Goal: Task Accomplishment & Management: Manage account settings

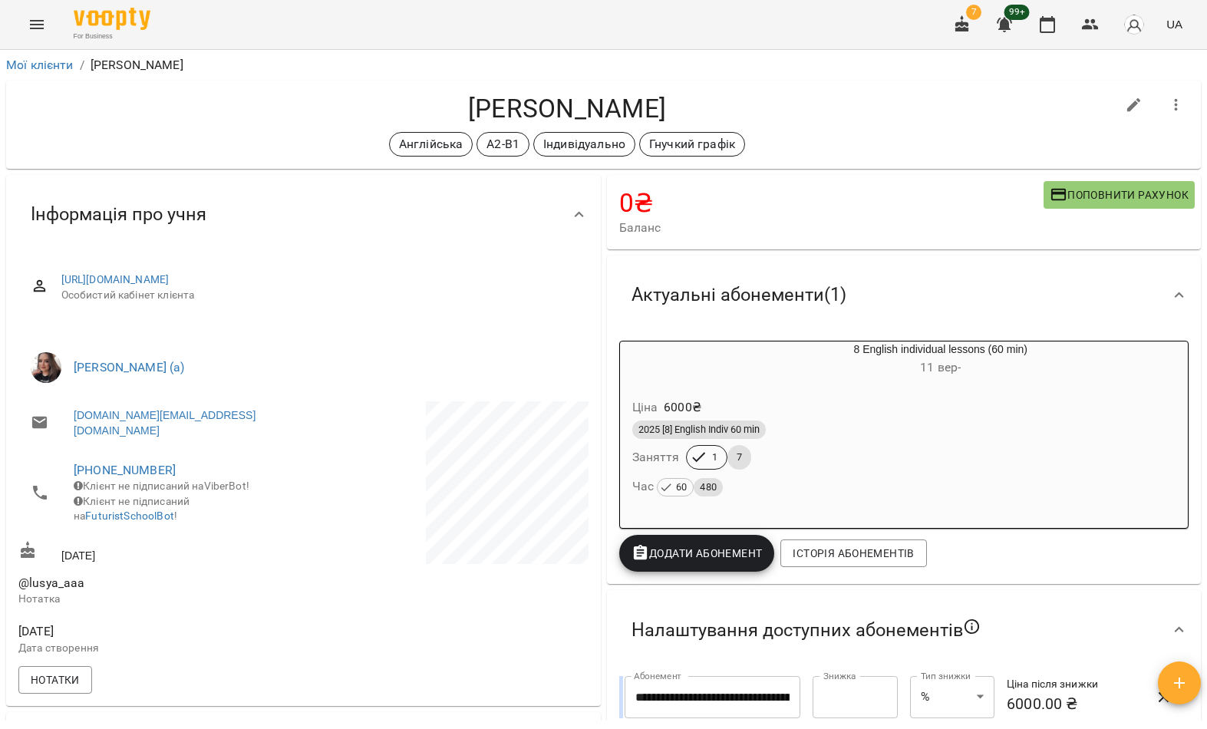
click at [800, 402] on div "Ціна 6000 ₴" at bounding box center [904, 408] width 550 height 28
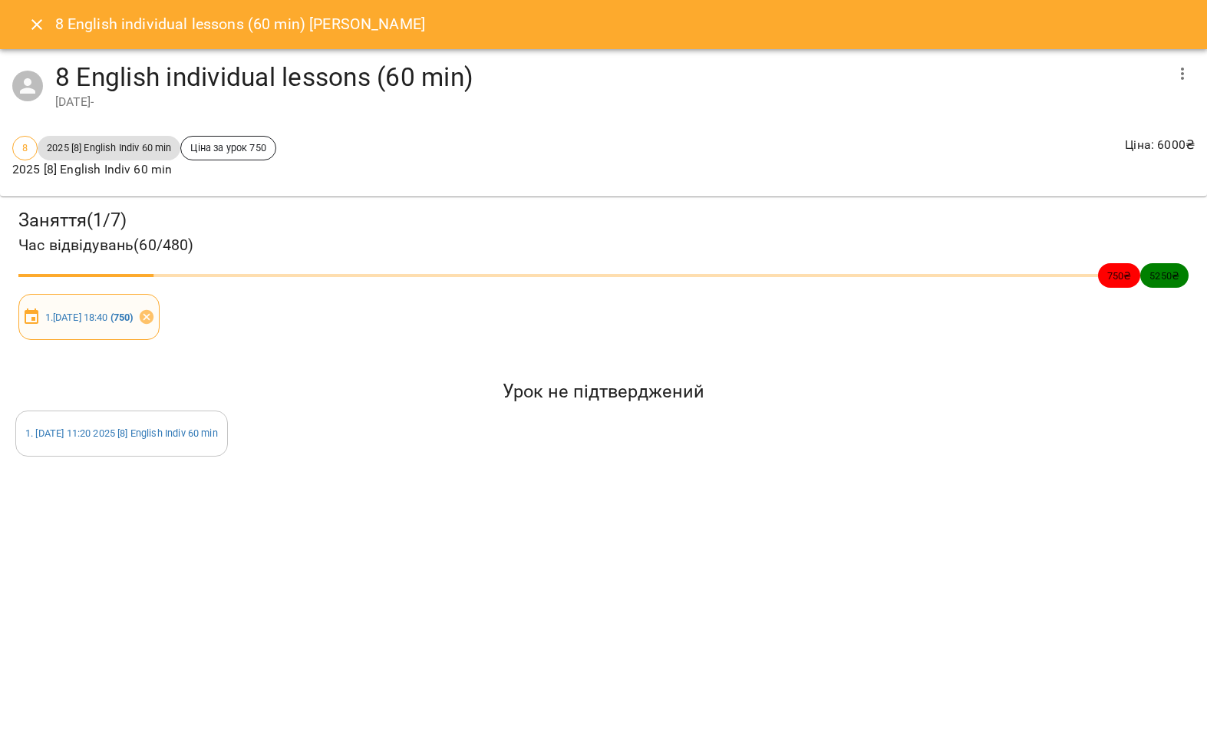
click at [153, 320] on icon at bounding box center [146, 317] width 14 height 14
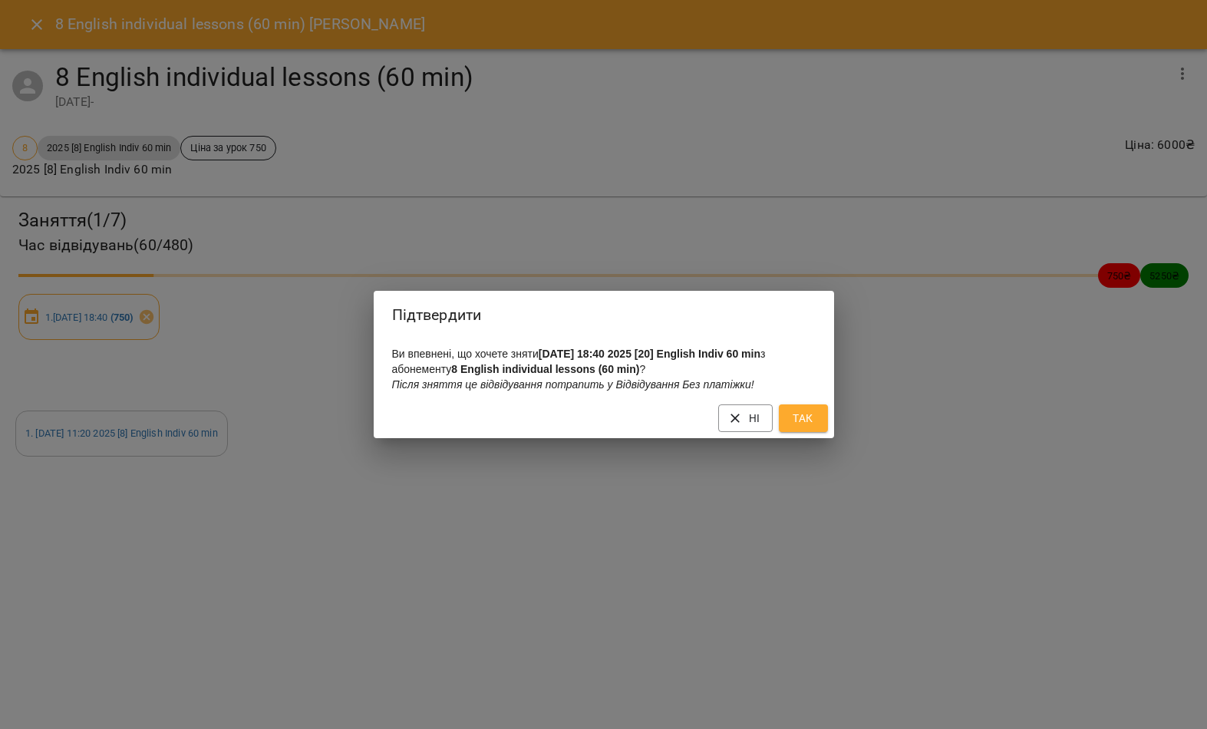
click at [820, 427] on button "Так" at bounding box center [803, 418] width 49 height 28
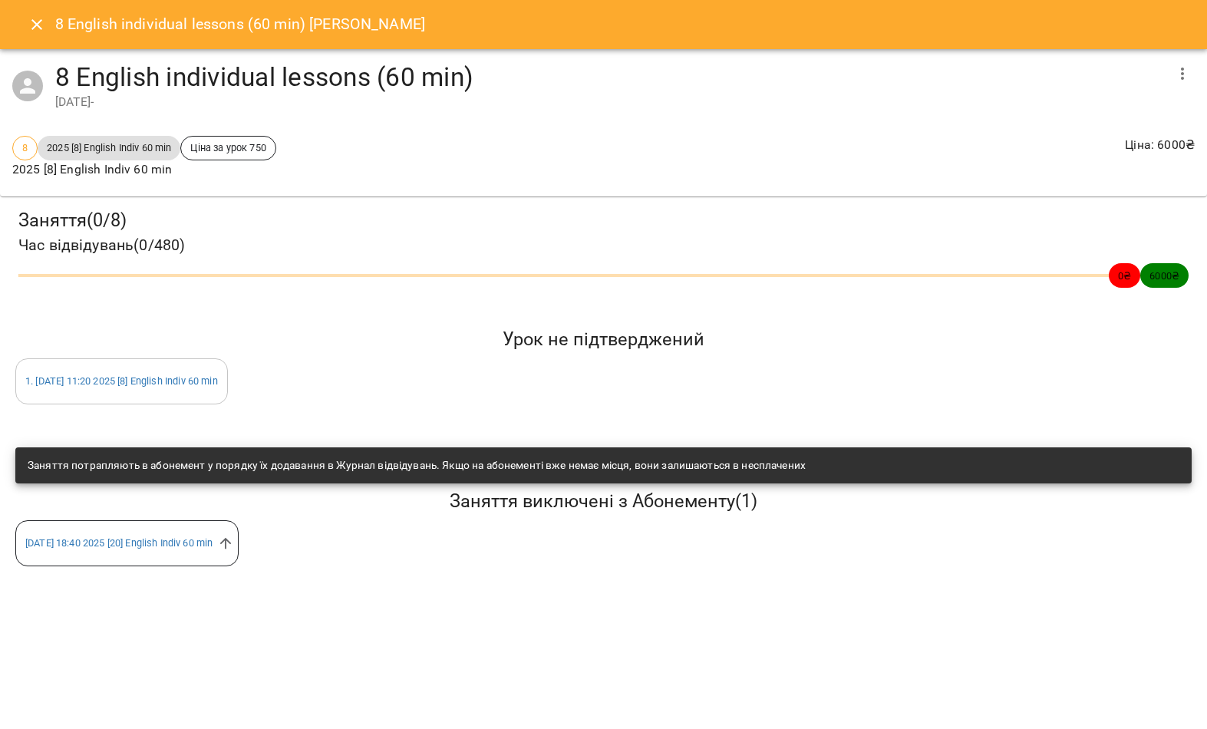
click at [25, 16] on button "Close" at bounding box center [36, 24] width 37 height 37
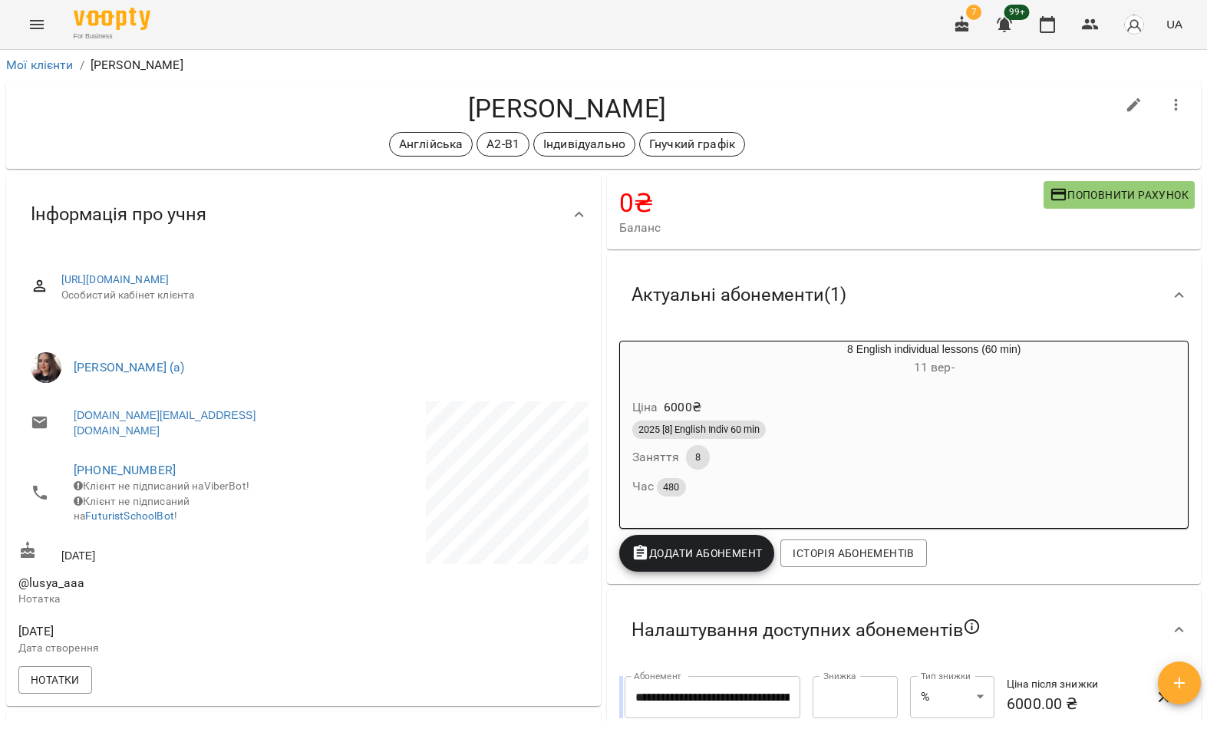
click at [38, 26] on icon "Menu" at bounding box center [37, 24] width 18 height 18
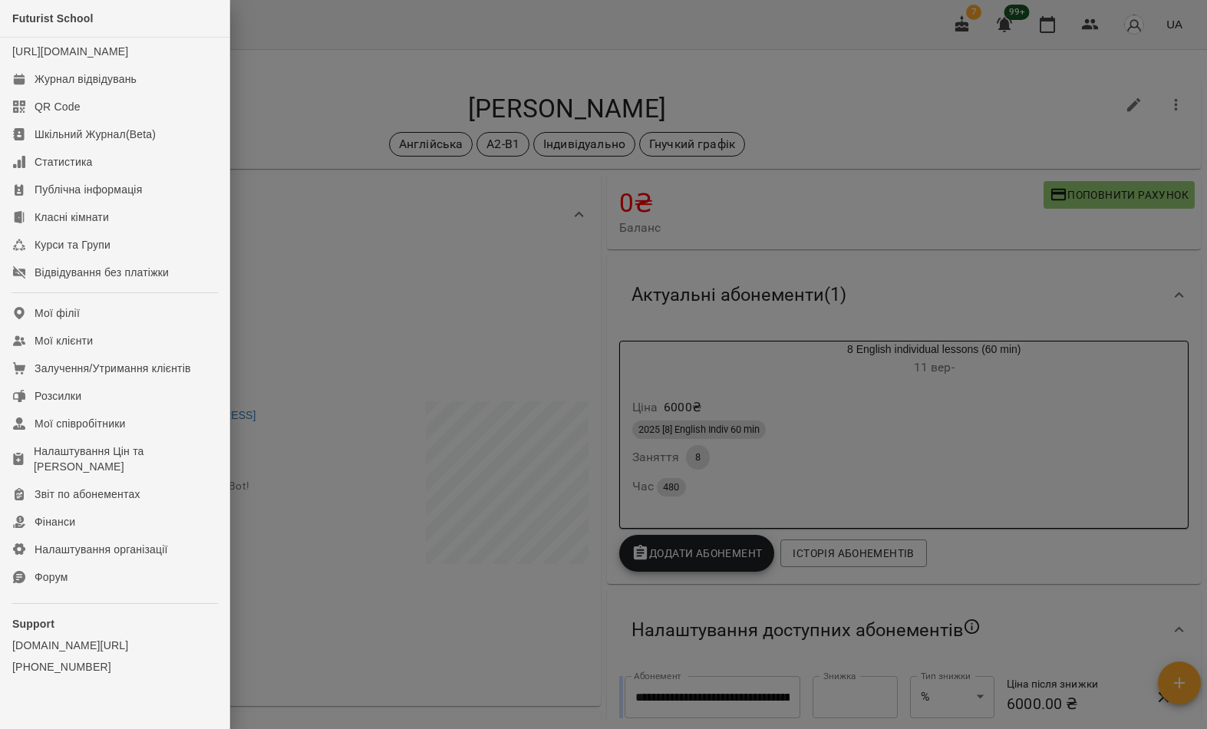
click at [164, 355] on link "Мої клієнти" at bounding box center [114, 341] width 229 height 28
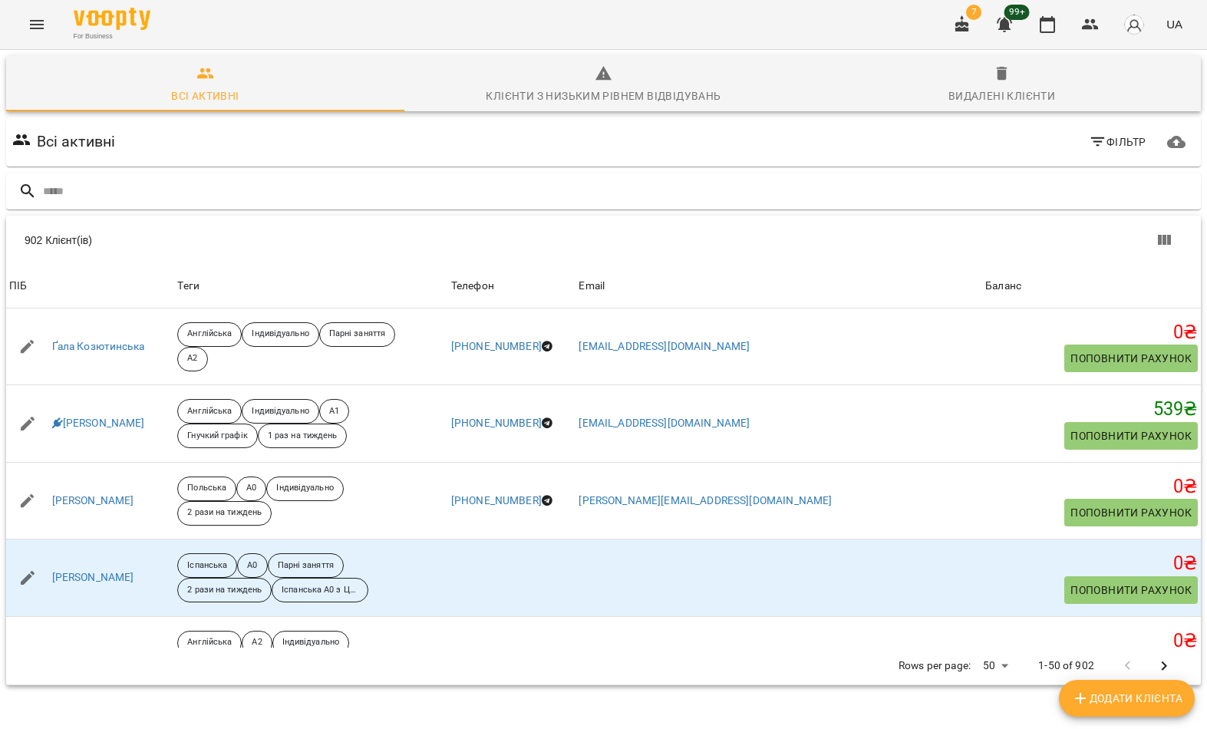
click at [586, 191] on input "text" at bounding box center [619, 191] width 1152 height 25
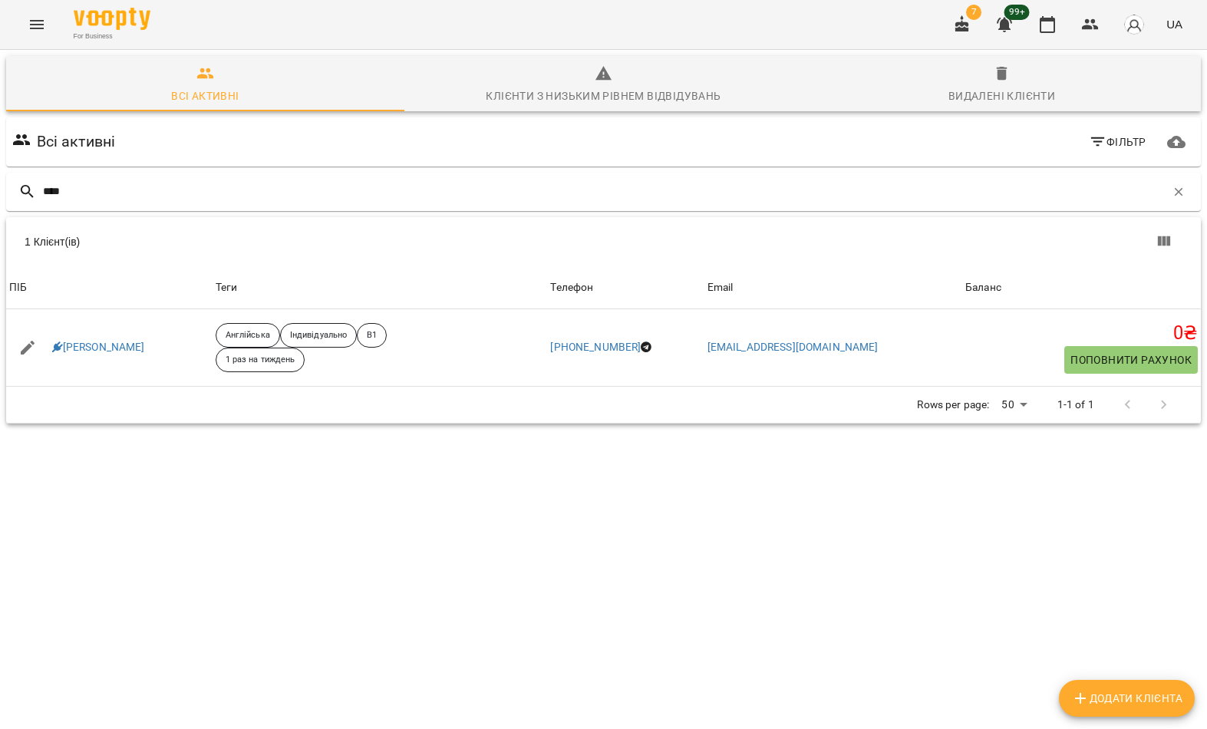
type input "****"
click at [183, 268] on th "ПІБ" at bounding box center [109, 287] width 206 height 43
click at [105, 352] on link "Кірієнко Сергій" at bounding box center [98, 347] width 93 height 15
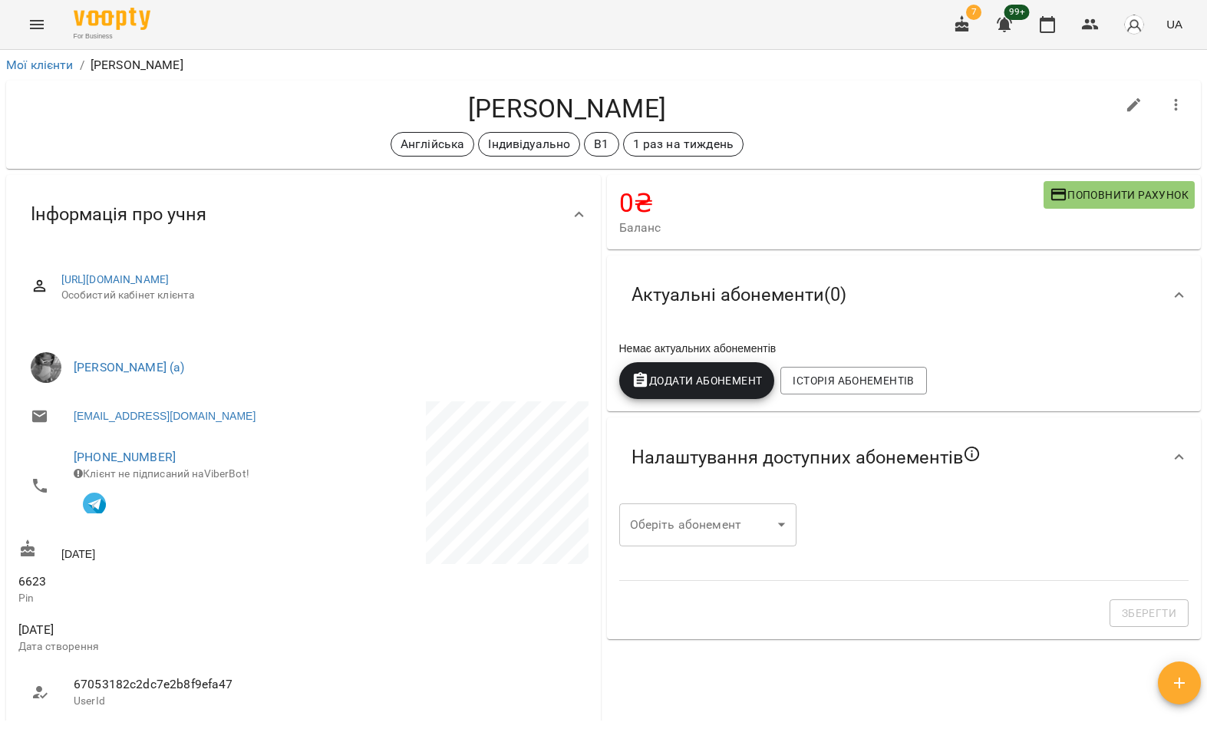
click at [1186, 105] on button "button" at bounding box center [1176, 105] width 37 height 37
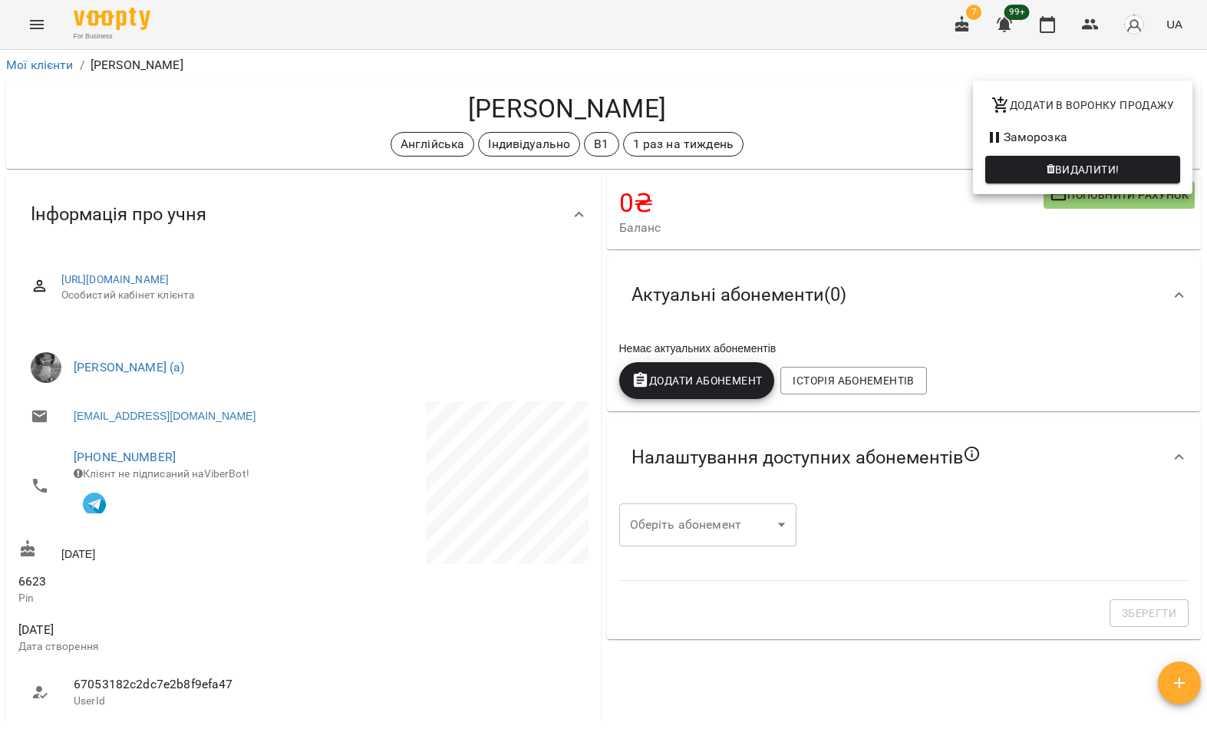
click at [1107, 168] on span "Видалити!" at bounding box center [1087, 169] width 64 height 18
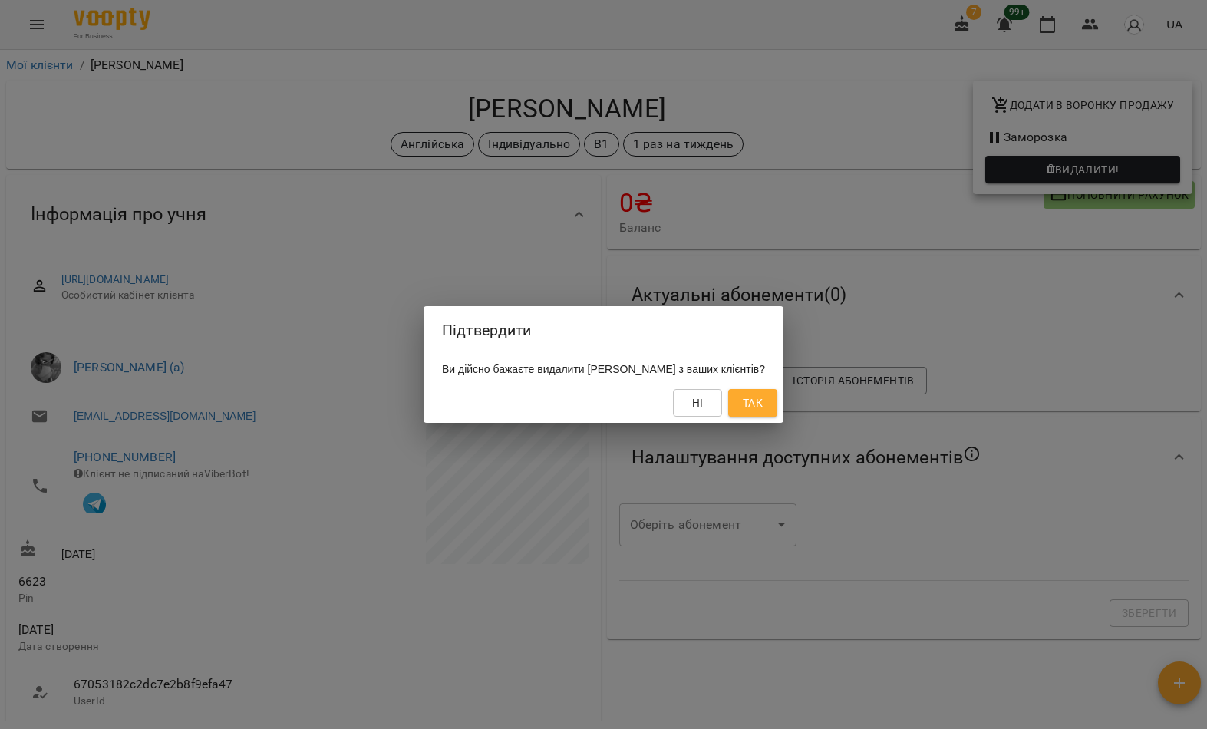
click at [777, 404] on button "Так" at bounding box center [752, 403] width 49 height 28
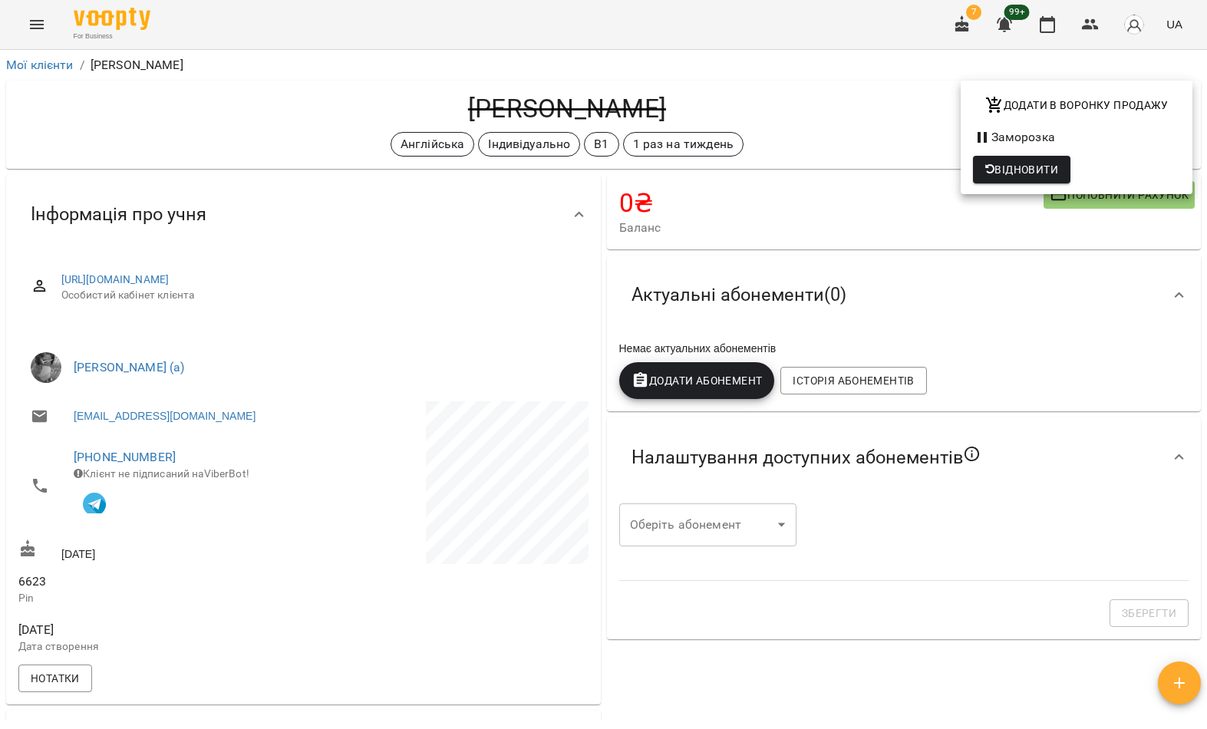
click at [31, 39] on div at bounding box center [603, 364] width 1207 height 729
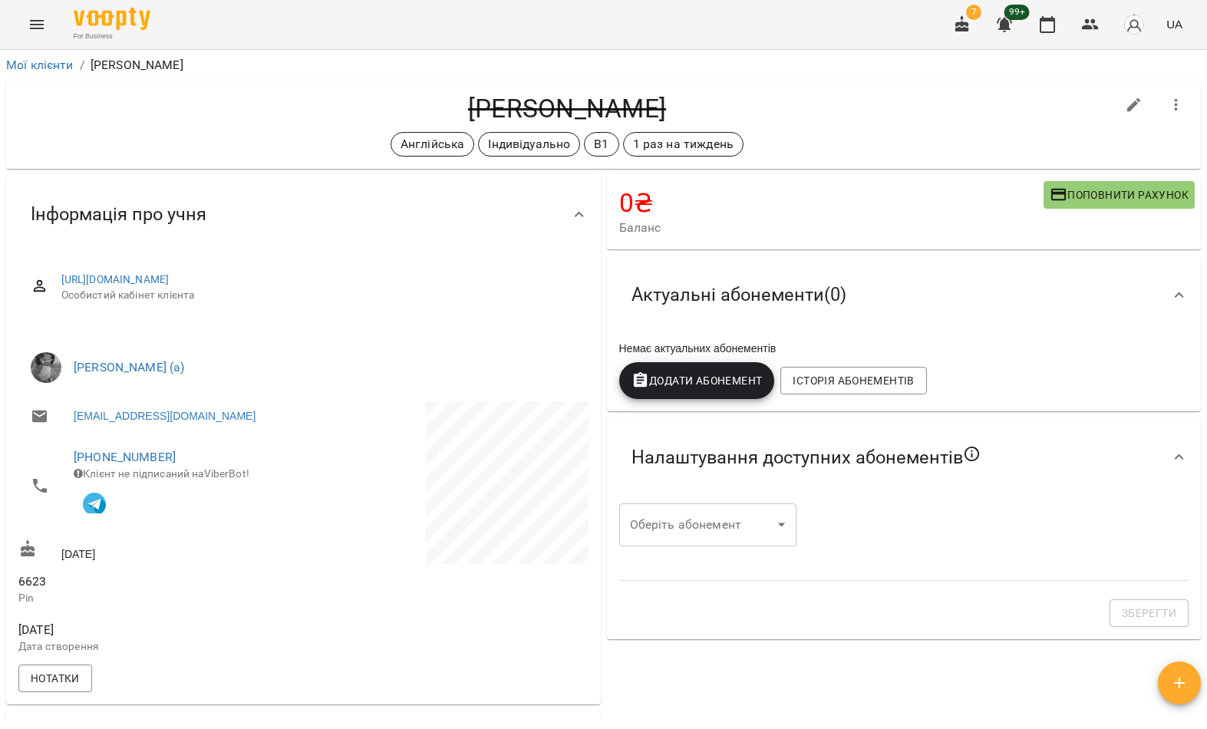
click at [31, 31] on icon "Menu" at bounding box center [37, 24] width 18 height 18
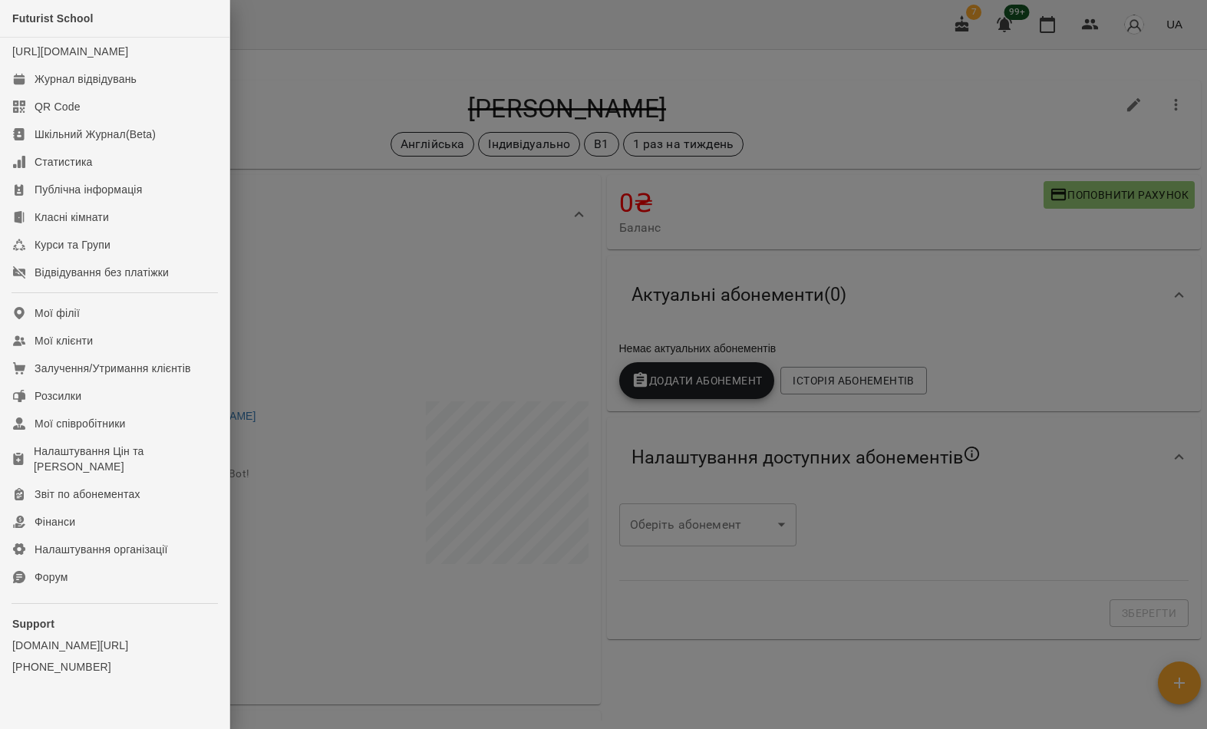
click at [160, 355] on link "Мої клієнти" at bounding box center [114, 341] width 229 height 28
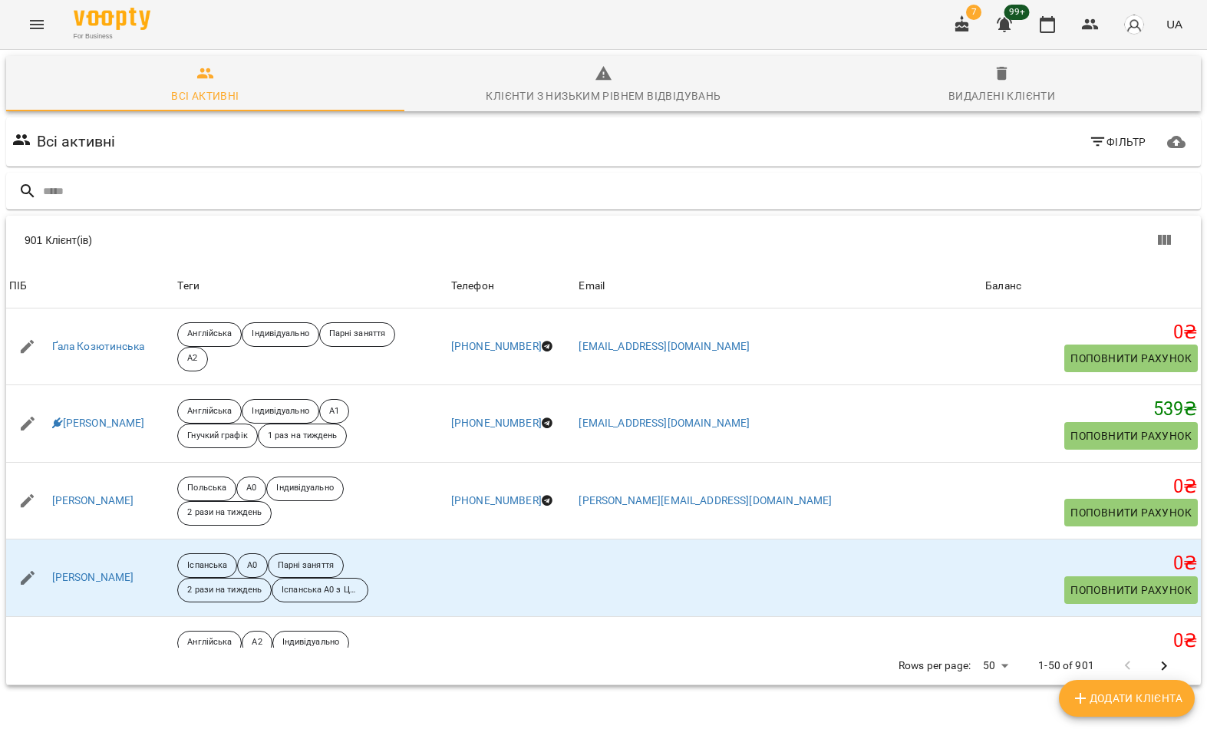
click at [568, 200] on input "text" at bounding box center [619, 191] width 1152 height 25
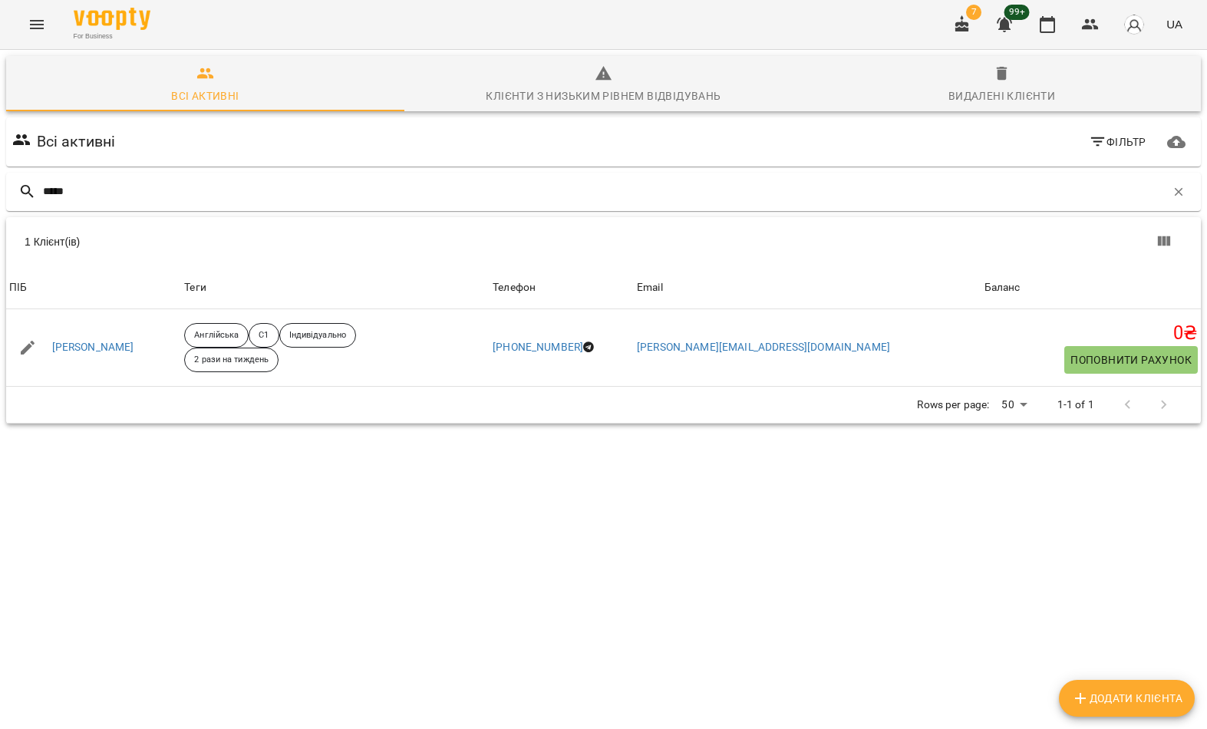
type input "*****"
click at [180, 262] on div "1 Клієнт(ів)" at bounding box center [603, 241] width 1195 height 49
click at [125, 342] on link "Елизавета Майстренко" at bounding box center [93, 347] width 82 height 15
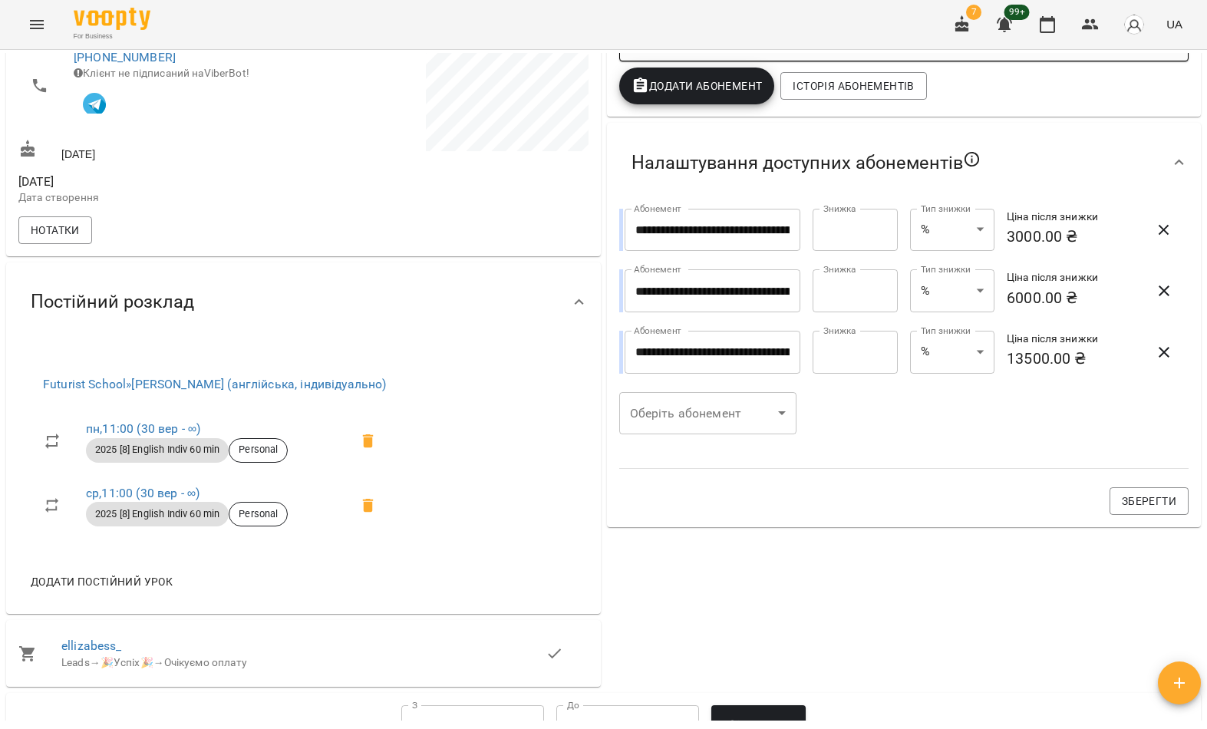
scroll to position [532, 0]
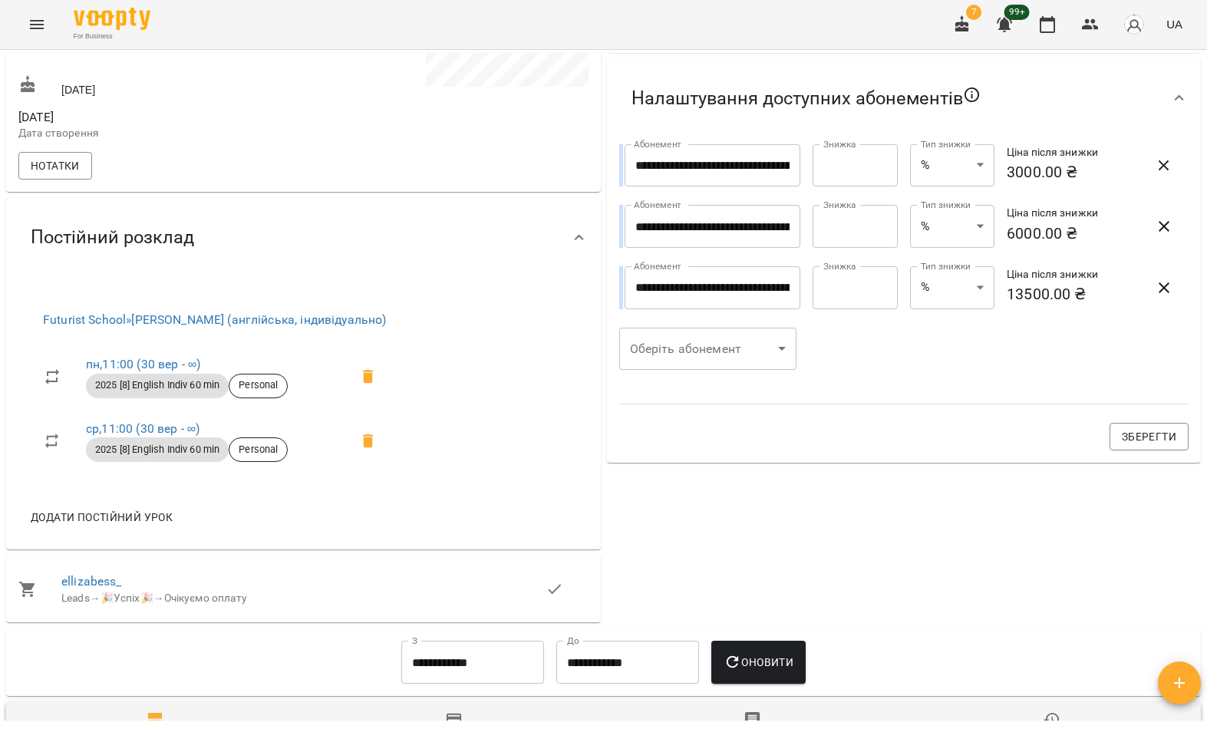
click at [139, 371] on link "пн , 11:00 (30 вер - ∞)" at bounding box center [143, 364] width 114 height 15
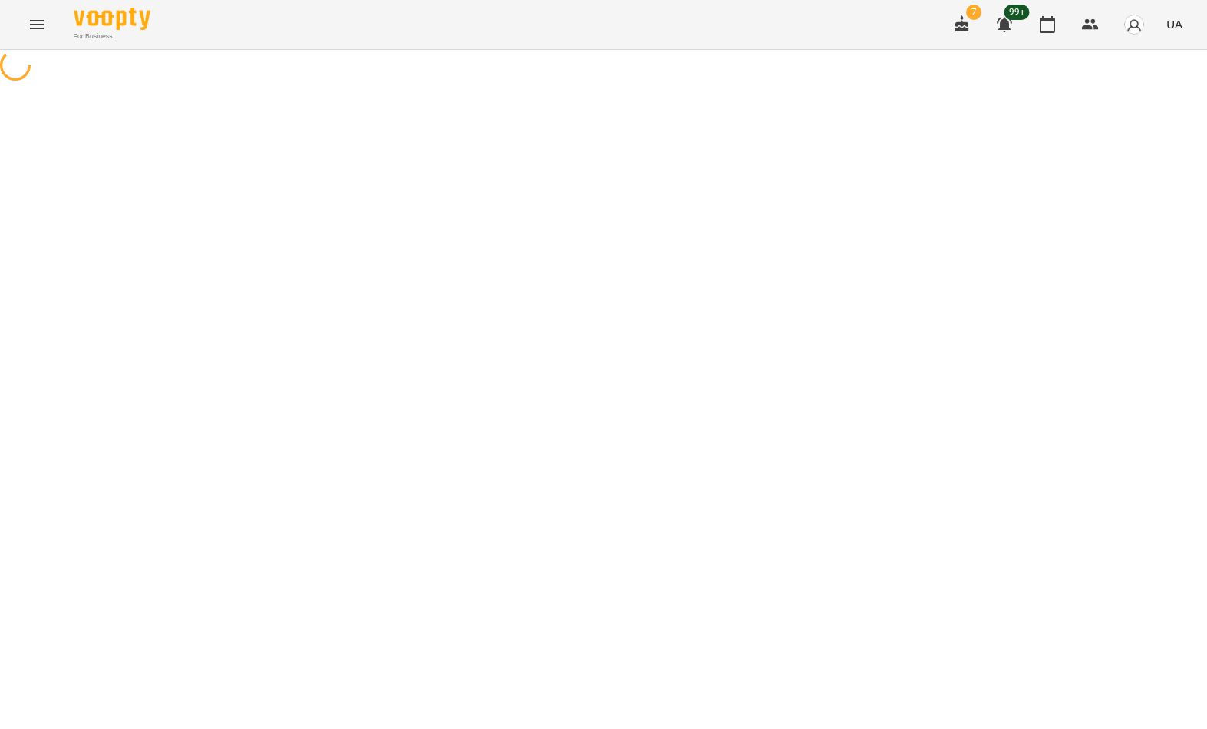
select select "*"
select select "**********"
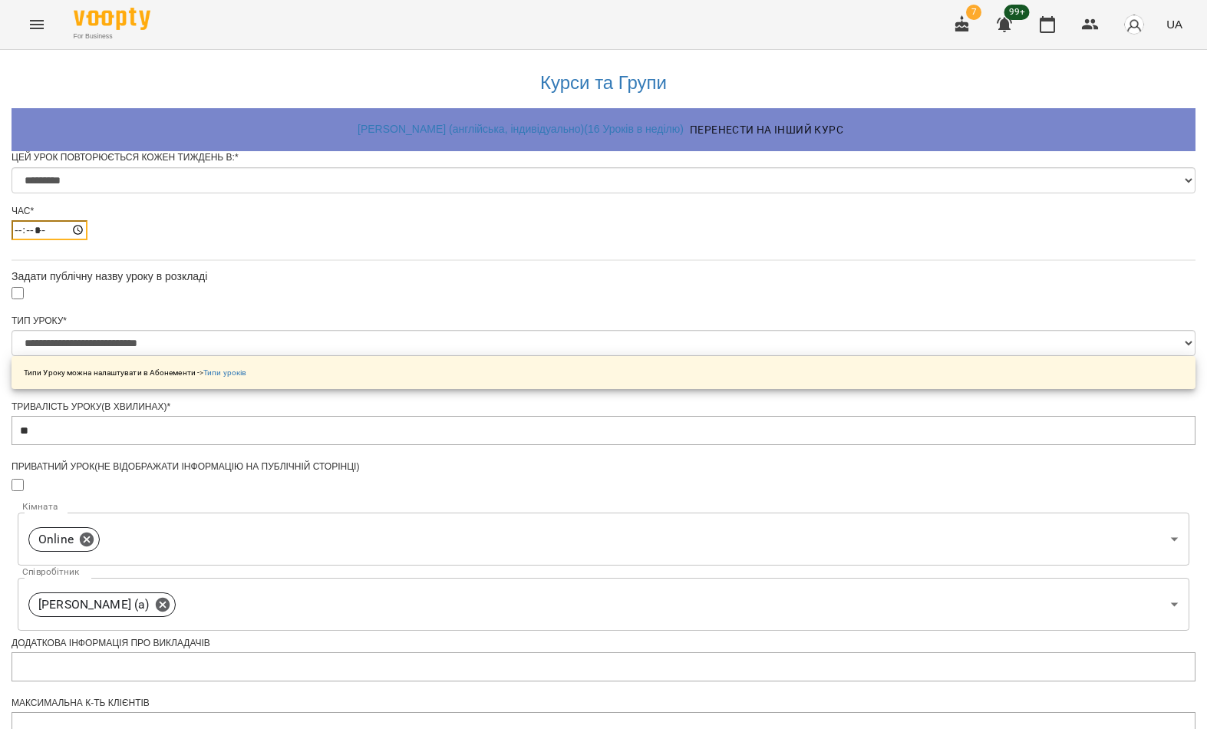
click at [87, 240] on input "*****" at bounding box center [50, 230] width 76 height 20
type input "*****"
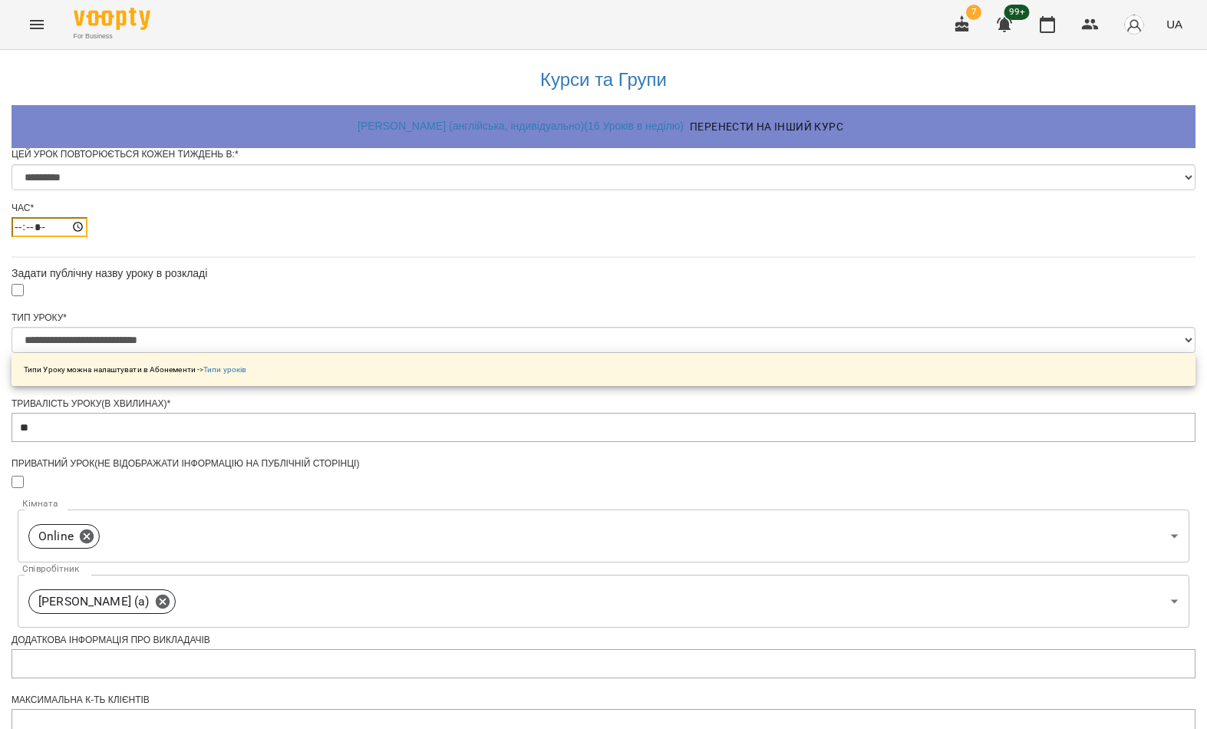
scroll to position [504, 0]
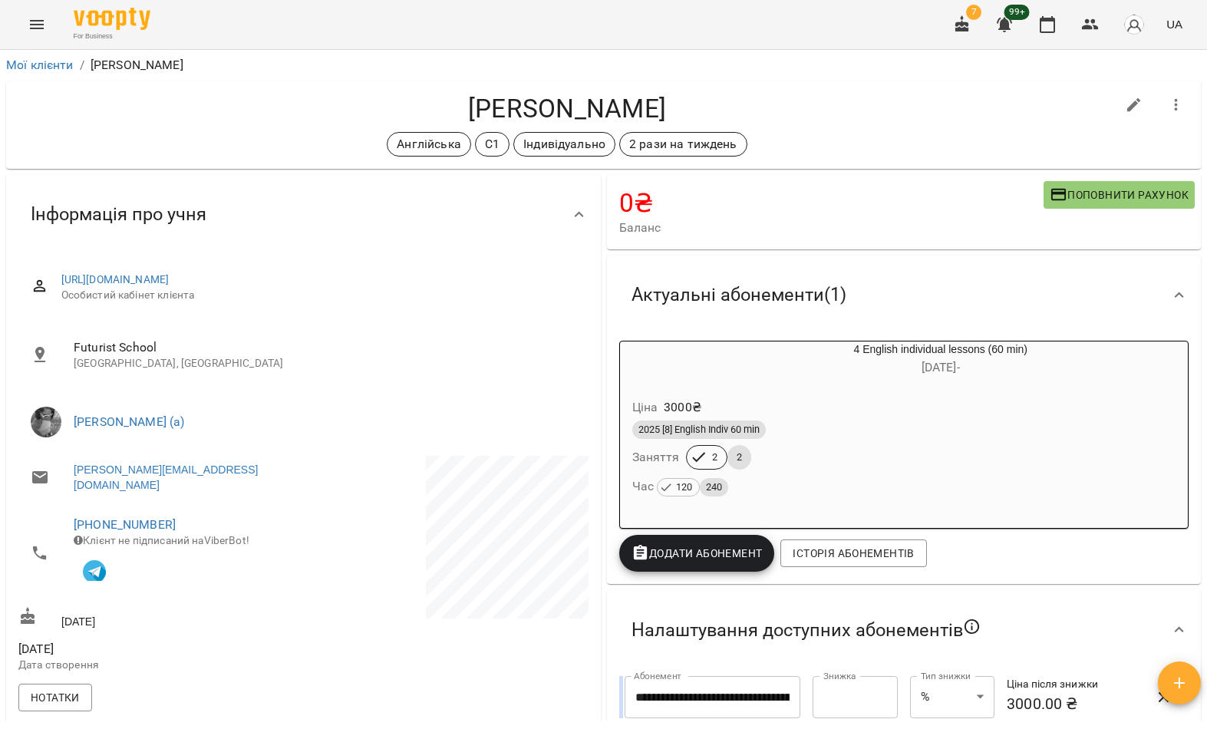
click at [34, 38] on button "Menu" at bounding box center [36, 24] width 37 height 37
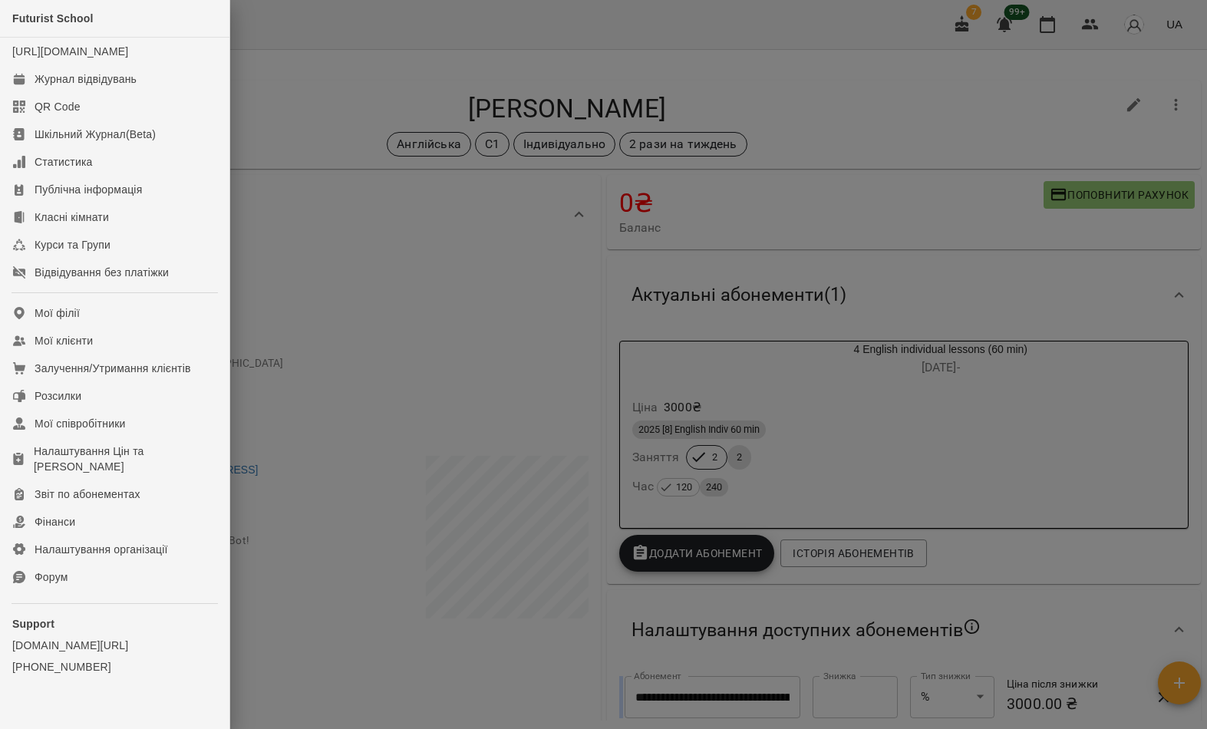
click at [190, 355] on link "Мої клієнти" at bounding box center [114, 341] width 229 height 28
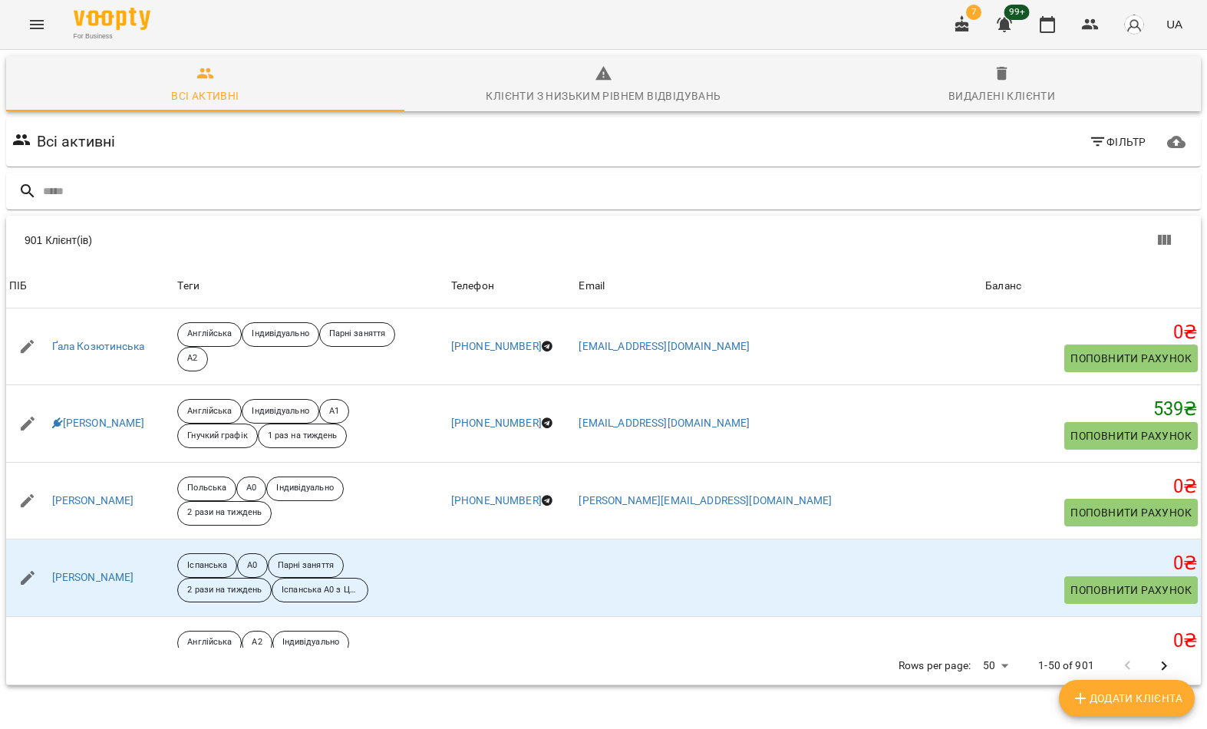
click at [691, 201] on input "text" at bounding box center [619, 191] width 1152 height 25
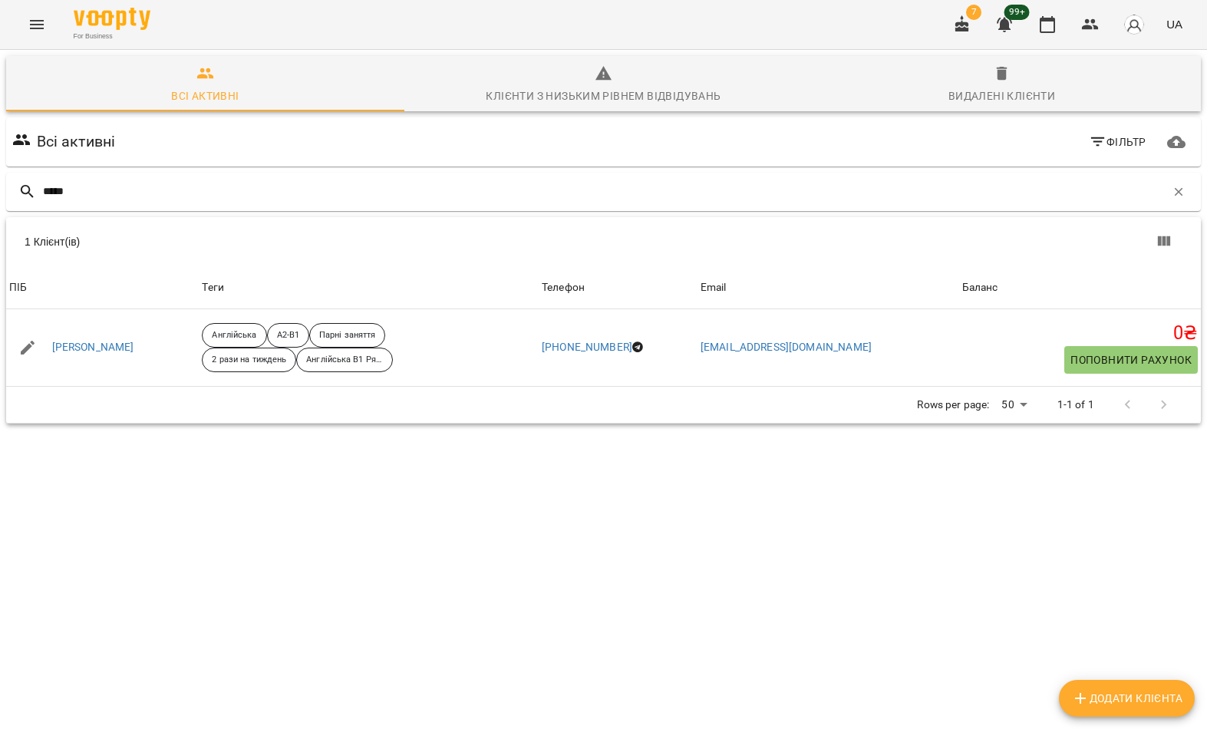
type input "*****"
click at [160, 256] on div "1 Клієнт(ів)" at bounding box center [603, 241] width 1195 height 49
click at [100, 349] on link "Тридуб Даніела" at bounding box center [93, 347] width 82 height 15
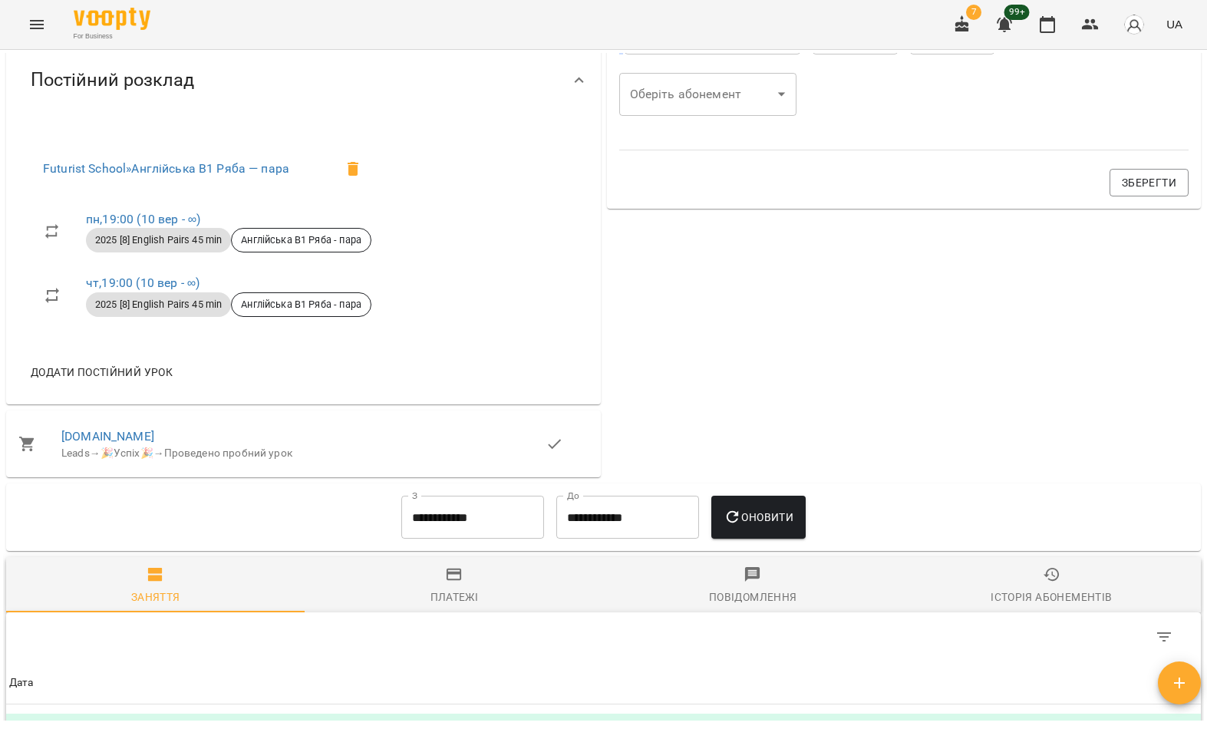
scroll to position [732, 0]
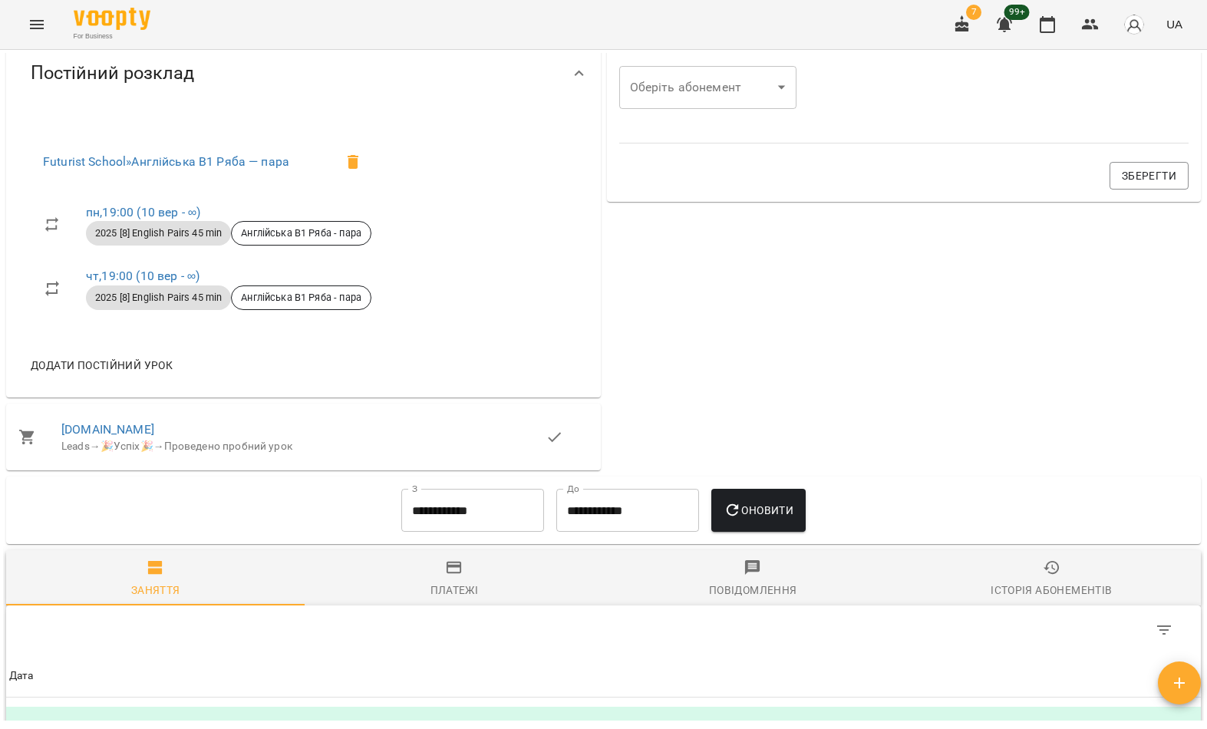
click at [135, 283] on link "чт , 19:00 (10 вер - ∞)" at bounding box center [143, 276] width 114 height 15
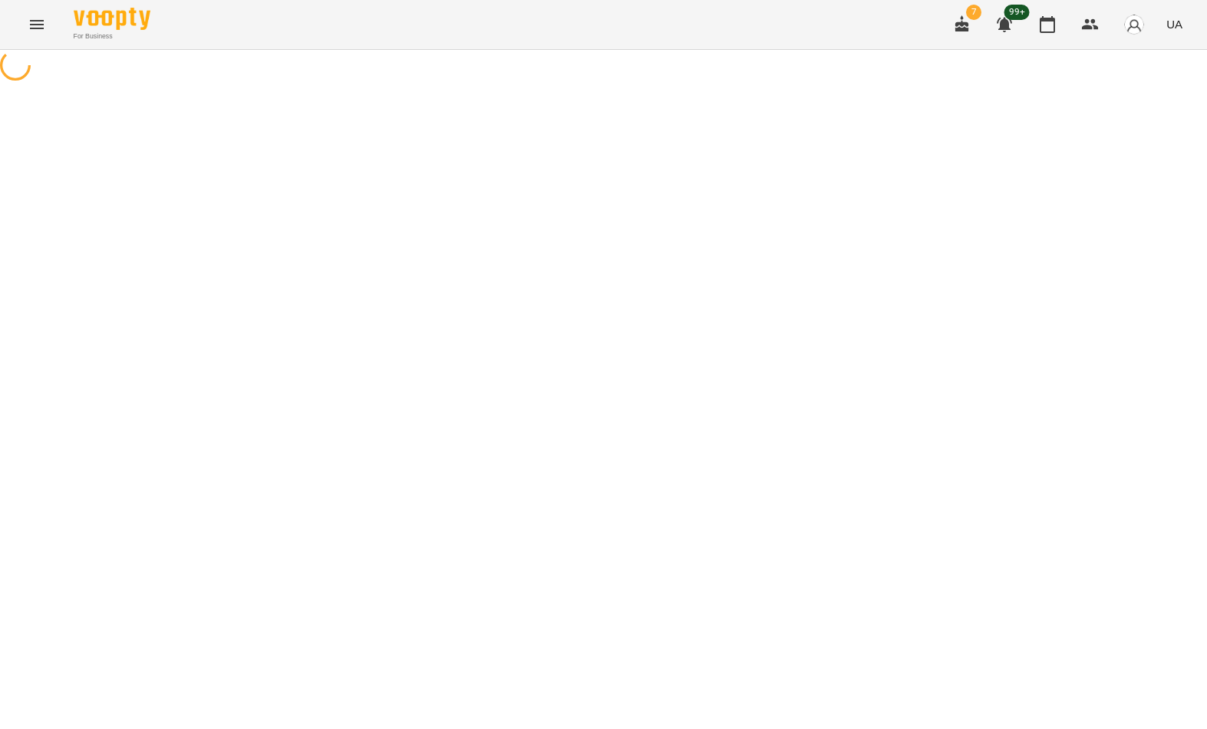
select select "*"
select select "**********"
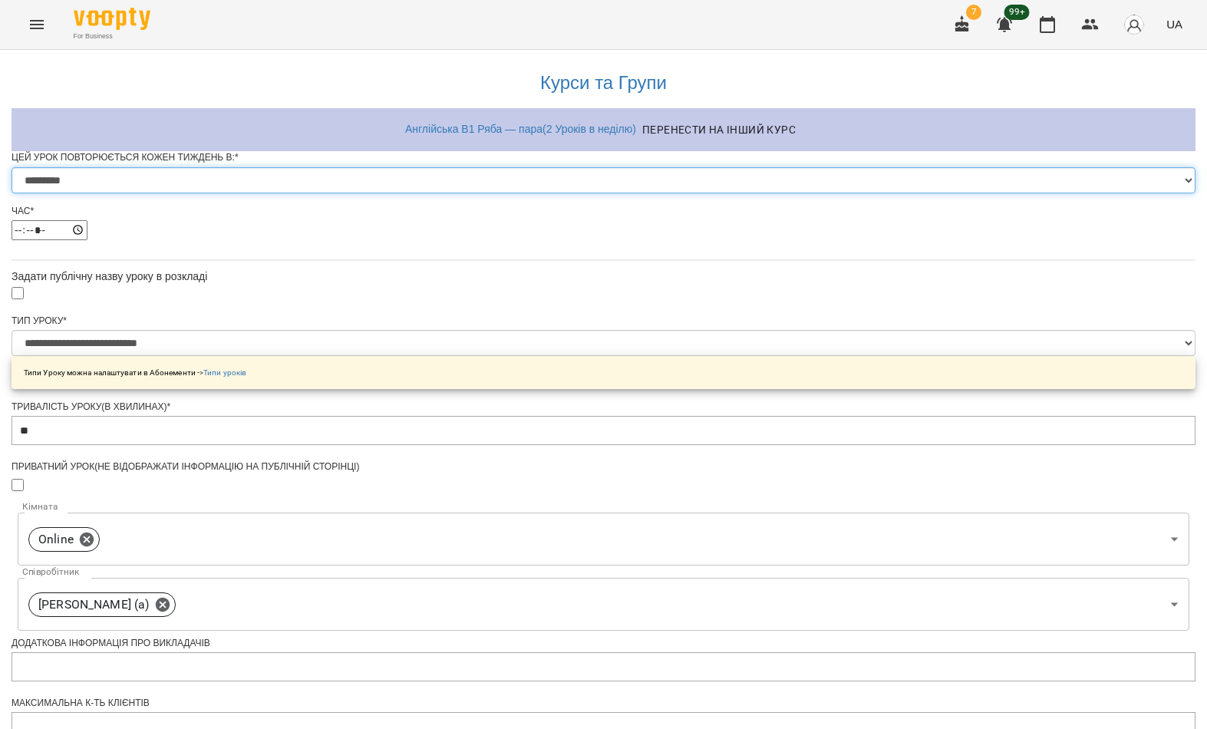
click at [522, 193] on select "********* ******** ****** ****** ******** ****** ******" at bounding box center [604, 180] width 1184 height 26
select select "*"
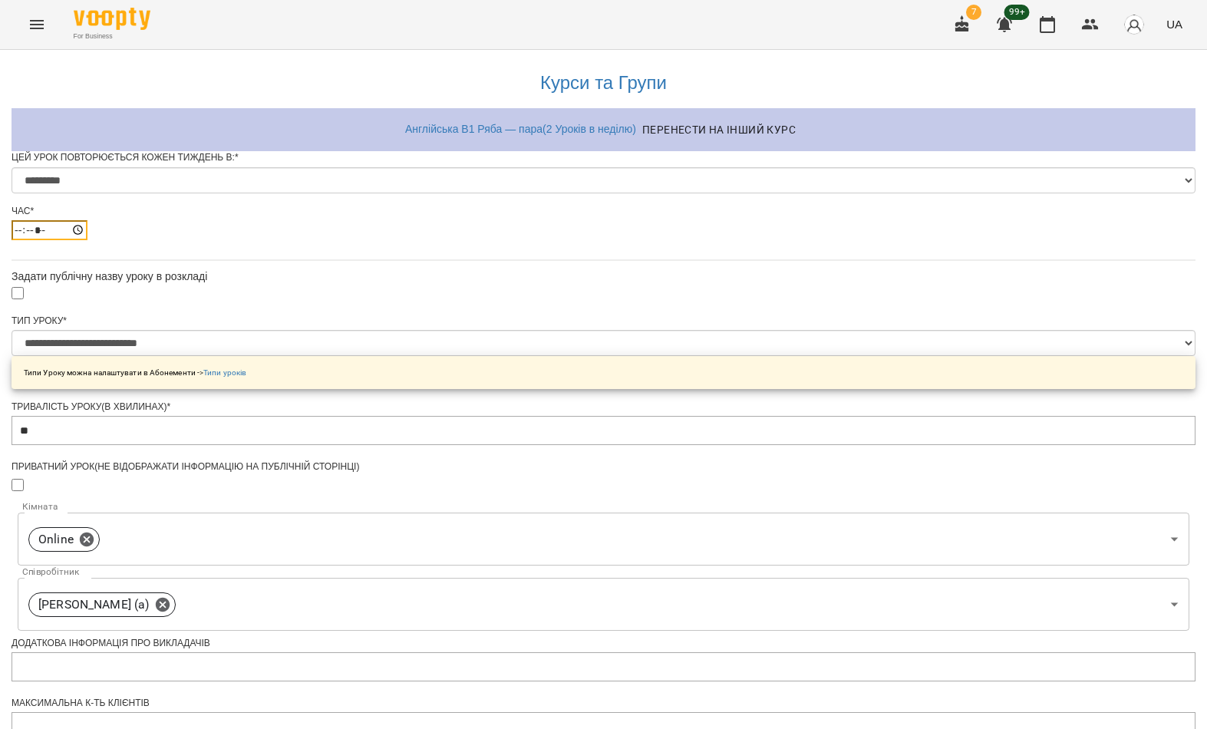
click at [87, 240] on input "*****" at bounding box center [50, 230] width 76 height 20
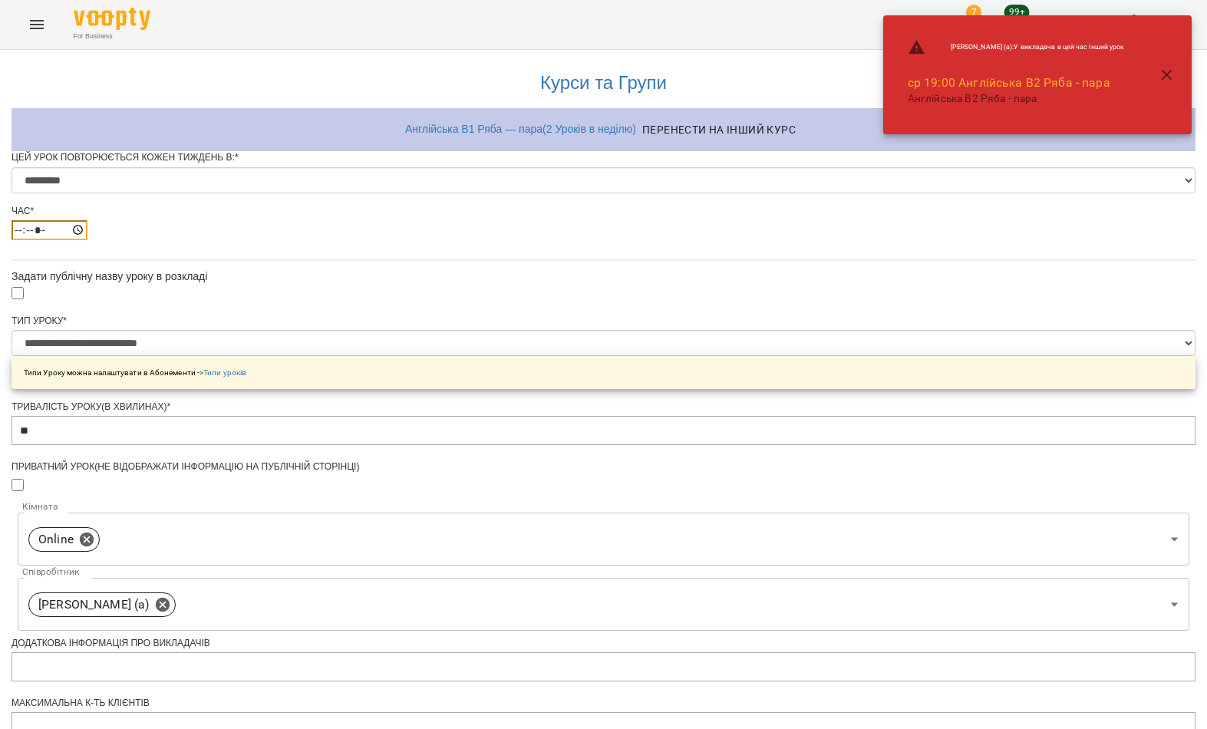
type input "*****"
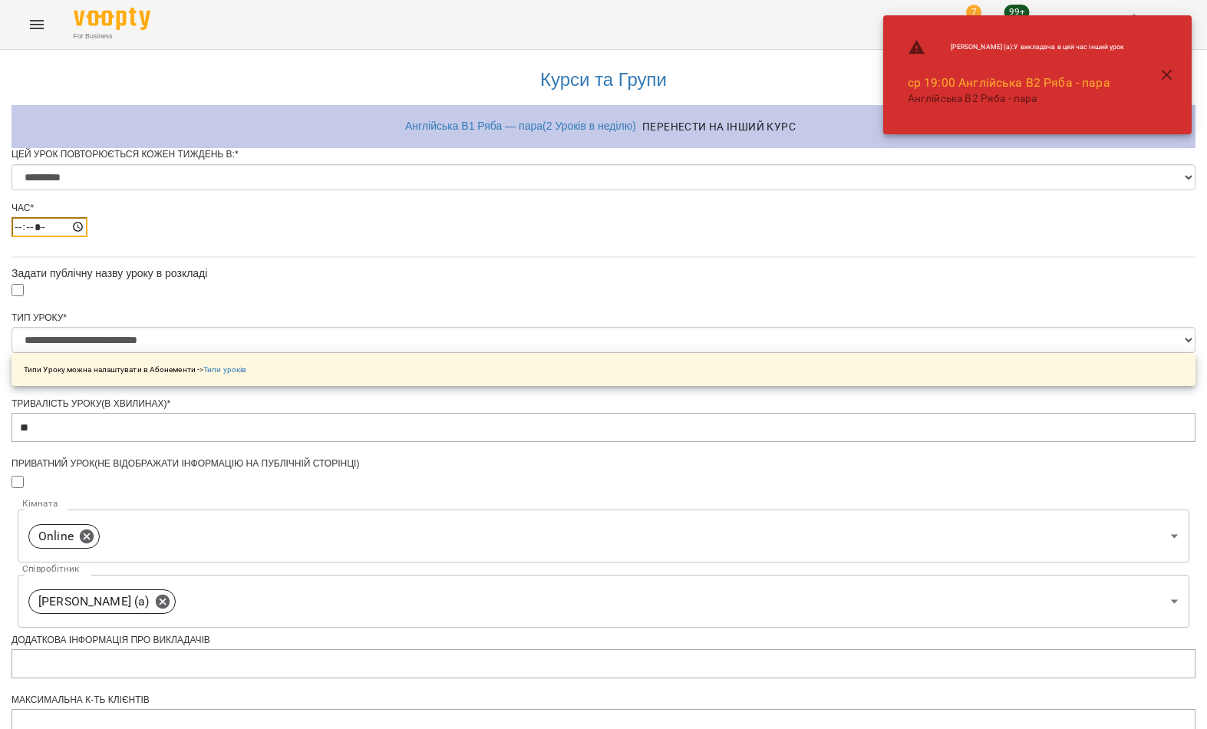
scroll to position [499, 0]
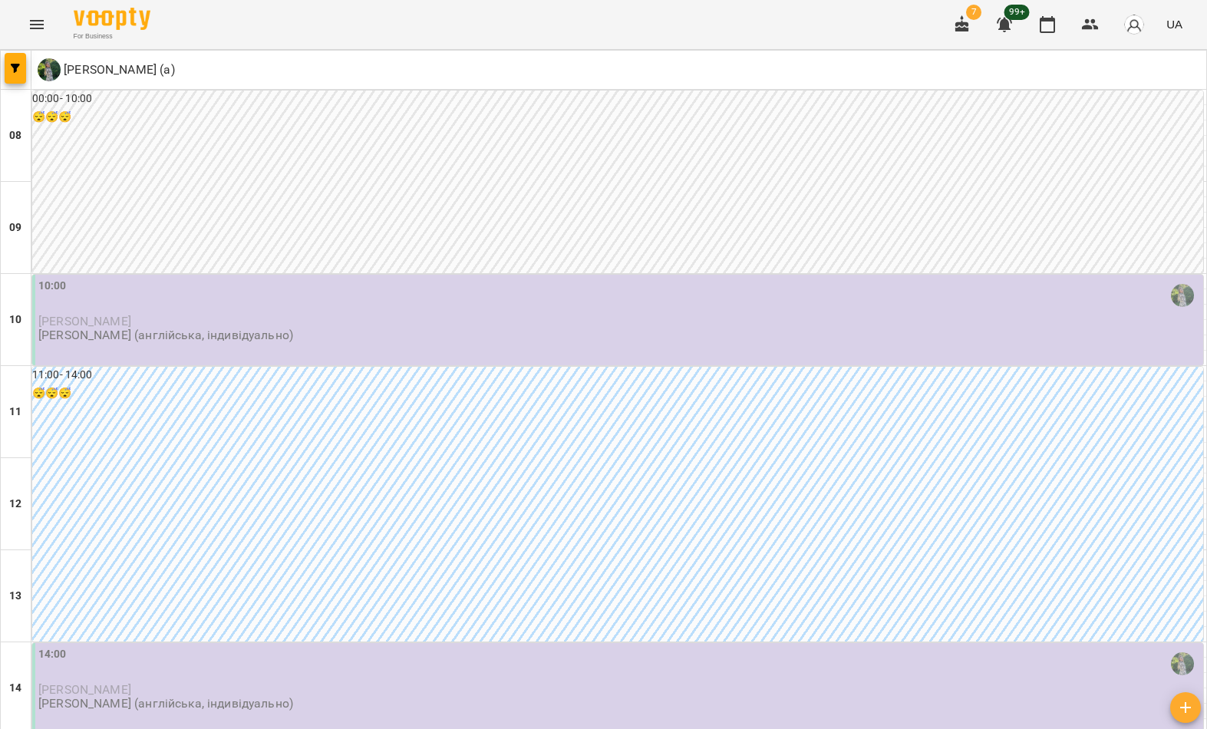
scroll to position [843, 0]
click at [21, 77] on button "button" at bounding box center [15, 68] width 21 height 31
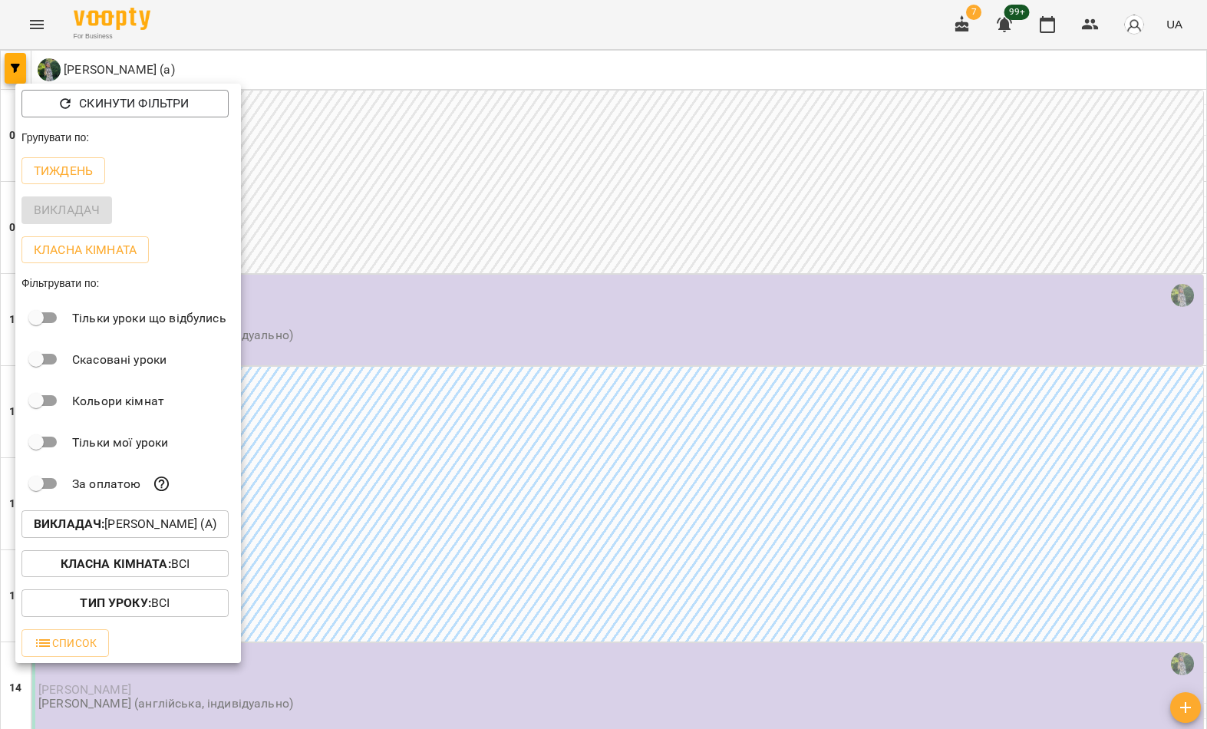
click at [160, 513] on button "Викладач : Ряба Надія Федорівна (а)" at bounding box center [124, 524] width 207 height 28
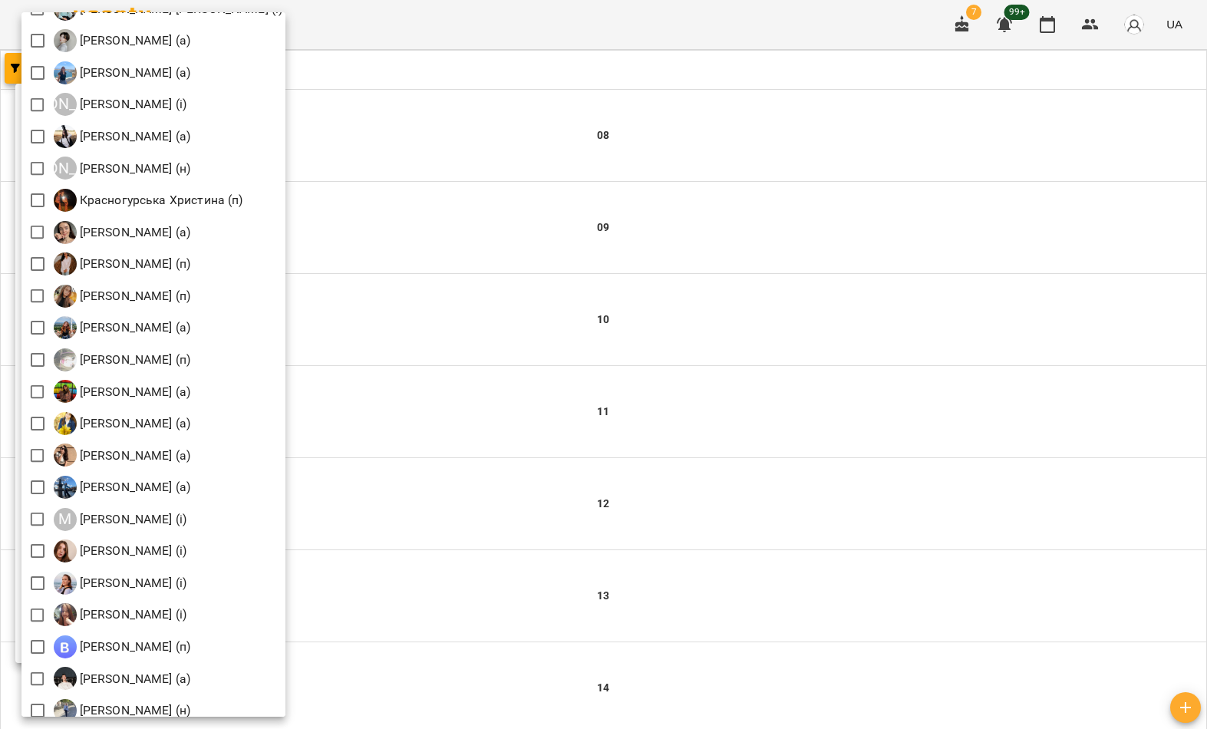
scroll to position [1242, 0]
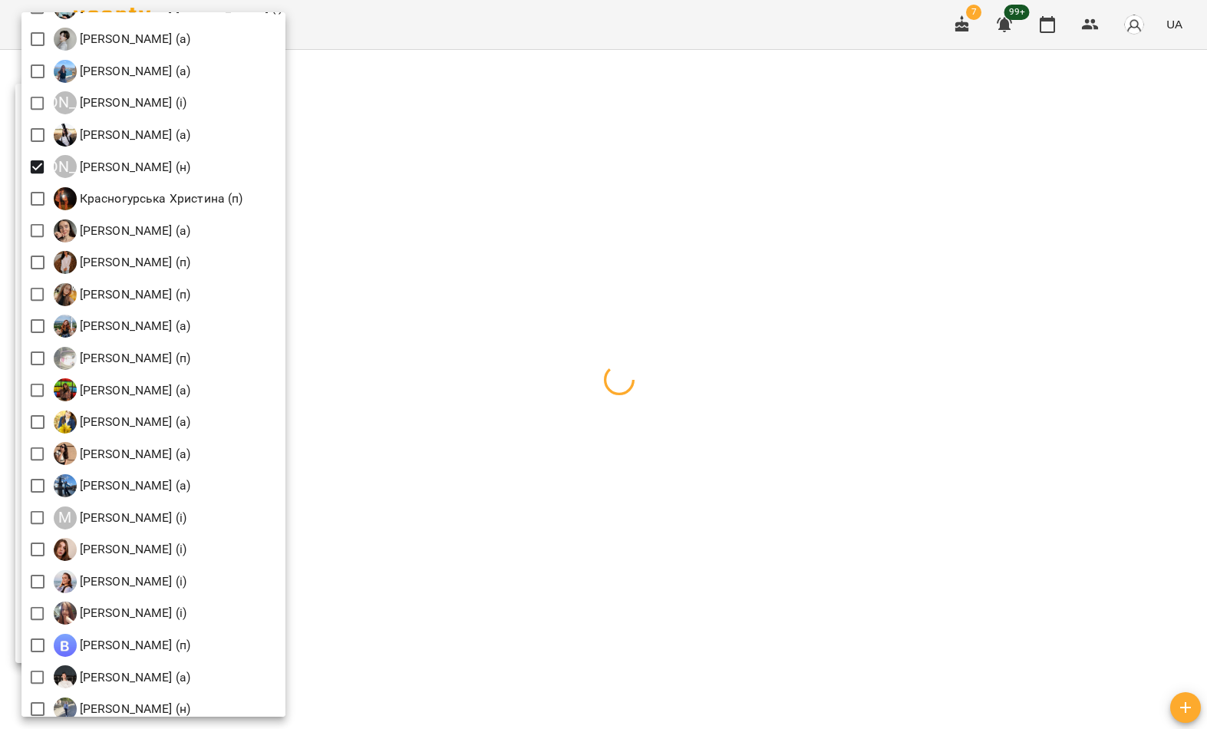
click at [460, 81] on div at bounding box center [603, 364] width 1207 height 729
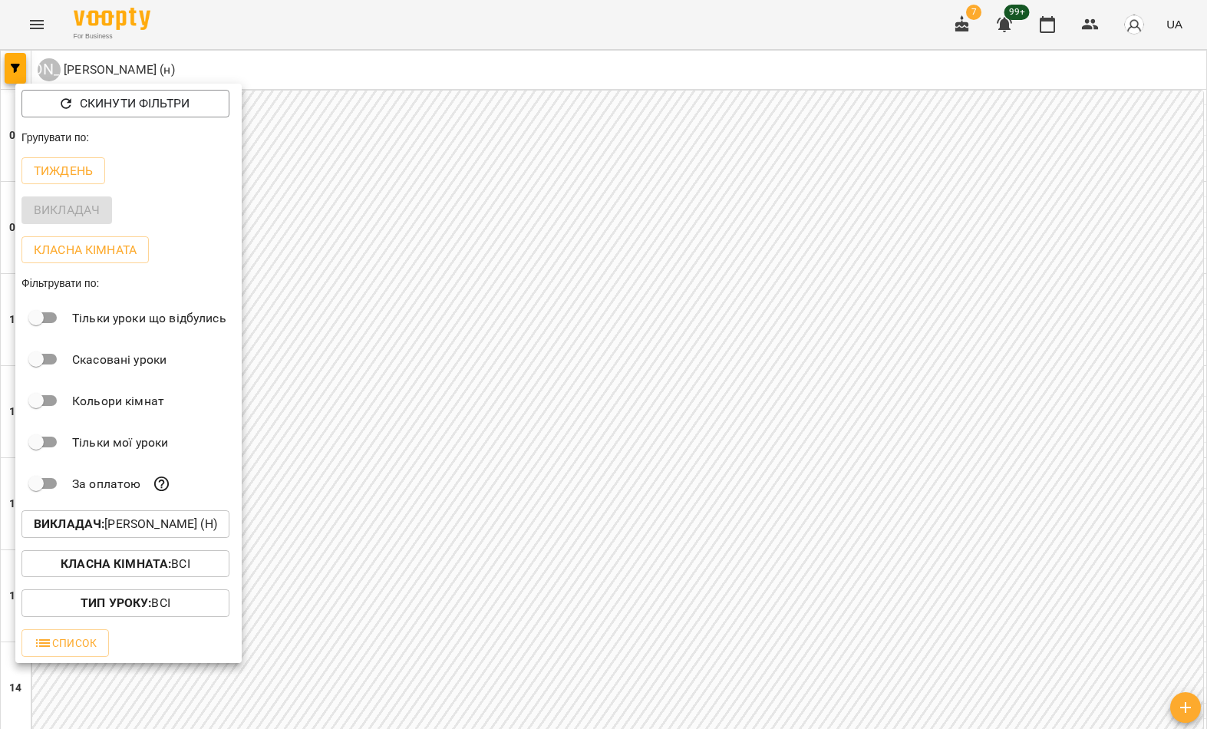
click at [406, 124] on div at bounding box center [603, 364] width 1207 height 729
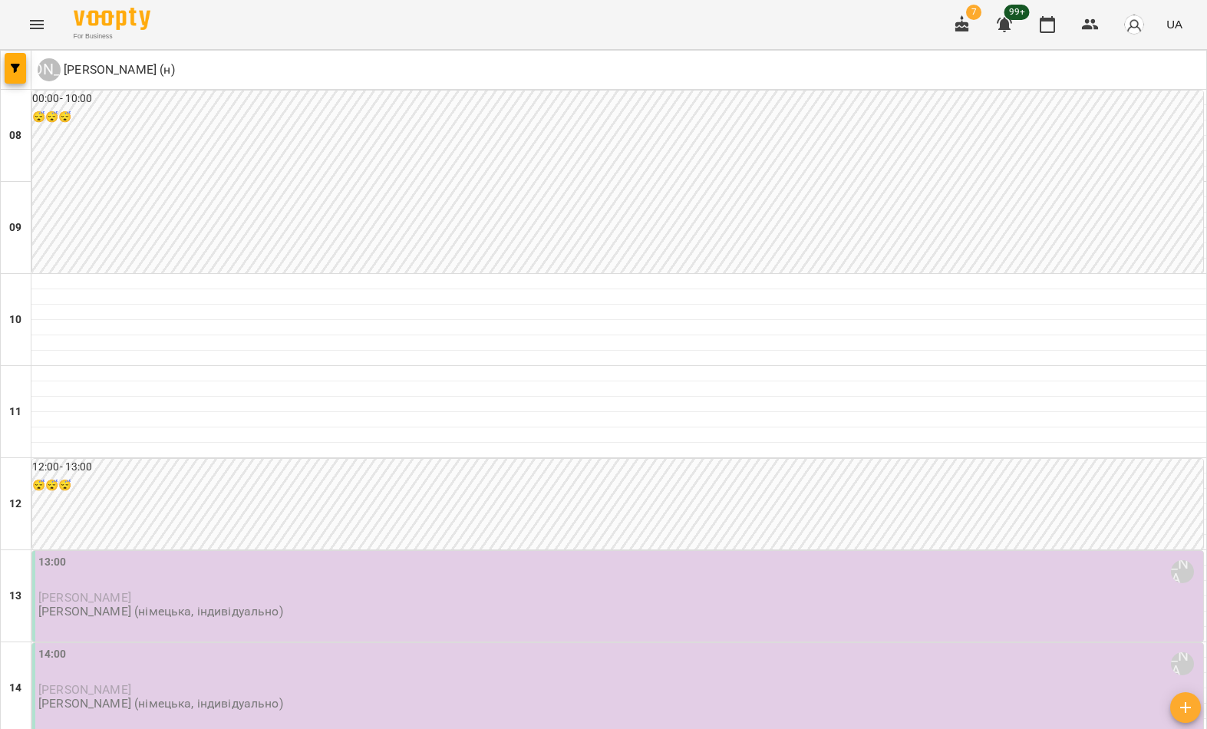
click at [16, 67] on icon "button" at bounding box center [15, 68] width 9 height 9
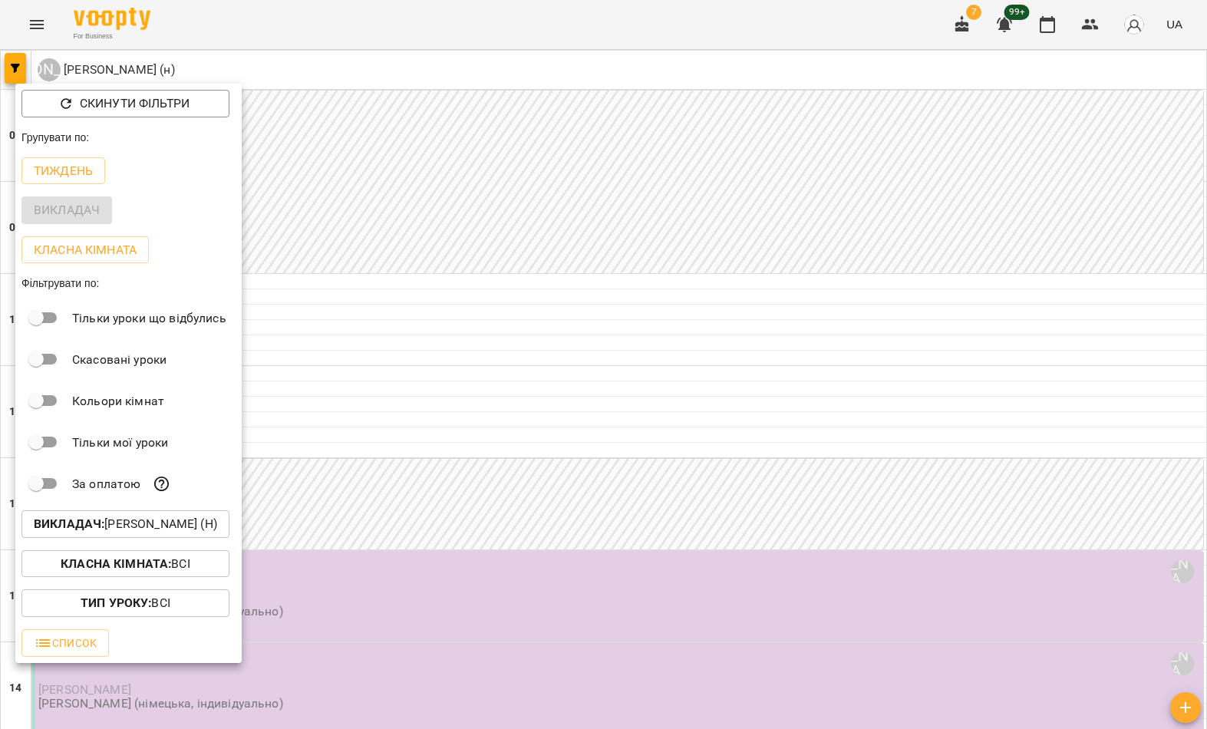
click at [116, 517] on p "Викладач : Корнієць Анна (н)" at bounding box center [125, 524] width 183 height 18
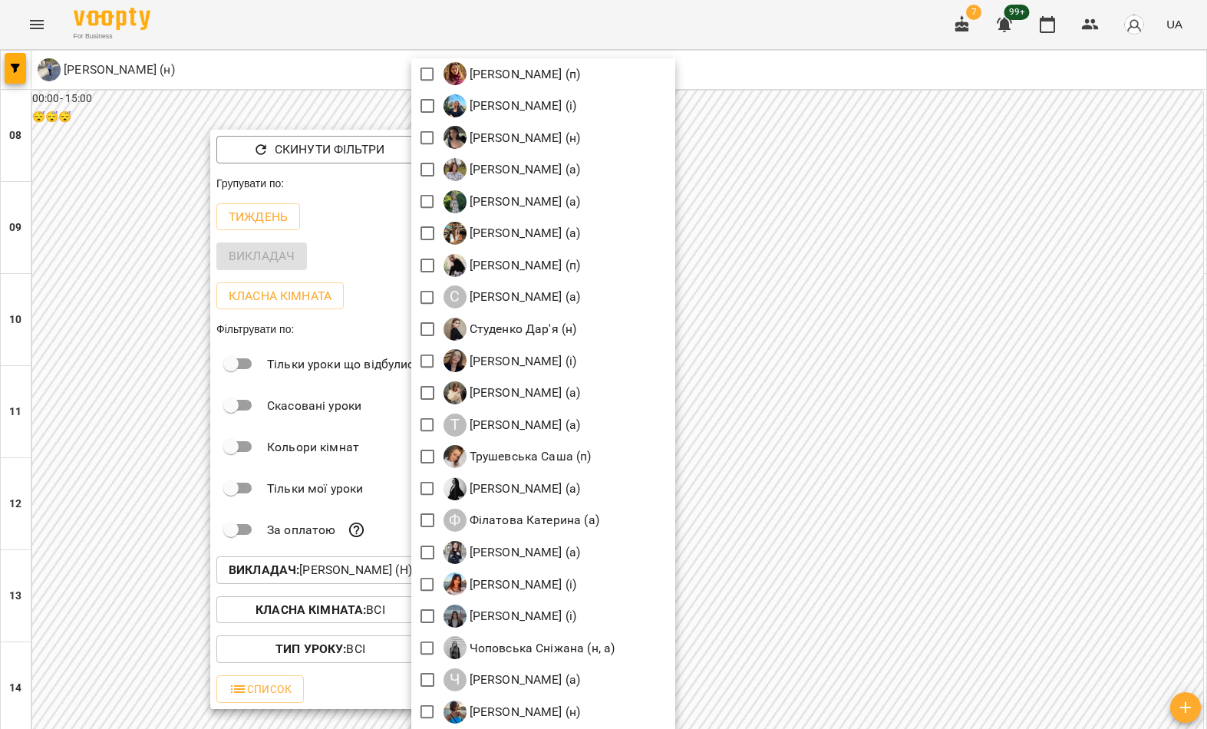
scroll to position [2114, 0]
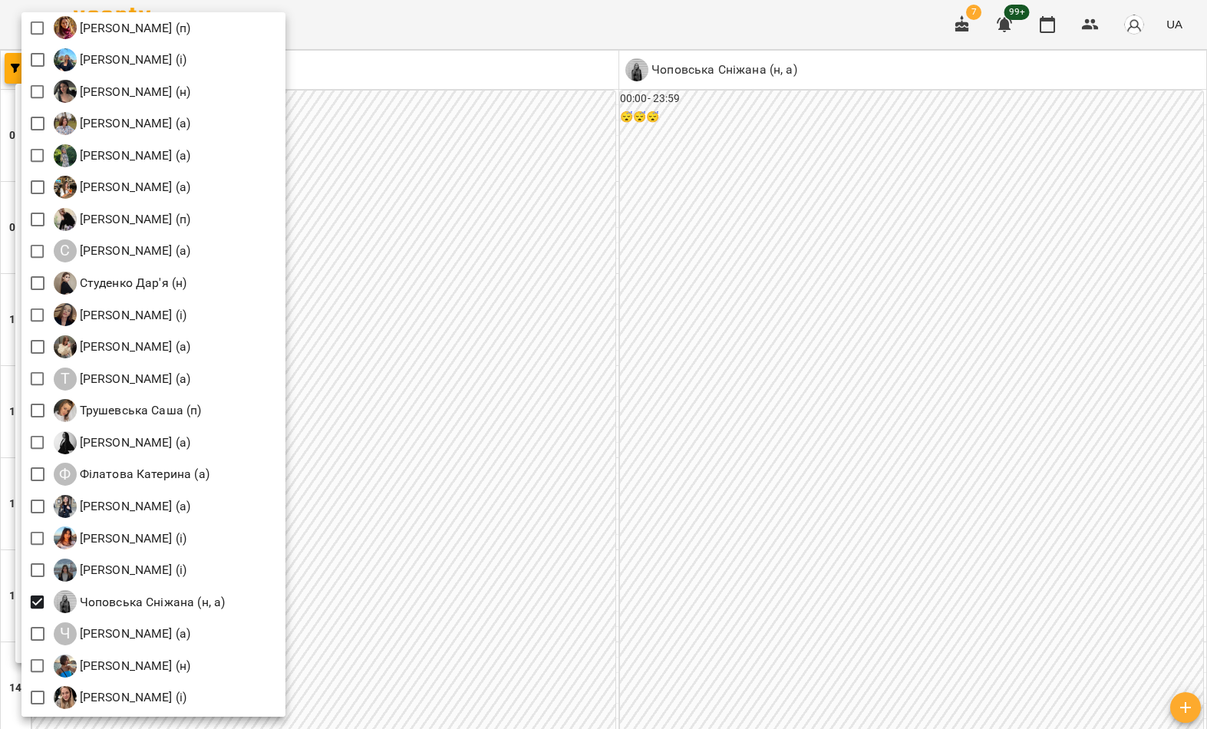
click at [437, 342] on div at bounding box center [603, 364] width 1207 height 729
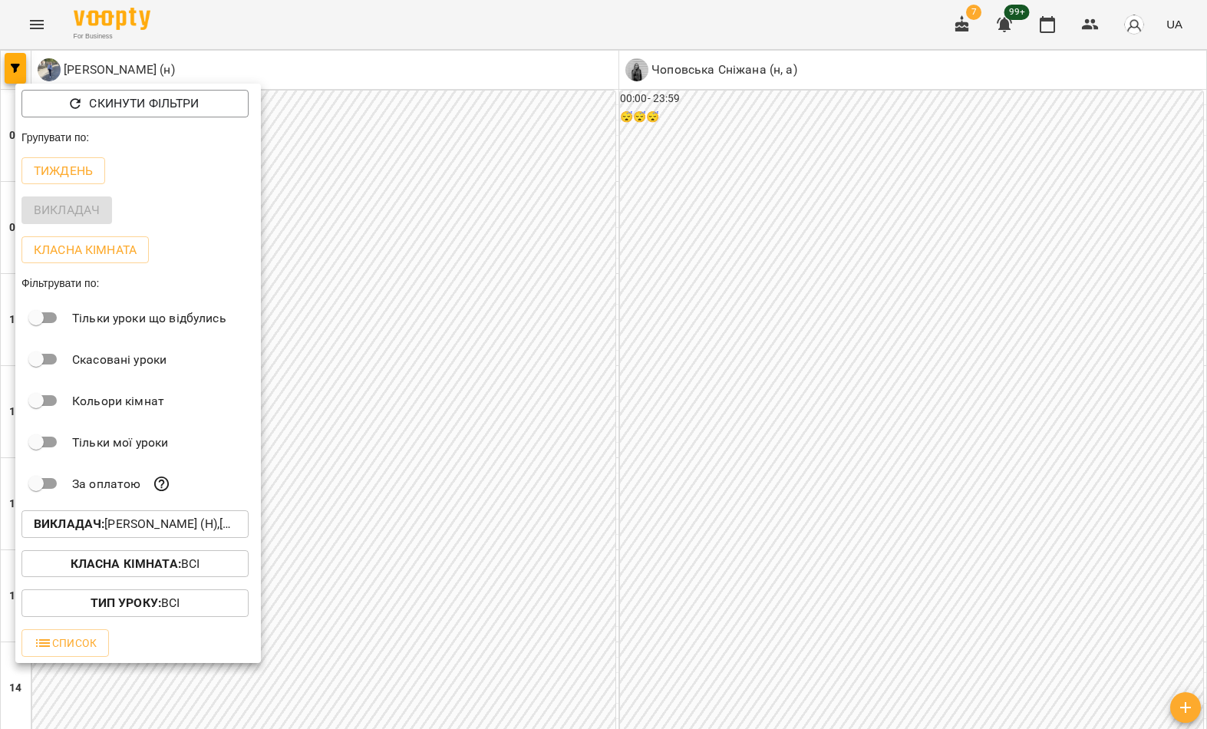
click at [476, 306] on div at bounding box center [603, 364] width 1207 height 729
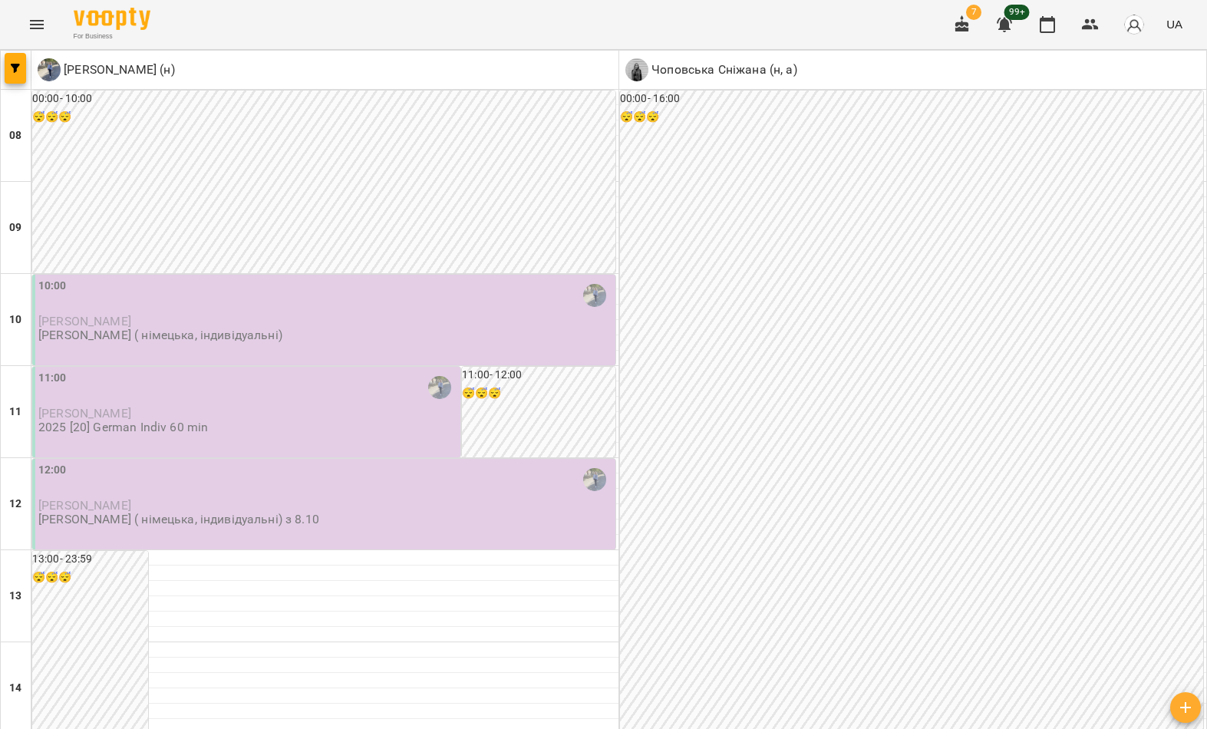
scroll to position [844, 0]
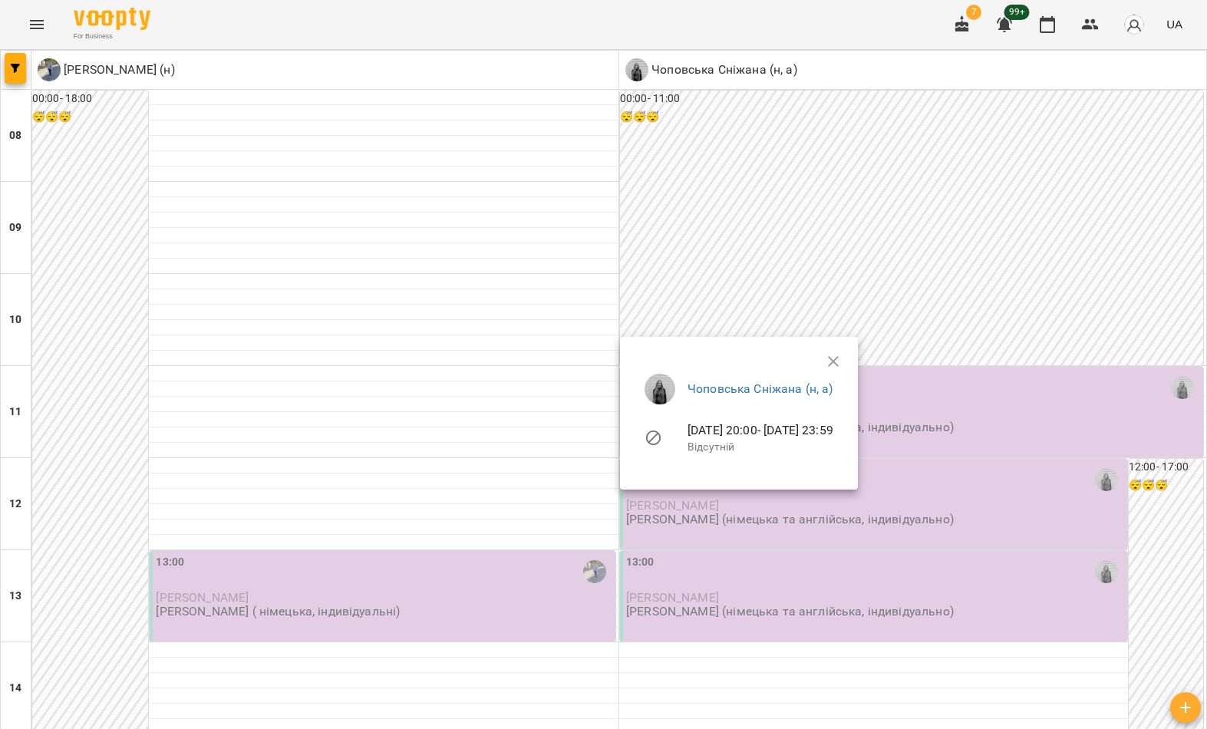
scroll to position [843, 0]
click at [684, 642] on div at bounding box center [603, 364] width 1207 height 729
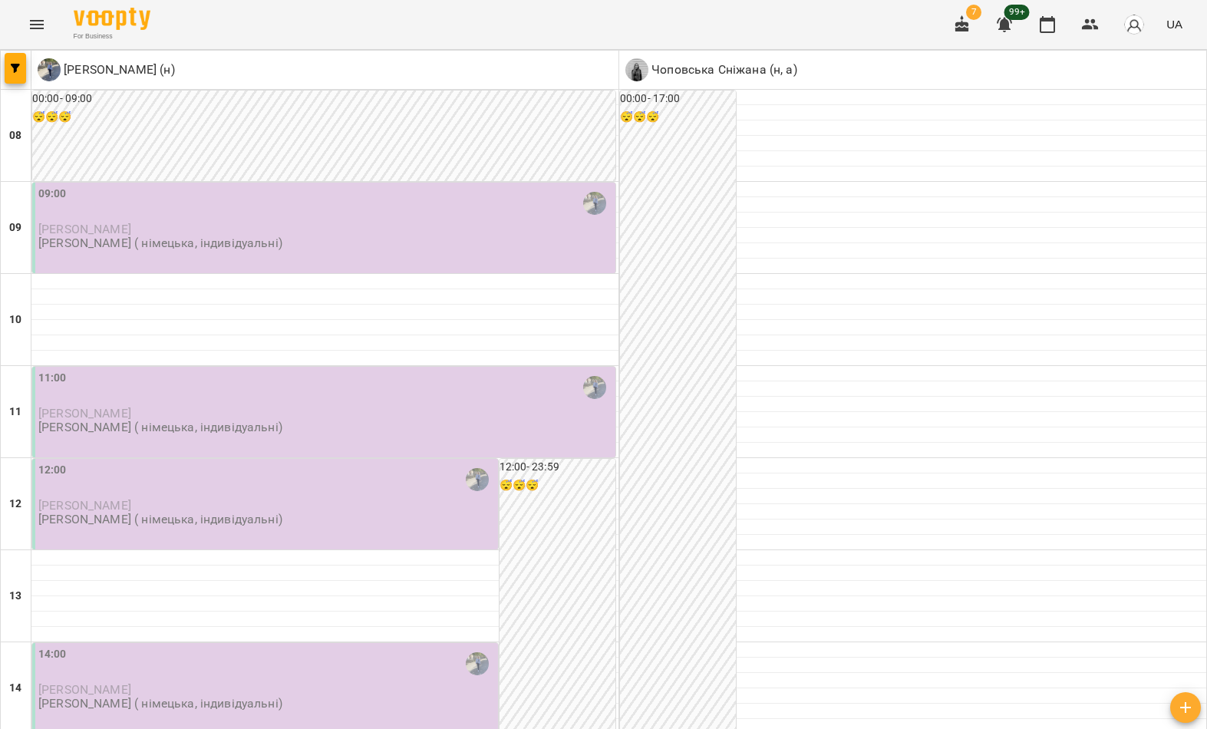
scroll to position [0, 0]
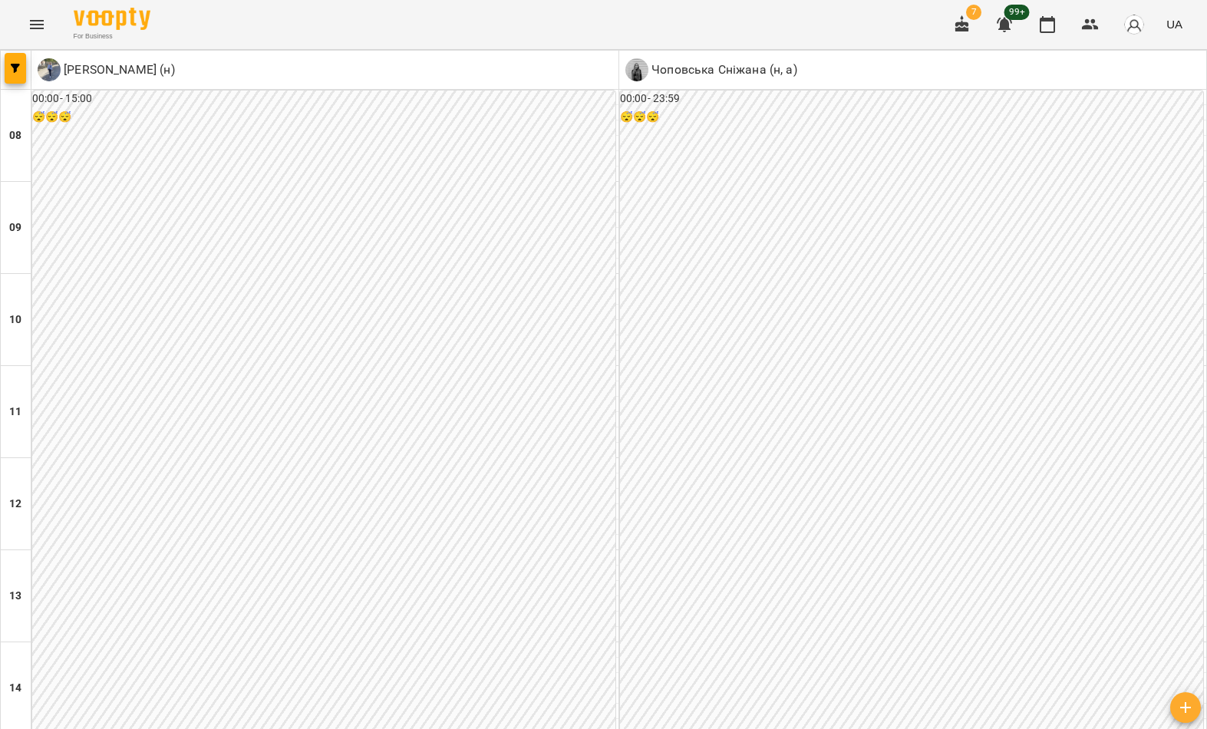
scroll to position [562, 0]
click at [16, 68] on icon "button" at bounding box center [15, 68] width 9 height 9
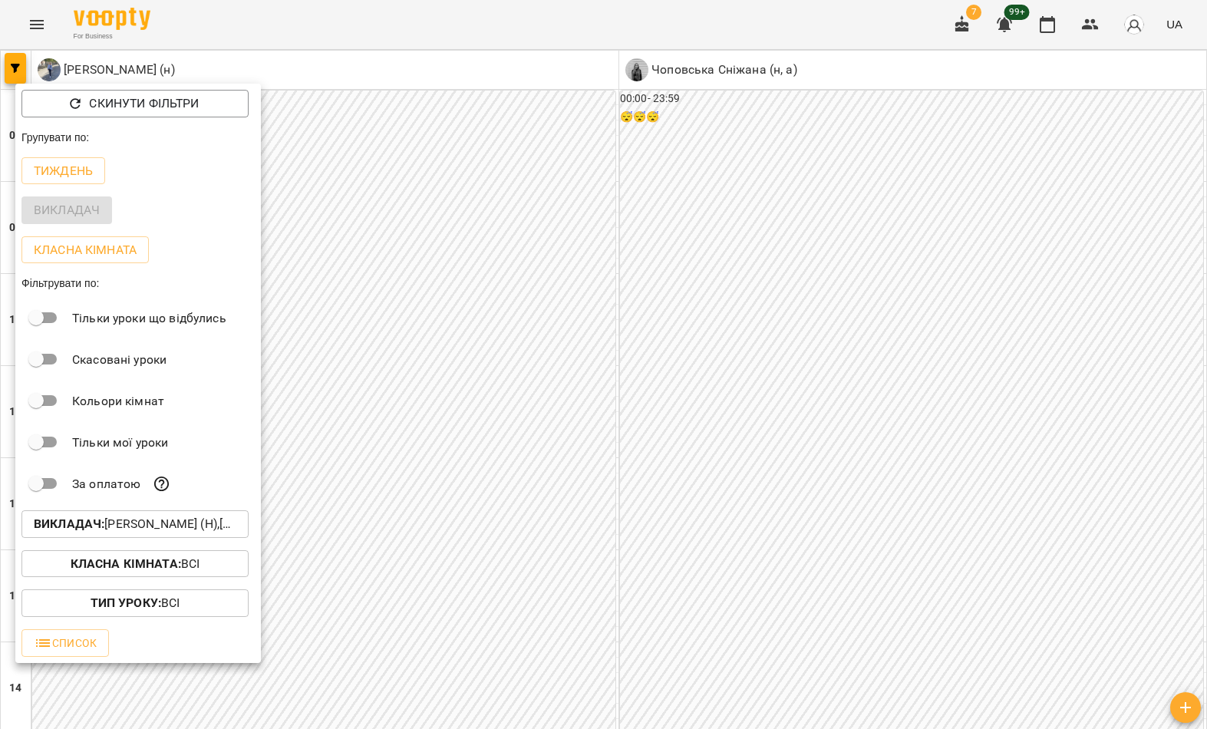
click at [150, 532] on p "Викладач : Мірошніченко Вікторія Сергіївна (н),Чоповська Сніжана (н, а)" at bounding box center [135, 524] width 203 height 18
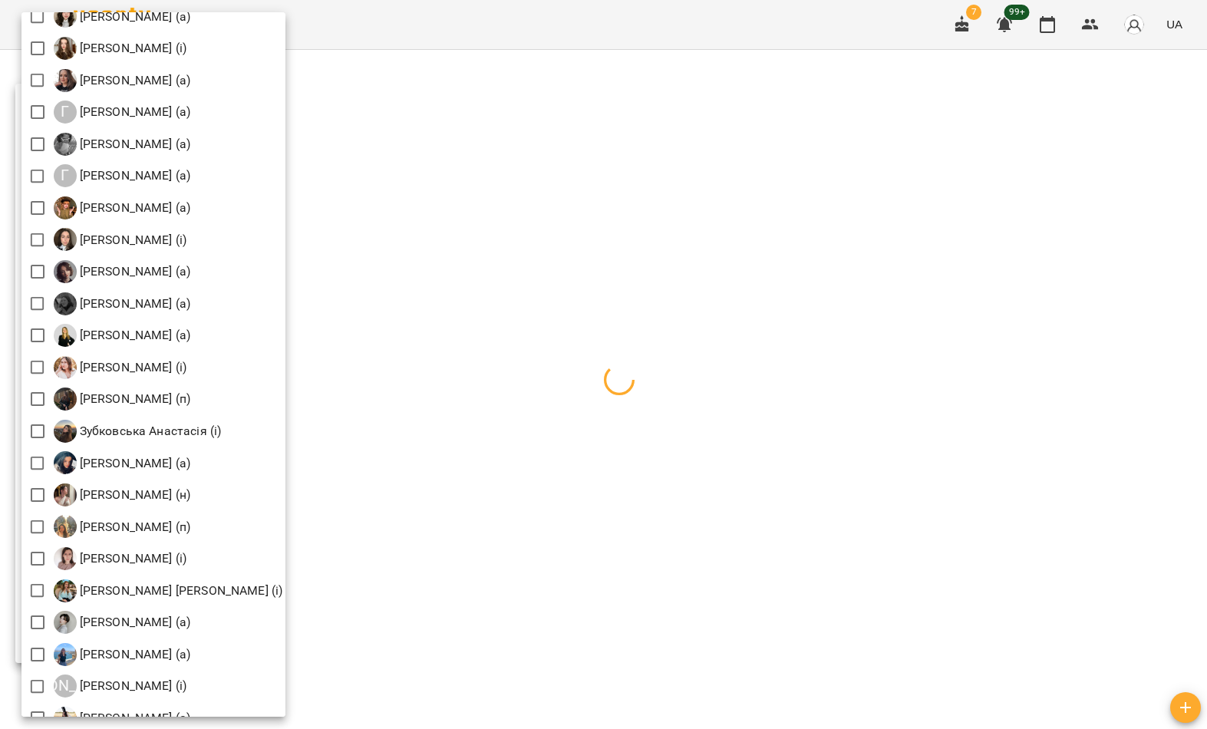
scroll to position [712, 0]
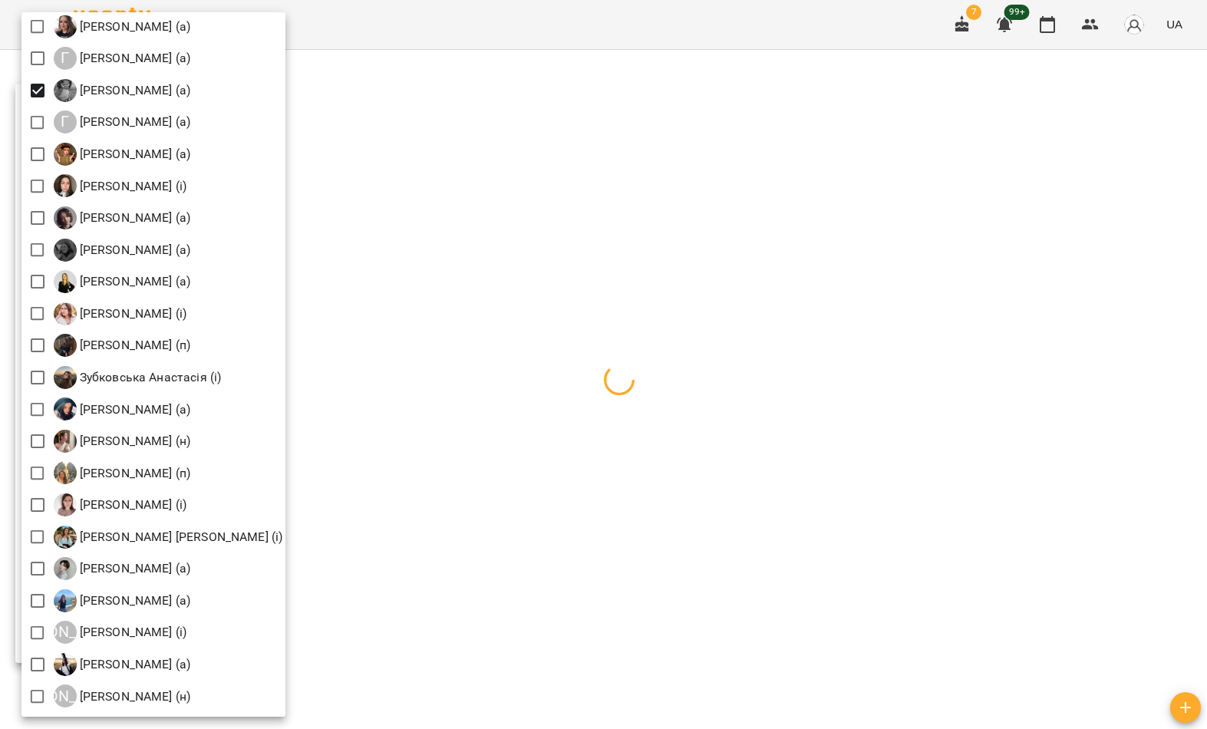
click at [475, 107] on div at bounding box center [603, 364] width 1207 height 729
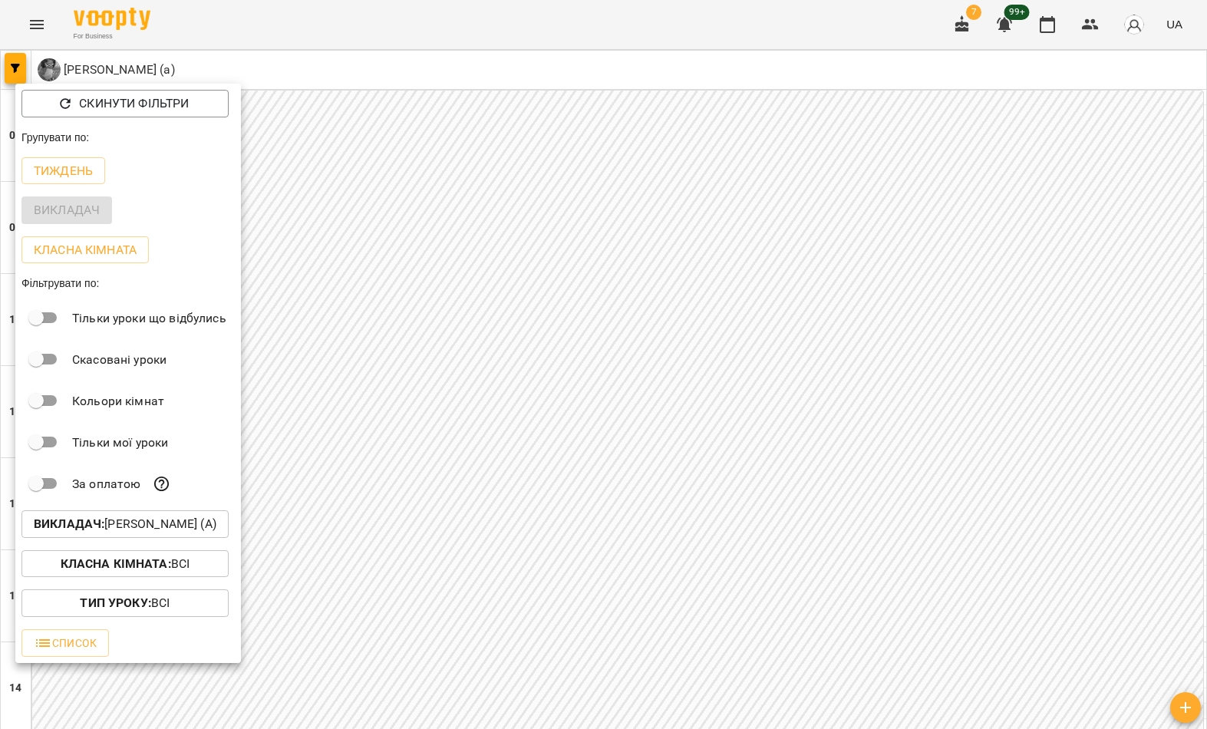
click at [487, 163] on div at bounding box center [603, 364] width 1207 height 729
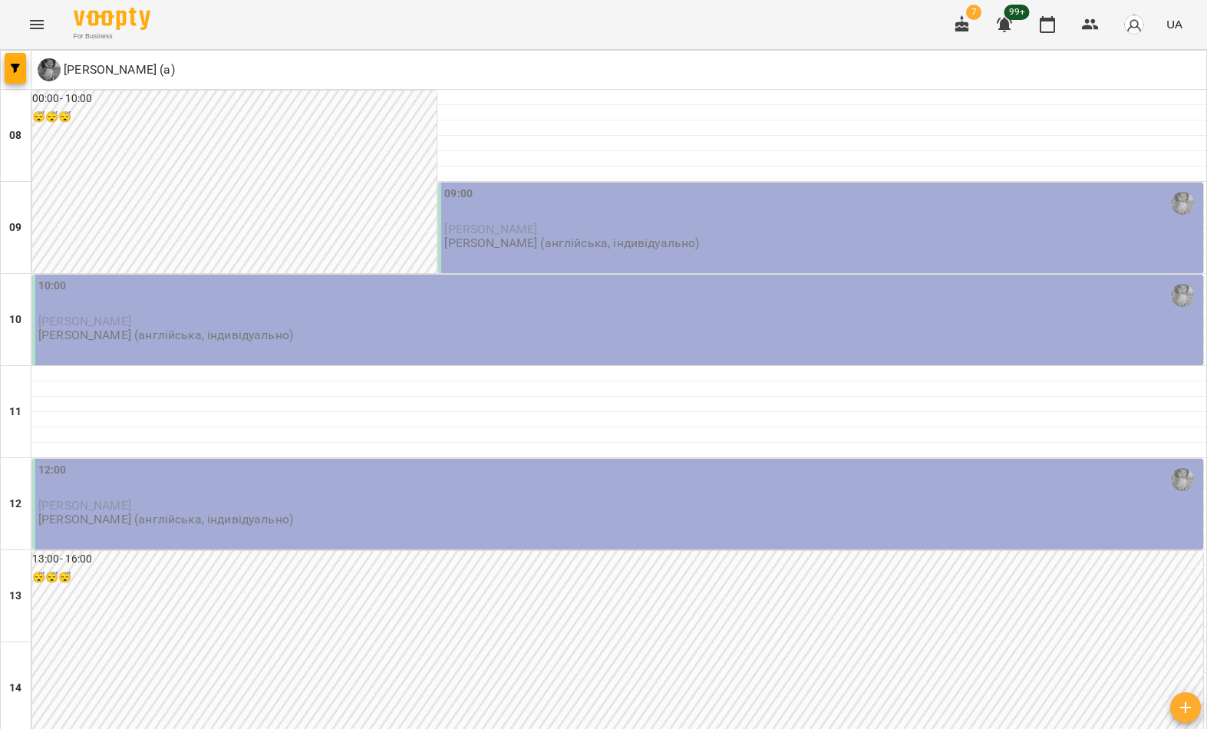
scroll to position [586, 0]
click at [641, 7] on div "For Business 7 99+ UA" at bounding box center [603, 24] width 1207 height 49
click at [14, 81] on button "button" at bounding box center [15, 68] width 21 height 31
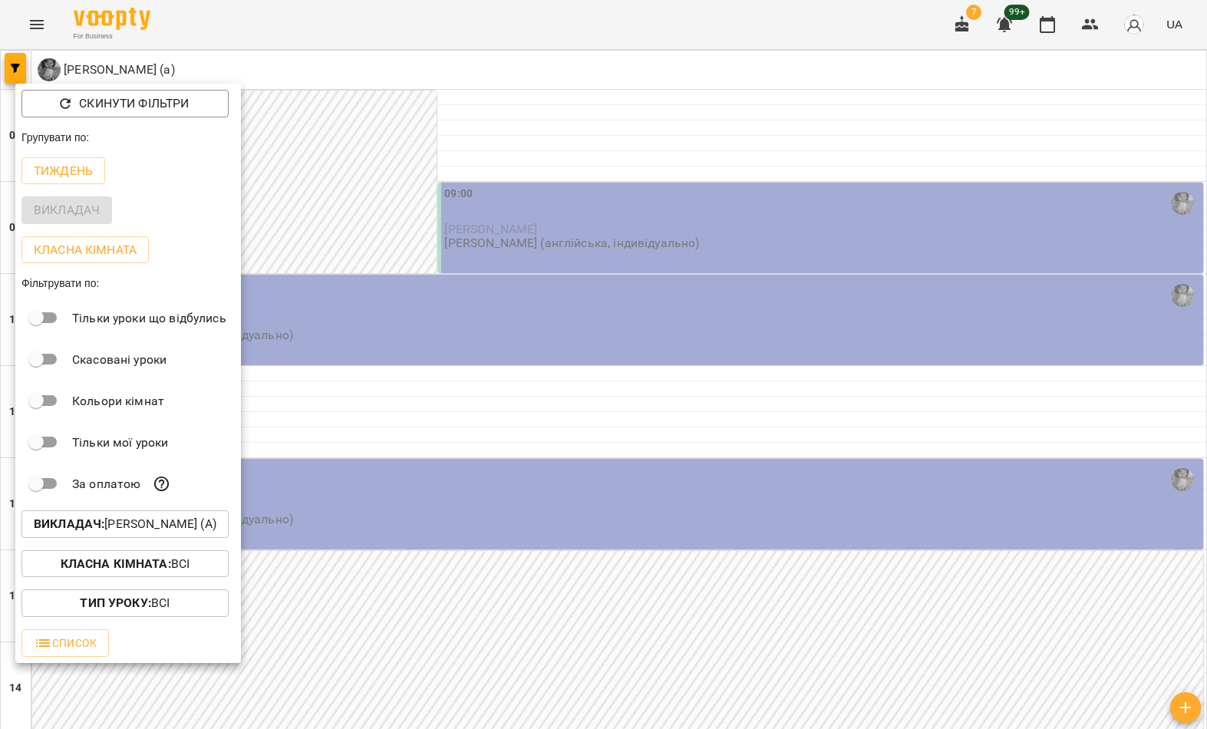
click at [434, 178] on div at bounding box center [603, 364] width 1207 height 729
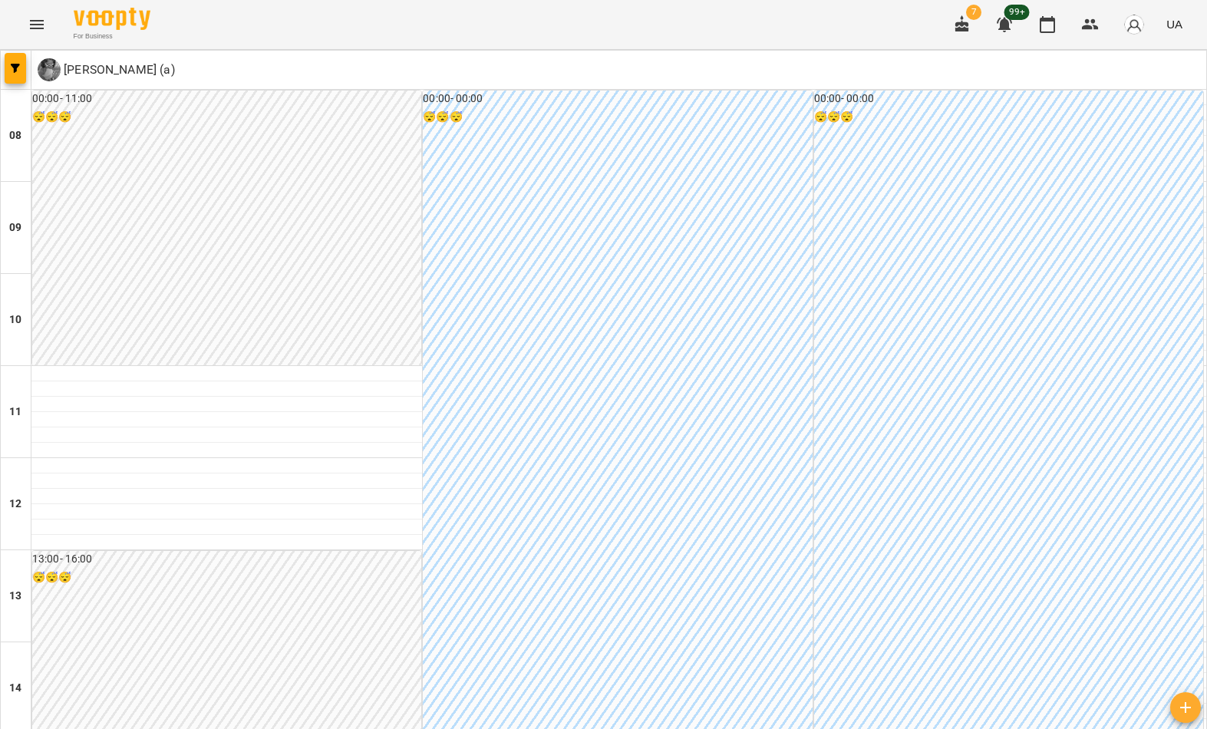
scroll to position [834, 0]
click at [10, 70] on span "button" at bounding box center [15, 68] width 21 height 9
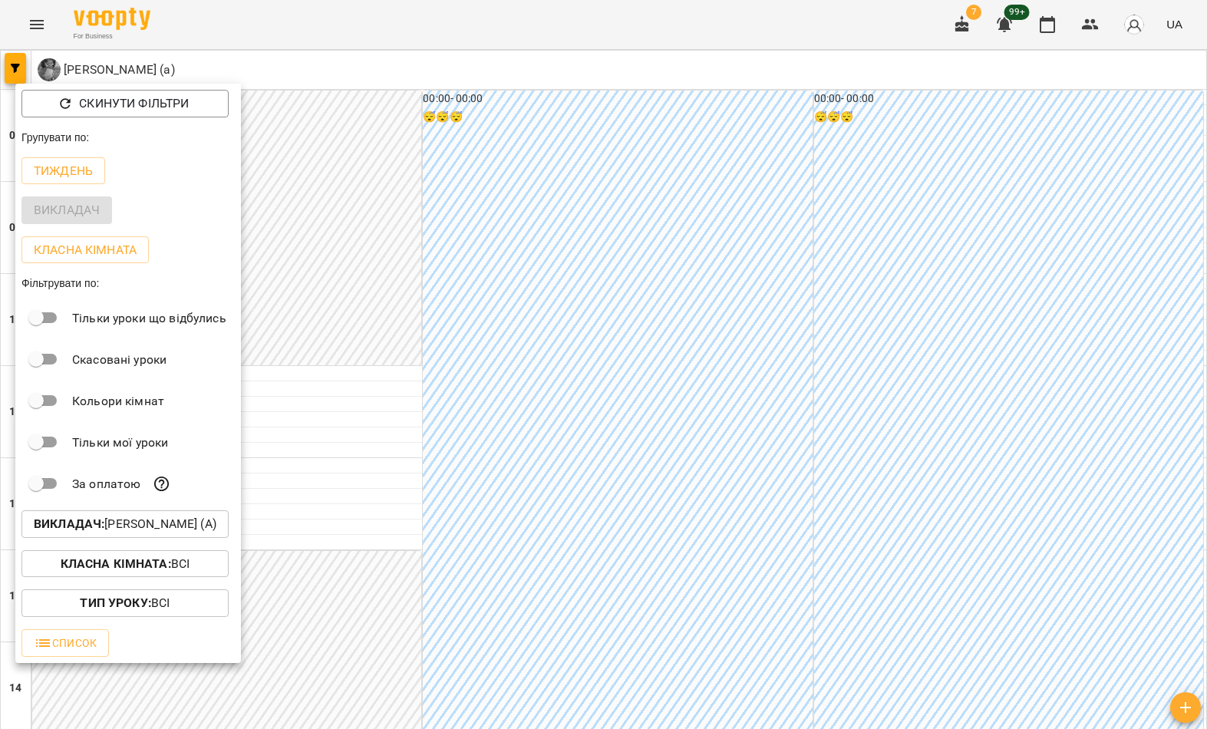
click at [167, 529] on p "Викладач : Гомзяк Юлія Максимівна (а)" at bounding box center [125, 524] width 183 height 18
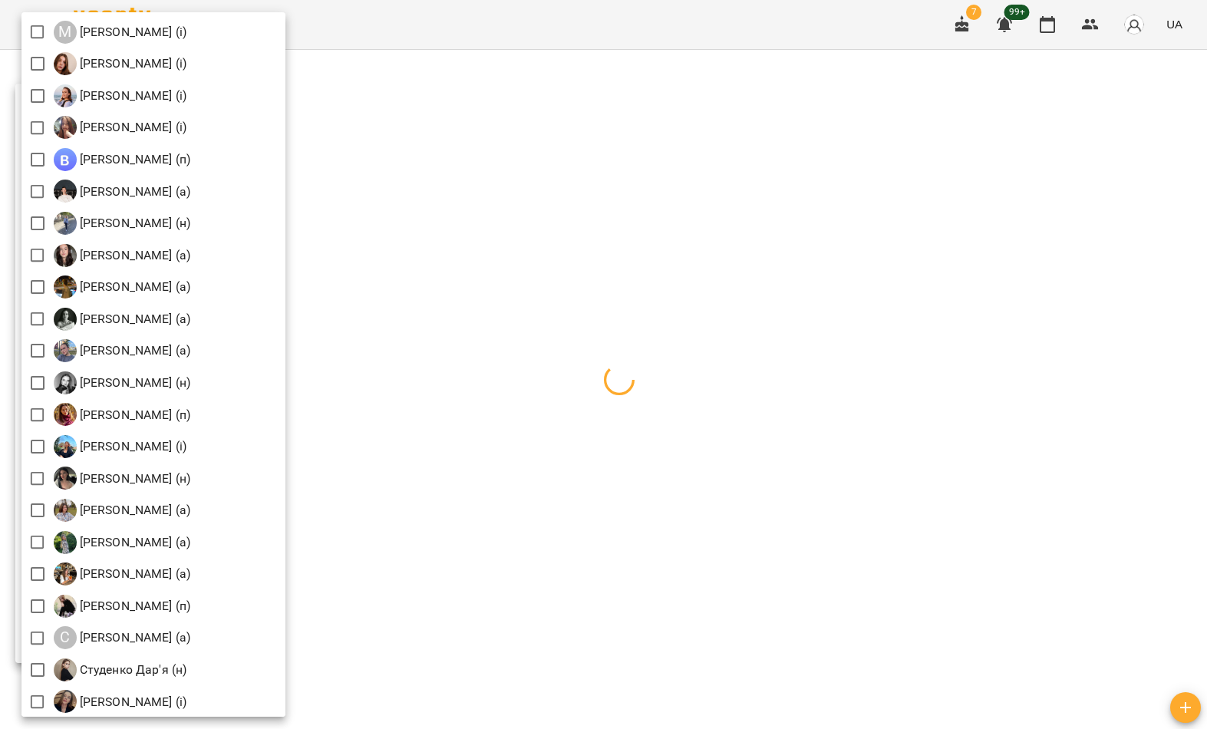
scroll to position [1751, 0]
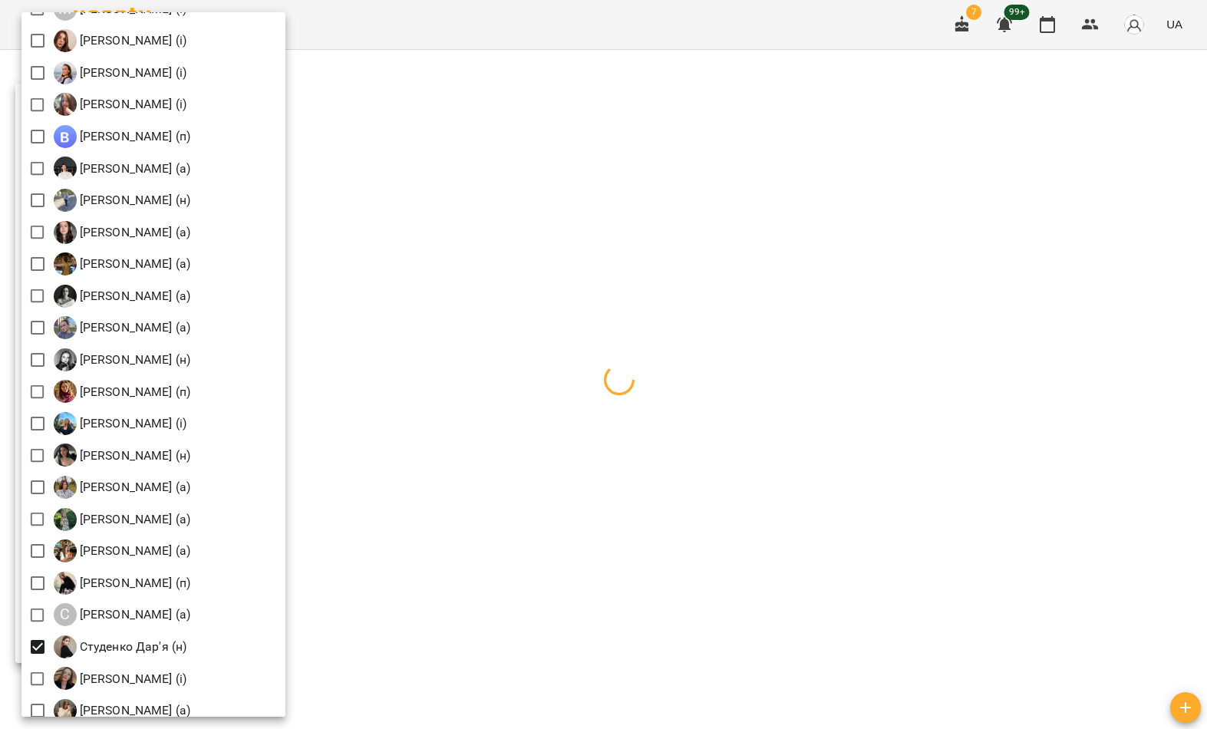
click at [549, 161] on div at bounding box center [603, 364] width 1207 height 729
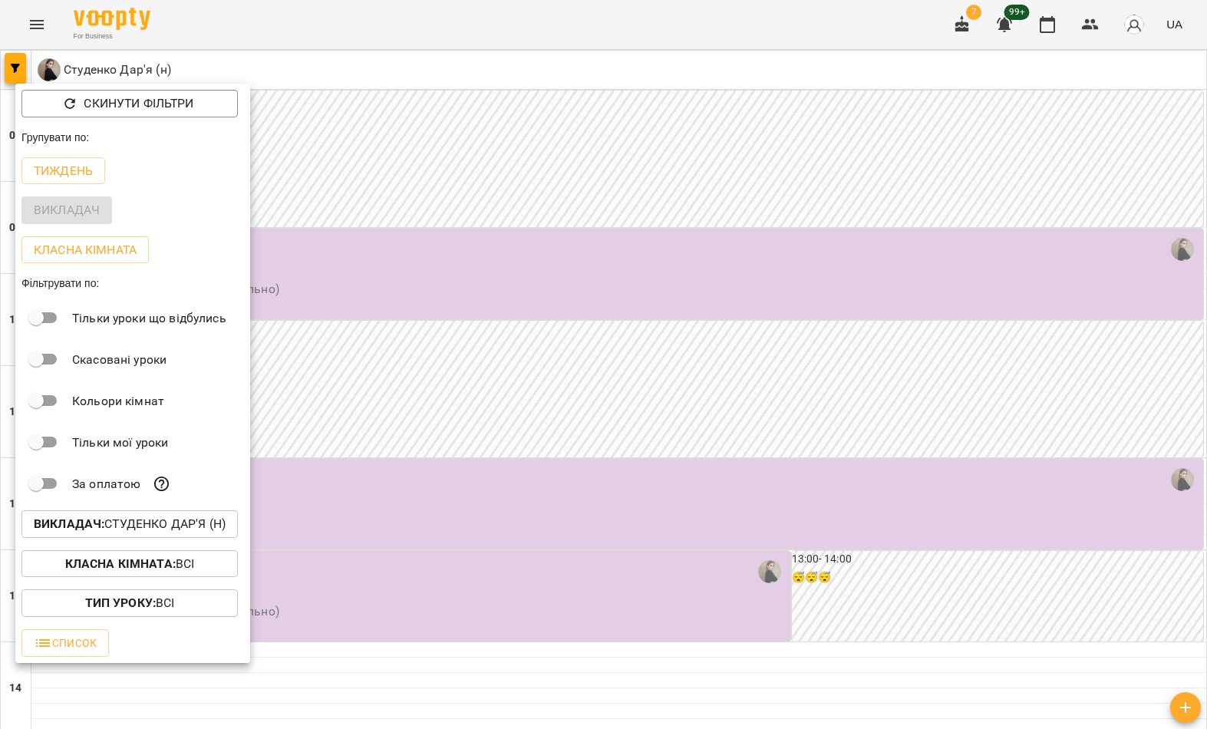
click at [399, 305] on div at bounding box center [603, 364] width 1207 height 729
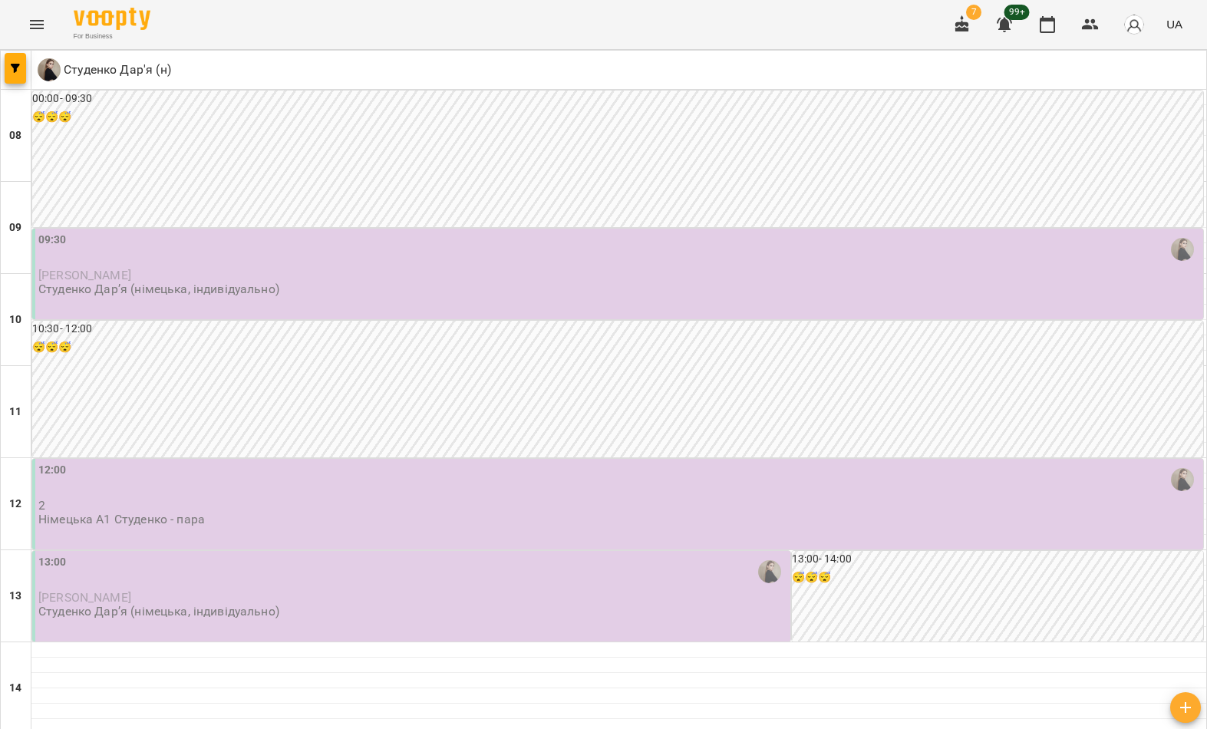
scroll to position [348, 0]
click at [444, 554] on div "13:00 Анастасія Василенко Студенко Дарʼя (німецька, індивідуально)" at bounding box center [412, 586] width 749 height 65
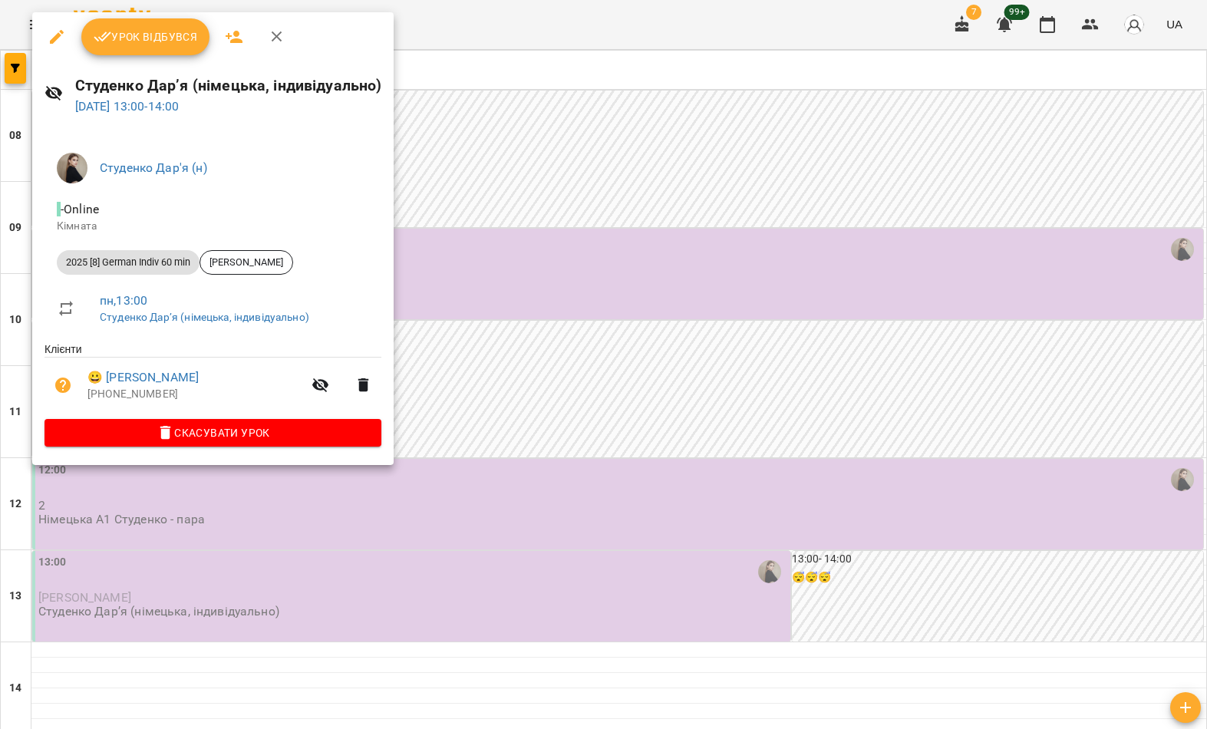
click at [331, 431] on span "Скасувати Урок" at bounding box center [213, 433] width 312 height 18
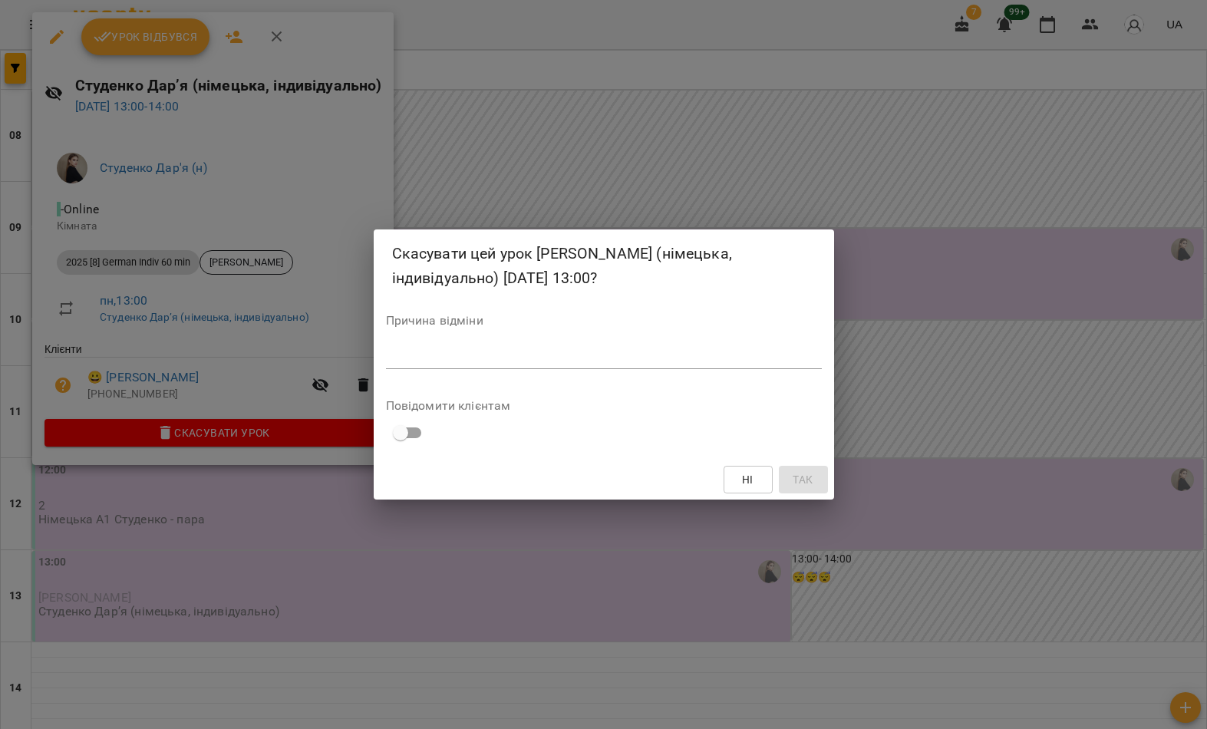
click at [781, 361] on textarea at bounding box center [604, 357] width 436 height 14
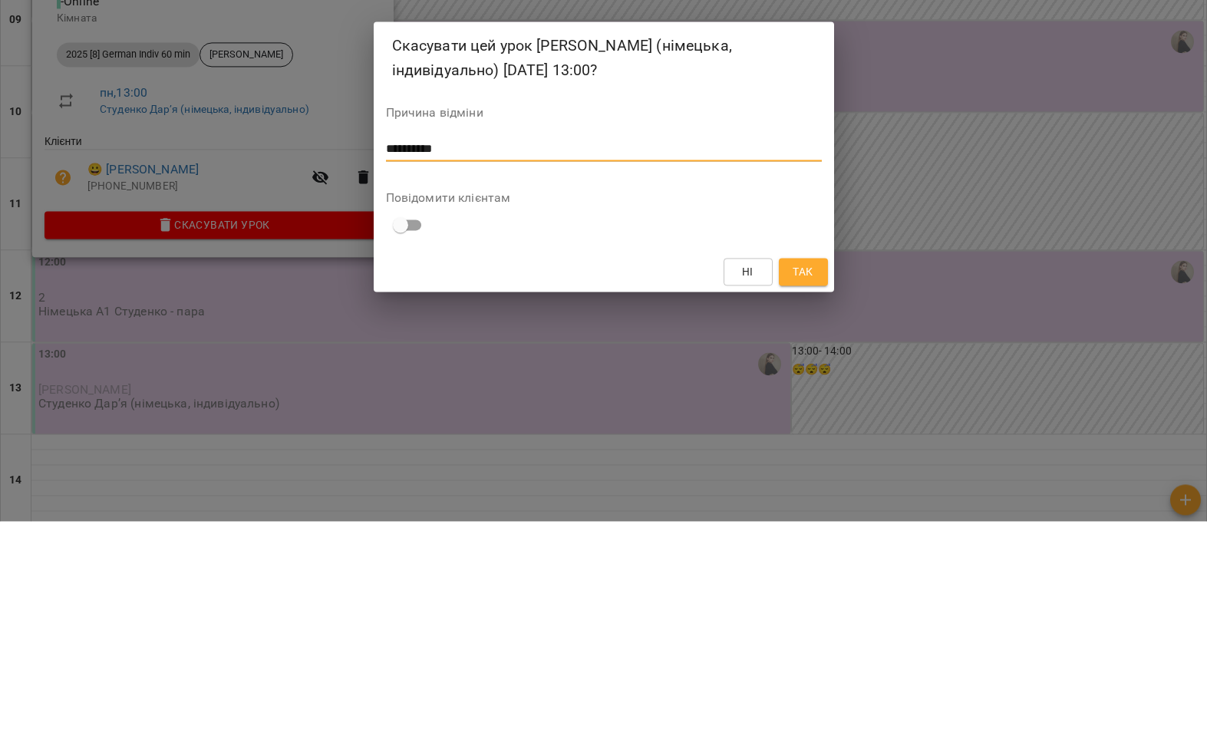
type textarea "*********"
click at [818, 466] on button "Так" at bounding box center [803, 480] width 49 height 28
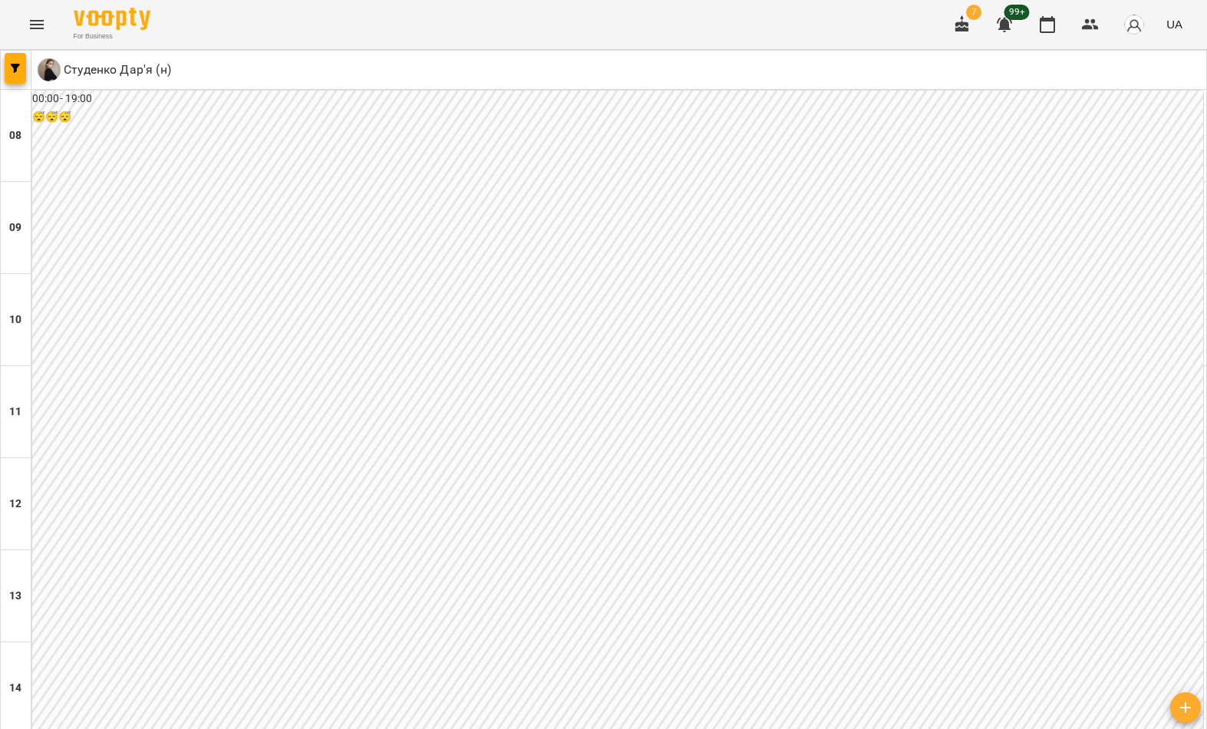
scroll to position [843, 0]
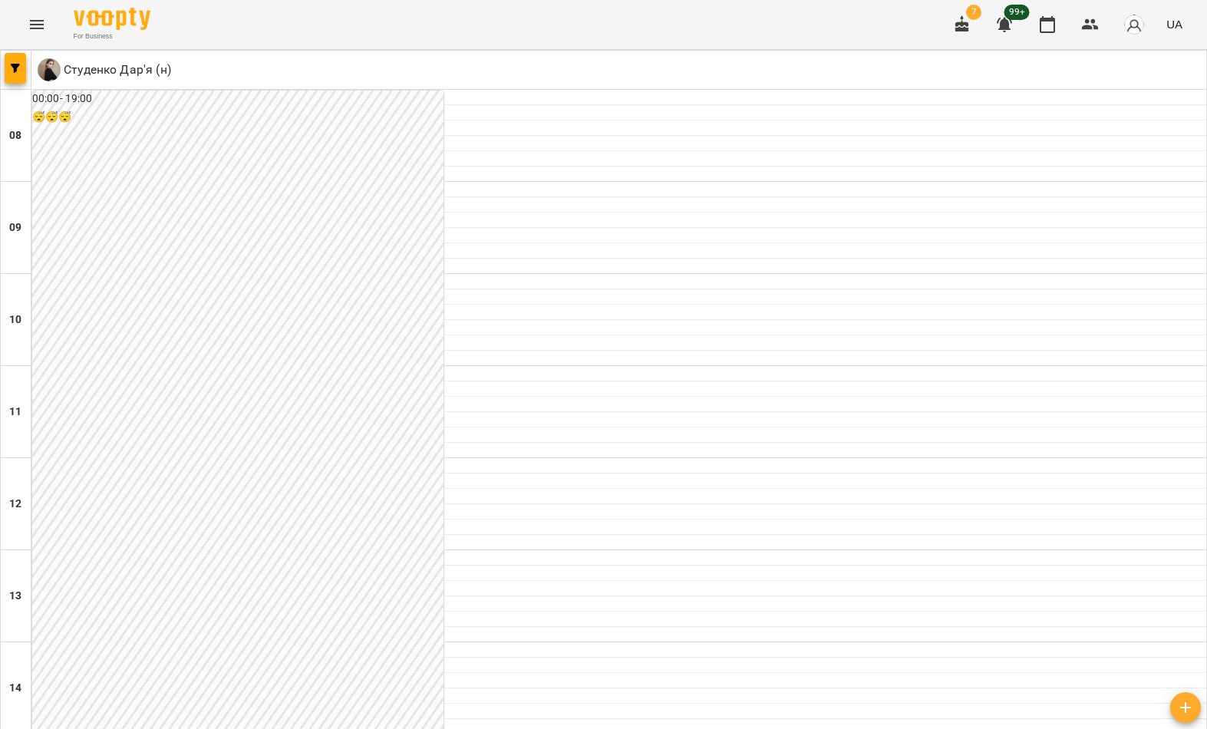
scroll to position [847, 0]
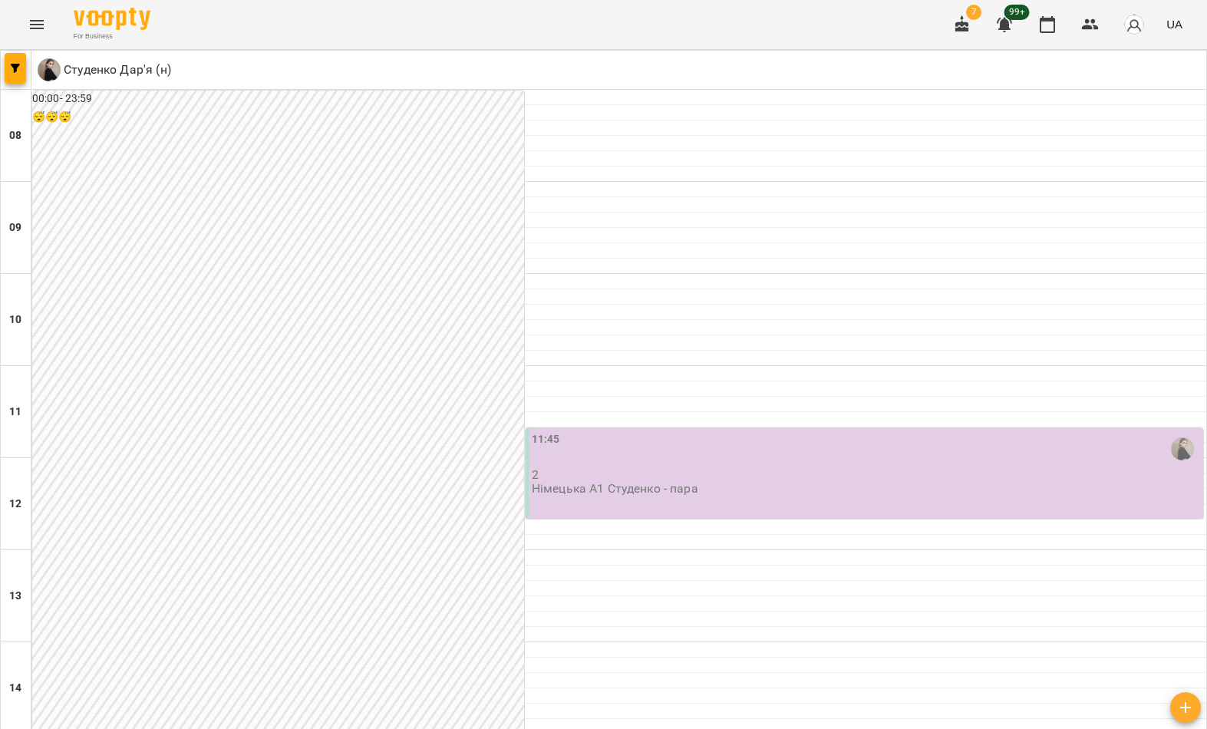
scroll to position [854, 0]
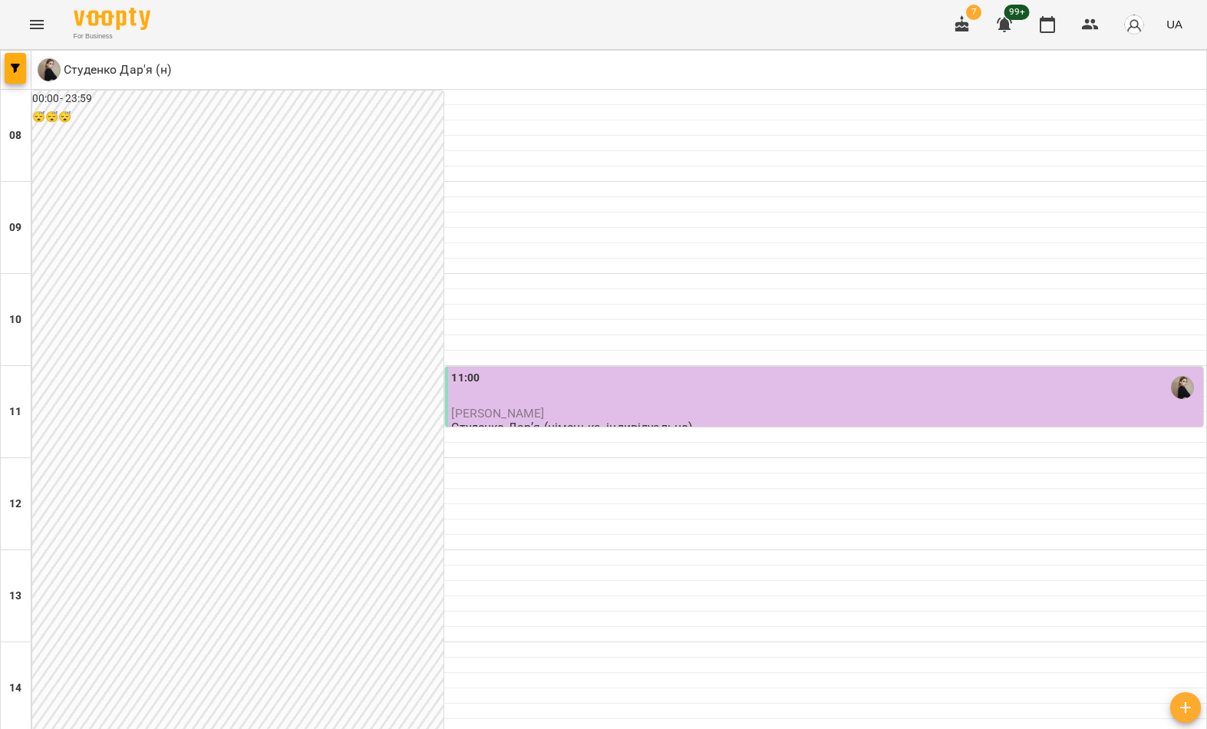
scroll to position [843, 0]
click at [12, 67] on icon "button" at bounding box center [15, 68] width 9 height 9
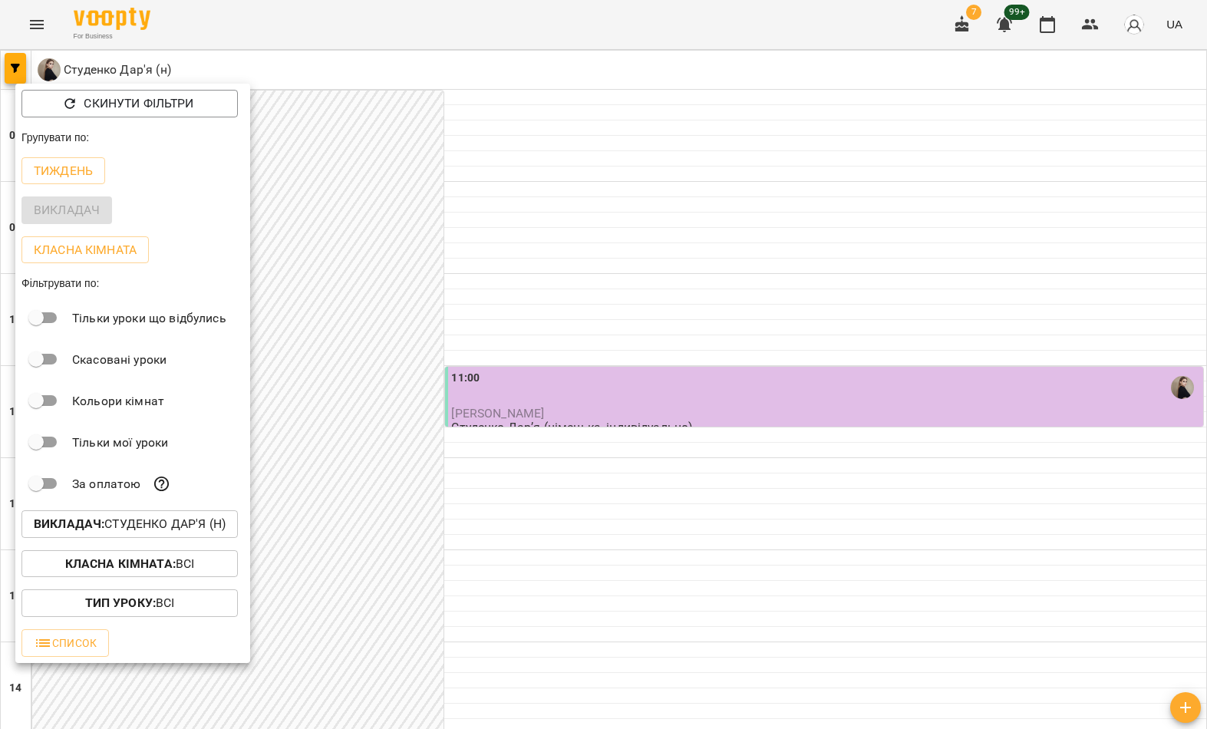
click at [113, 529] on p "Викладач : Студенко Дар'я (н)" at bounding box center [130, 524] width 192 height 18
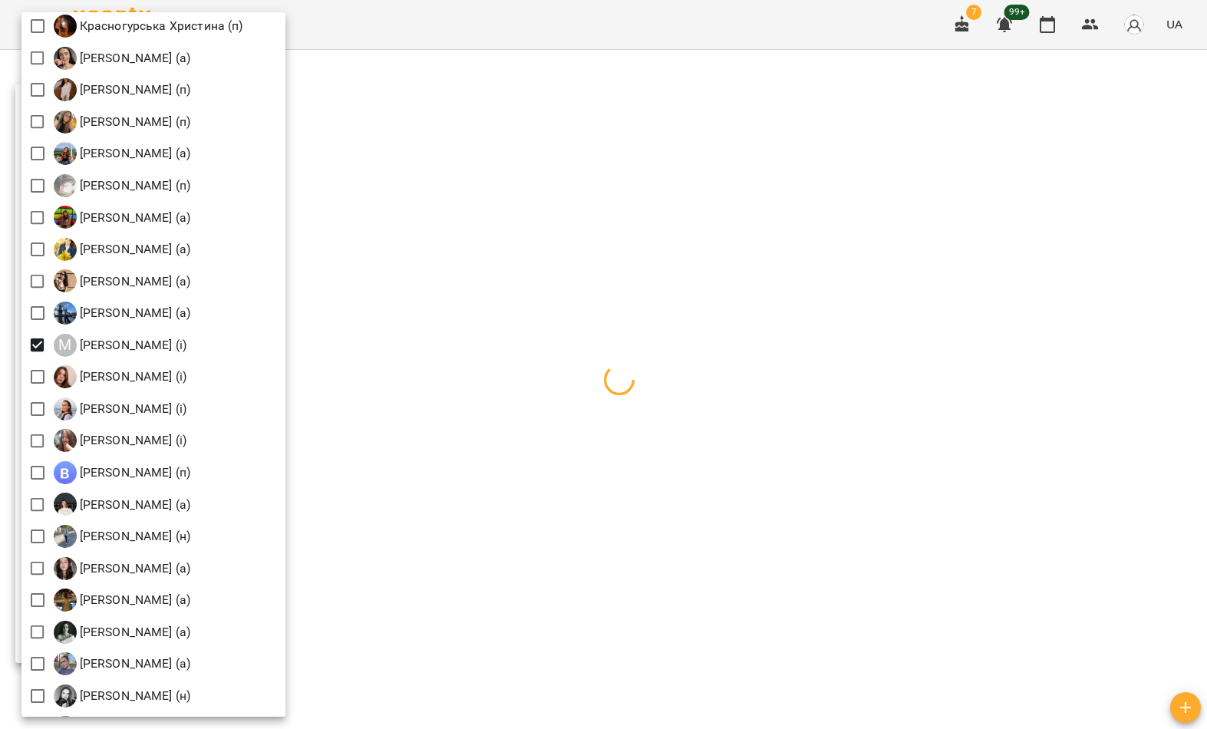
scroll to position [1421, 0]
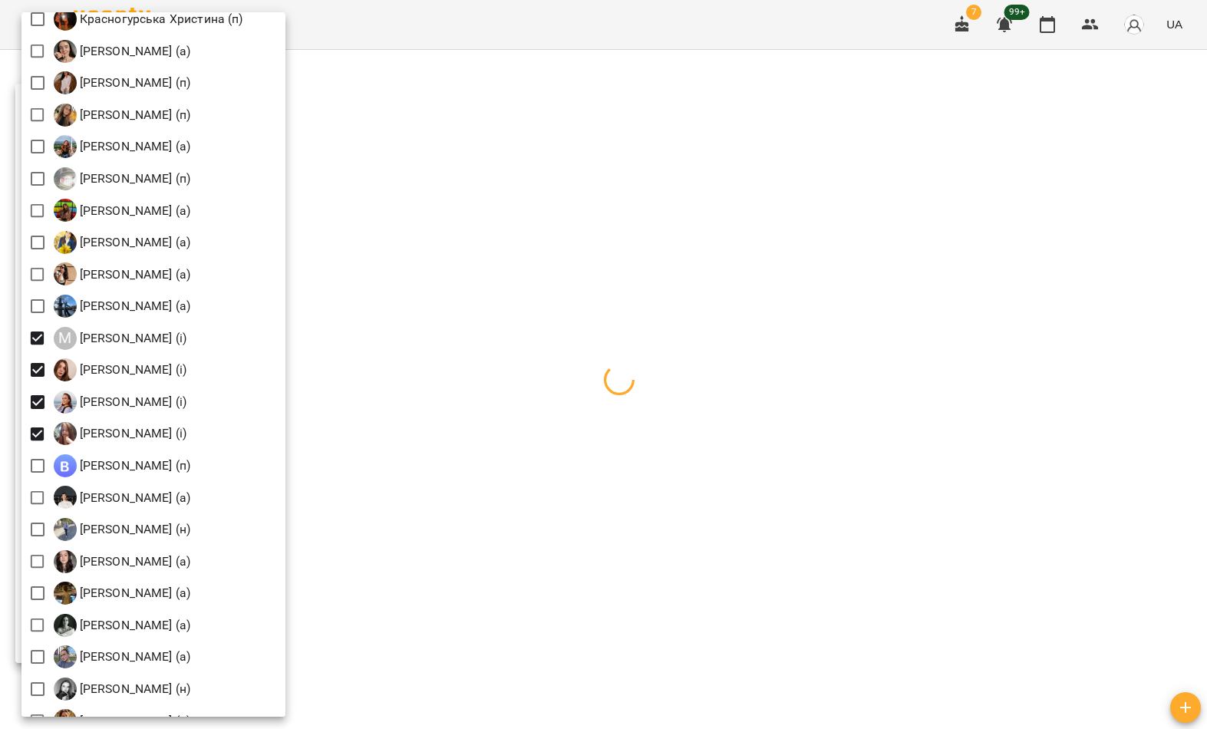
click at [464, 157] on div at bounding box center [603, 364] width 1207 height 729
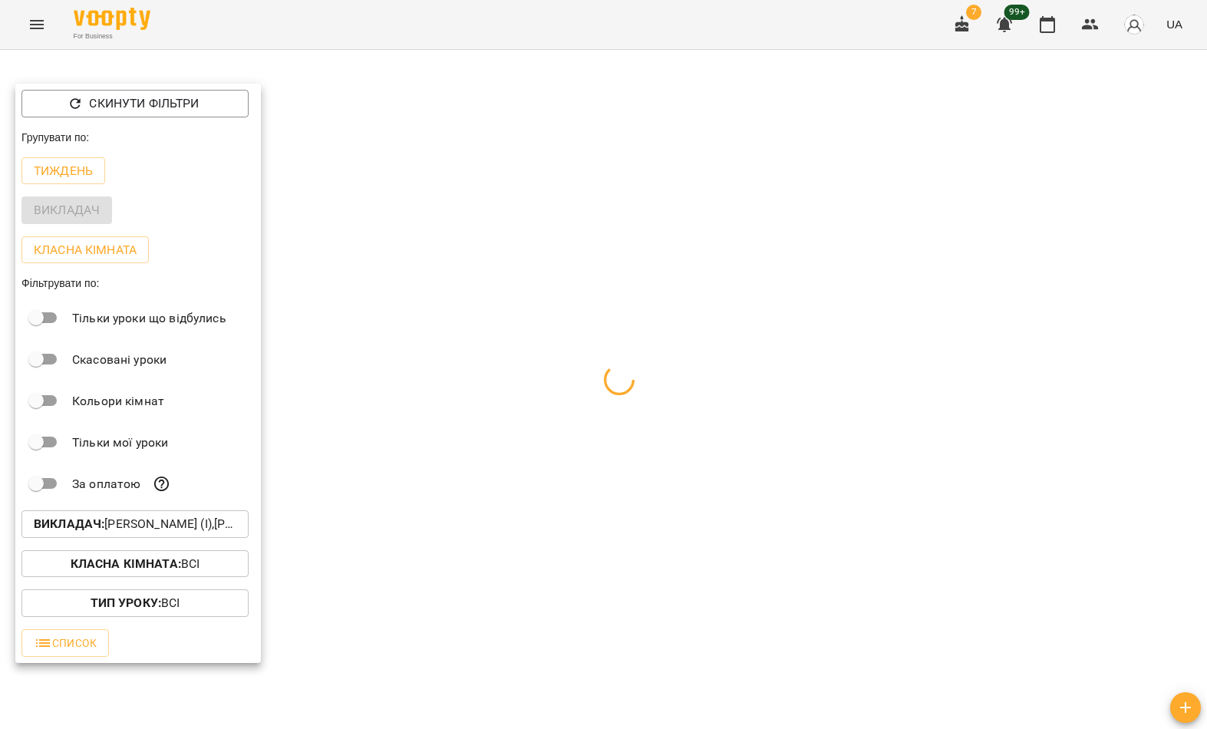
click at [429, 163] on div at bounding box center [603, 364] width 1207 height 729
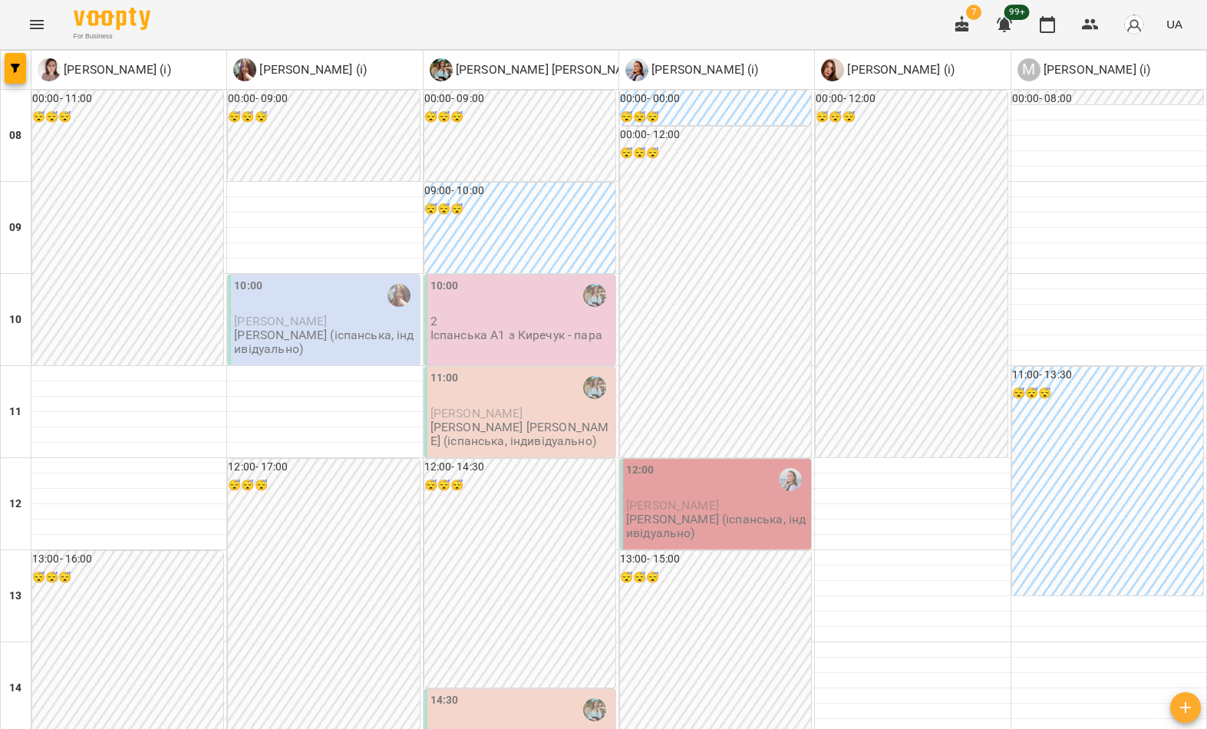
scroll to position [590, 0]
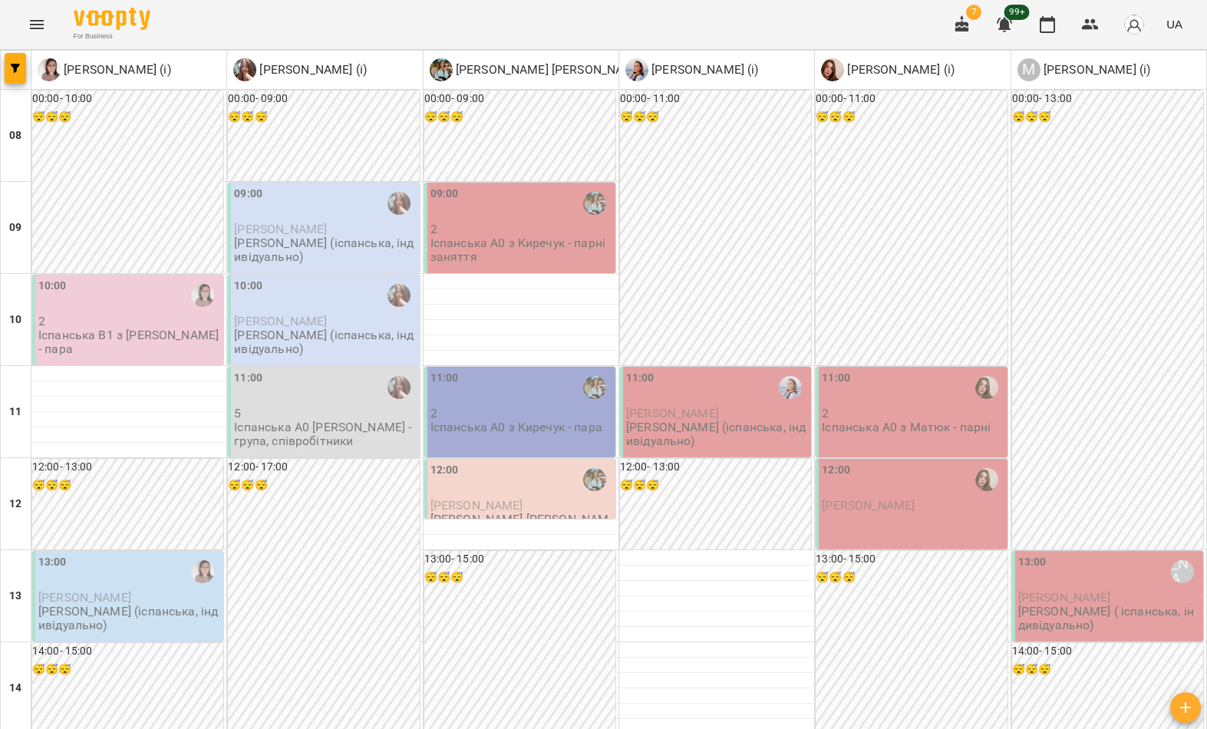
scroll to position [751, 0]
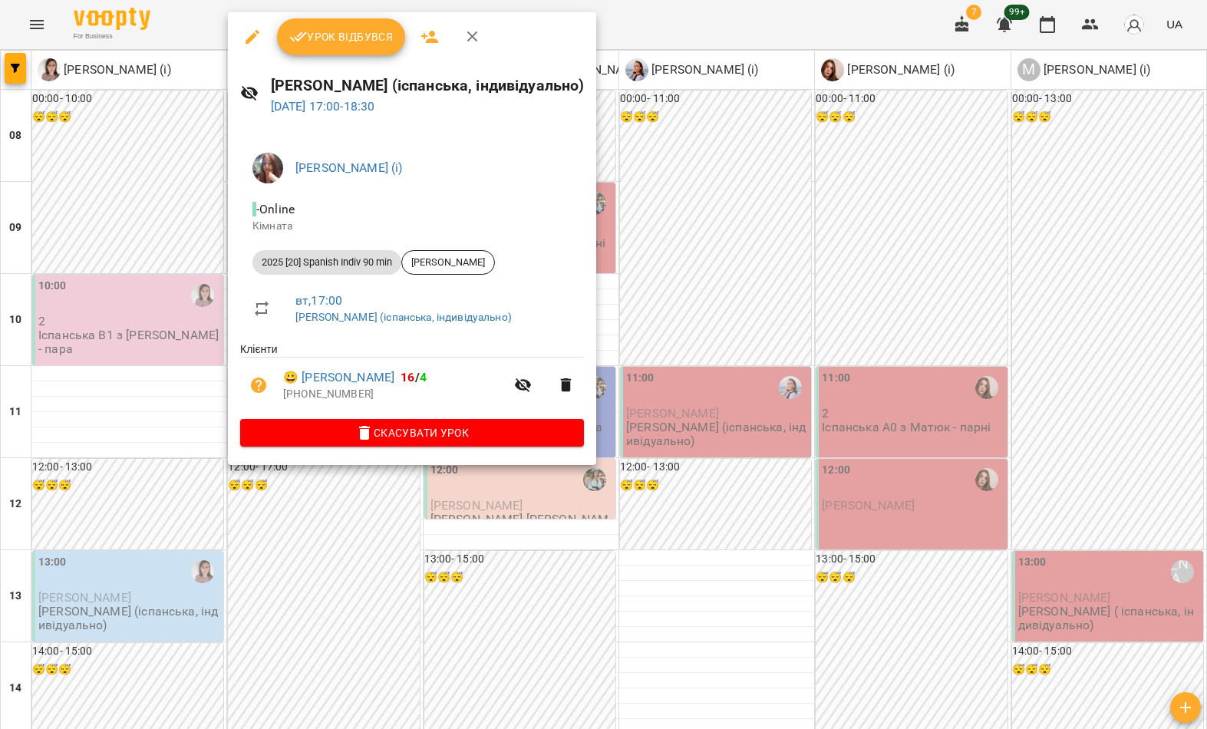
click at [809, 242] on div at bounding box center [603, 364] width 1207 height 729
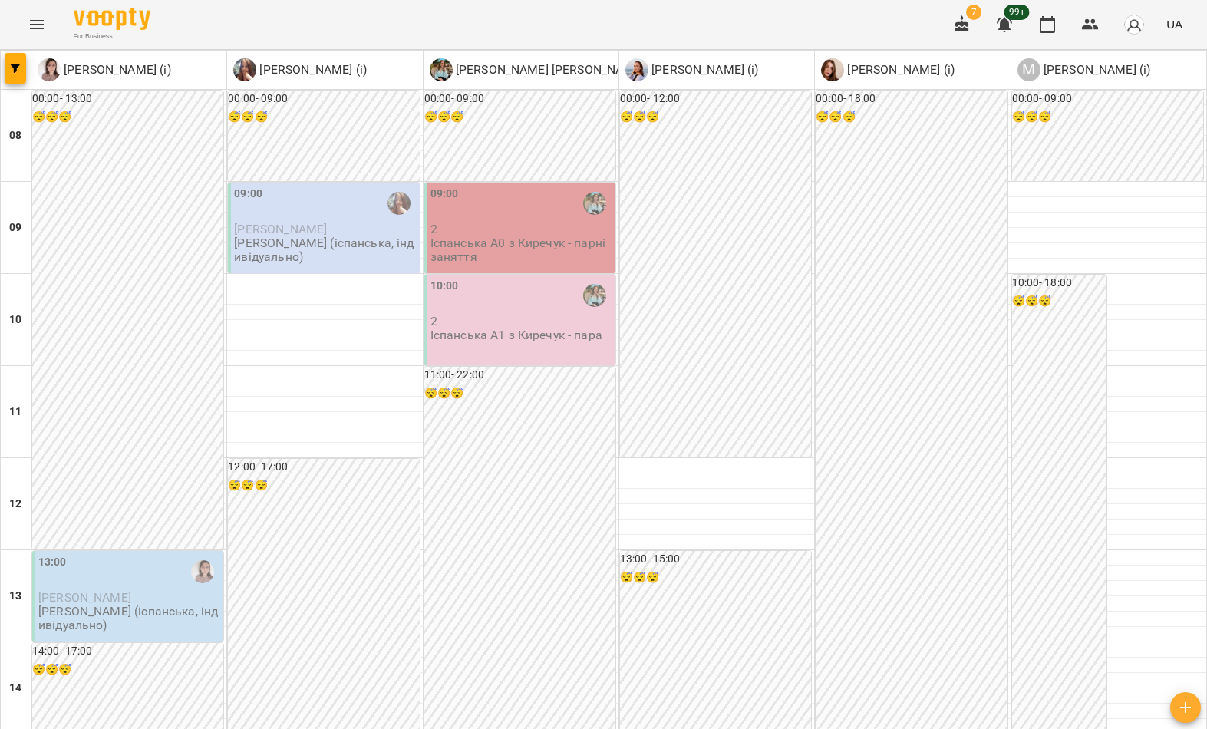
scroll to position [824, 0]
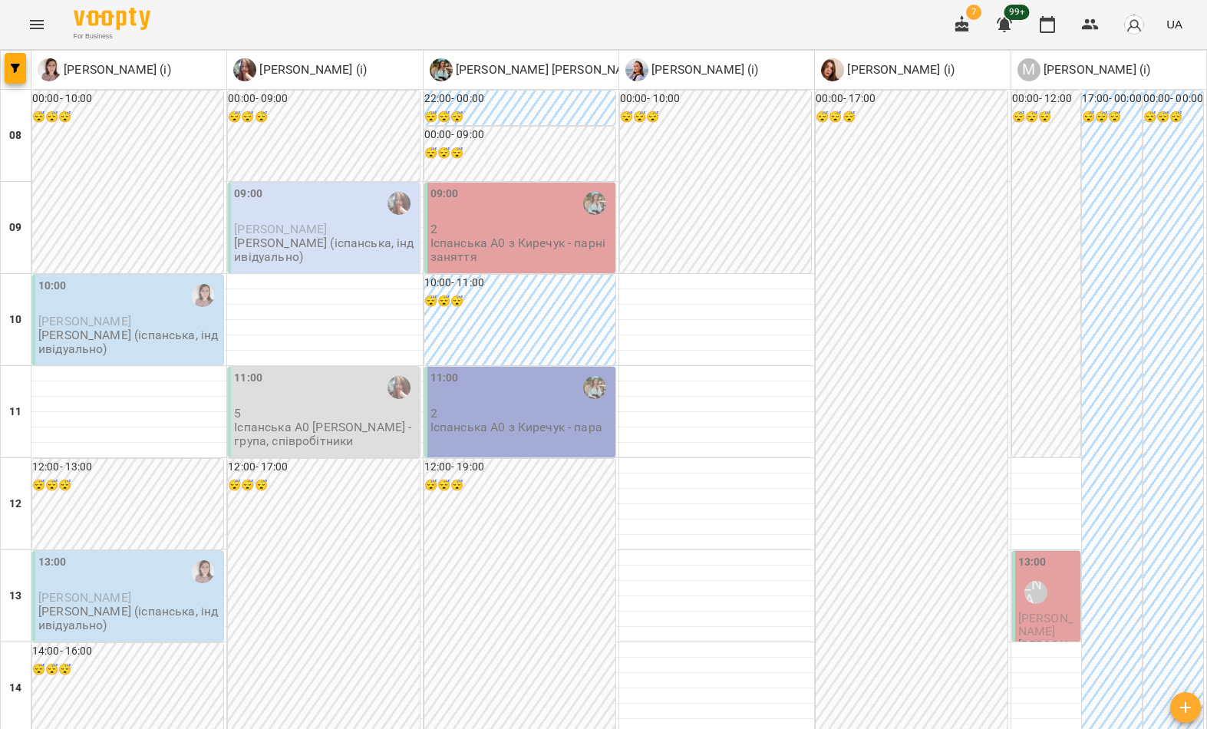
scroll to position [843, 0]
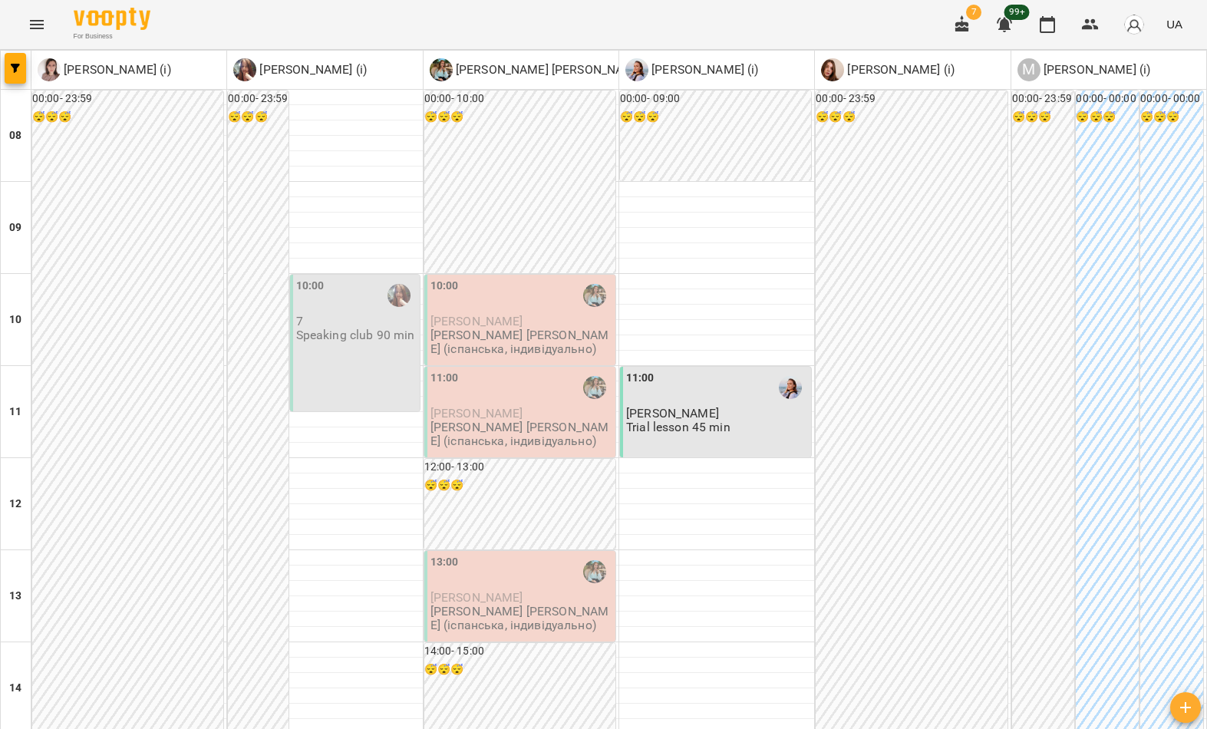
scroll to position [363, 0]
type input "**********"
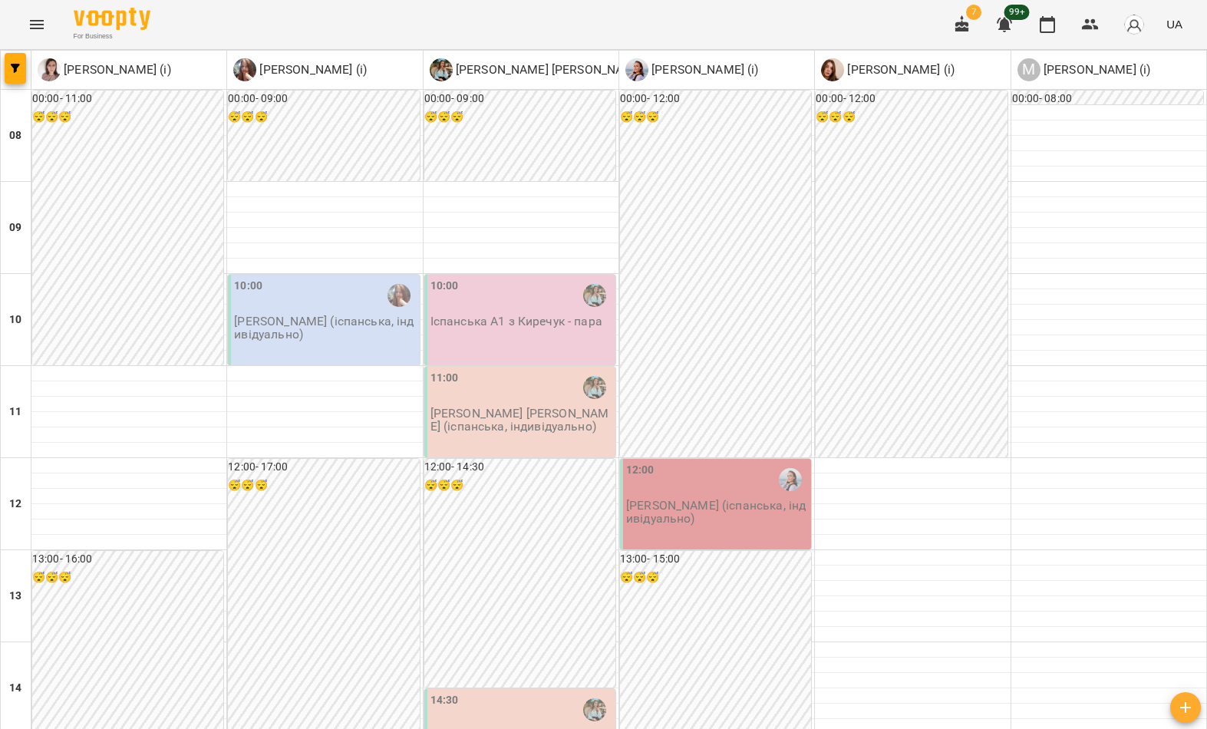
scroll to position [843, 0]
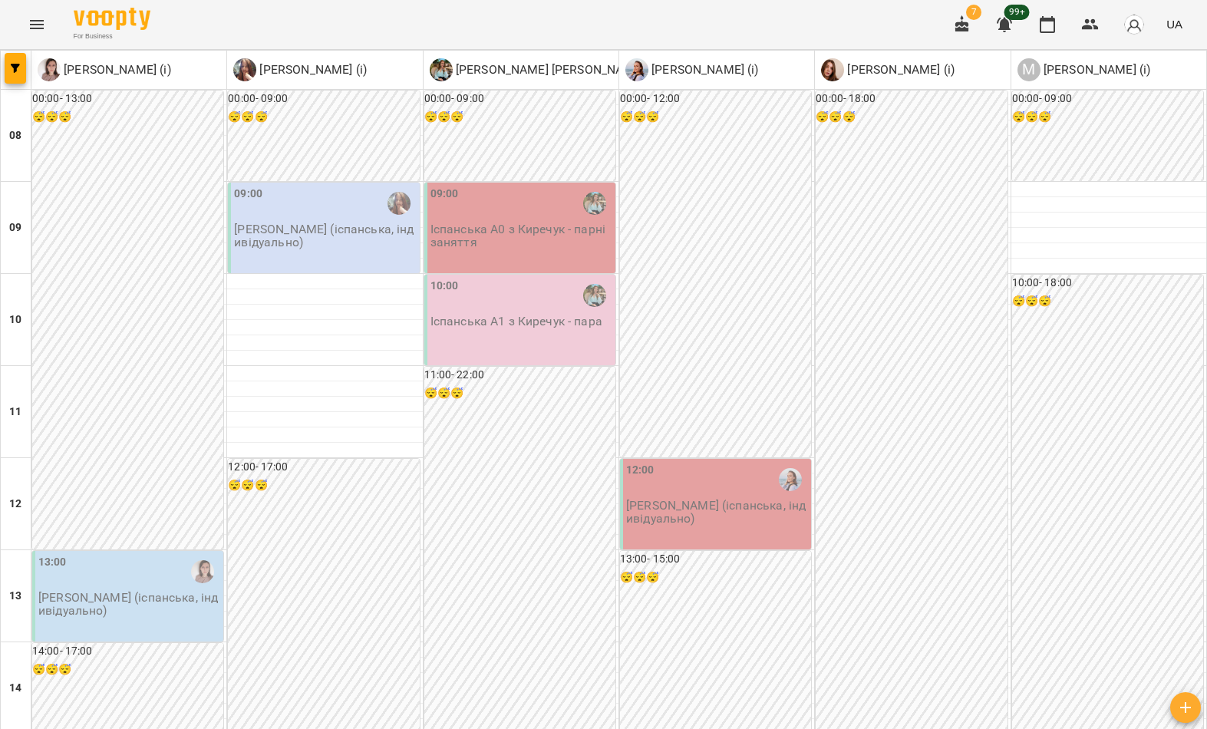
click at [15, 61] on button "button" at bounding box center [15, 68] width 21 height 31
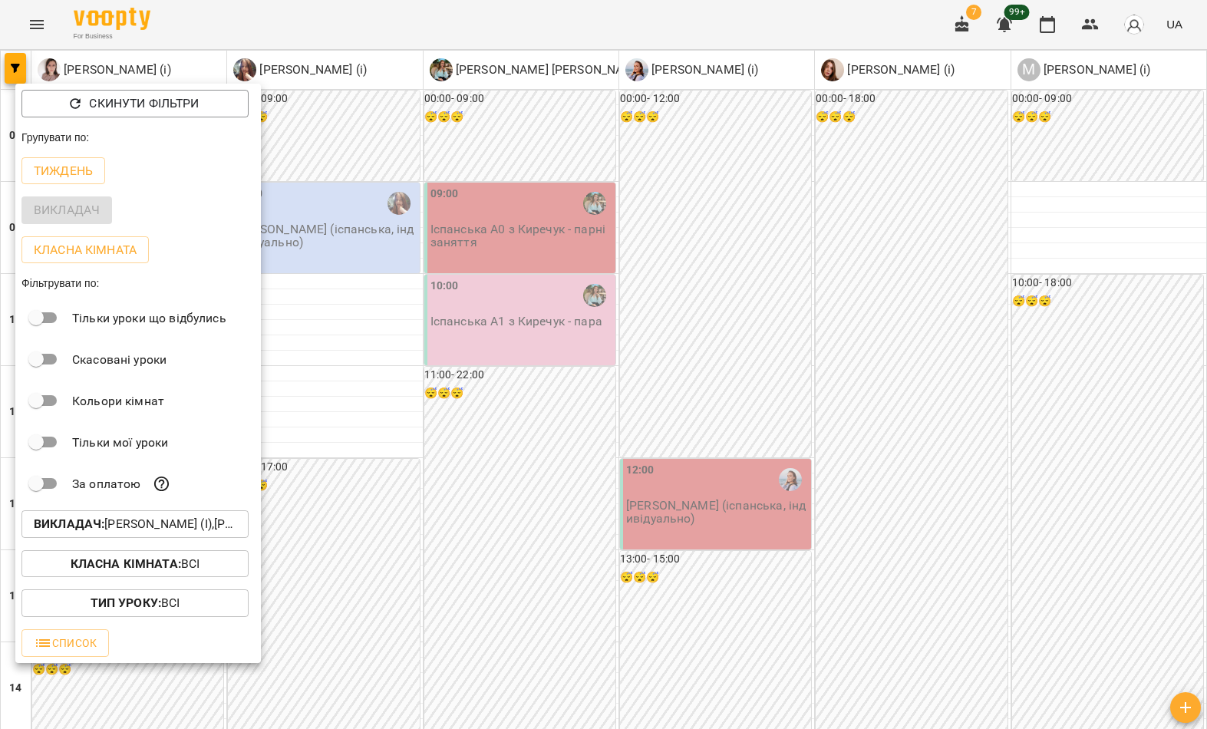
click at [154, 527] on p "Викладач : Катерина Кропивницька (і),Киречук Валерія Володимирівна (і),Матвіїши…" at bounding box center [135, 524] width 203 height 18
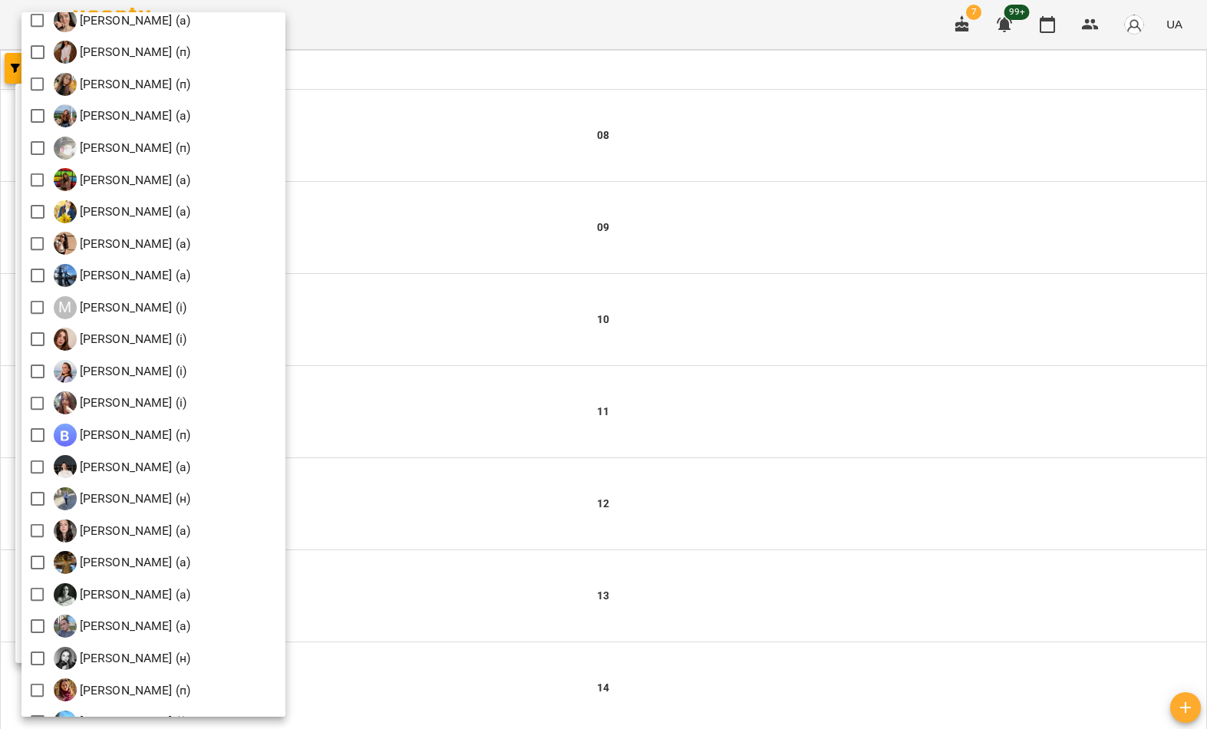
scroll to position [1470, 0]
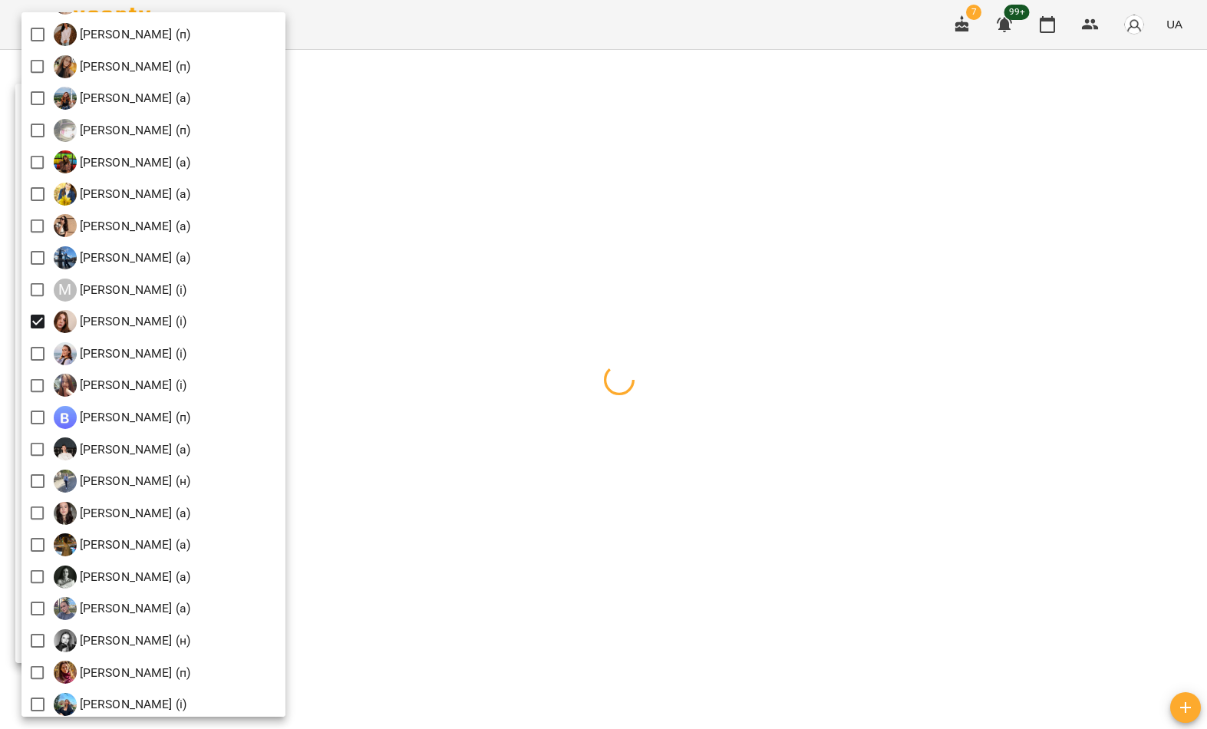
click at [575, 240] on div at bounding box center [603, 364] width 1207 height 729
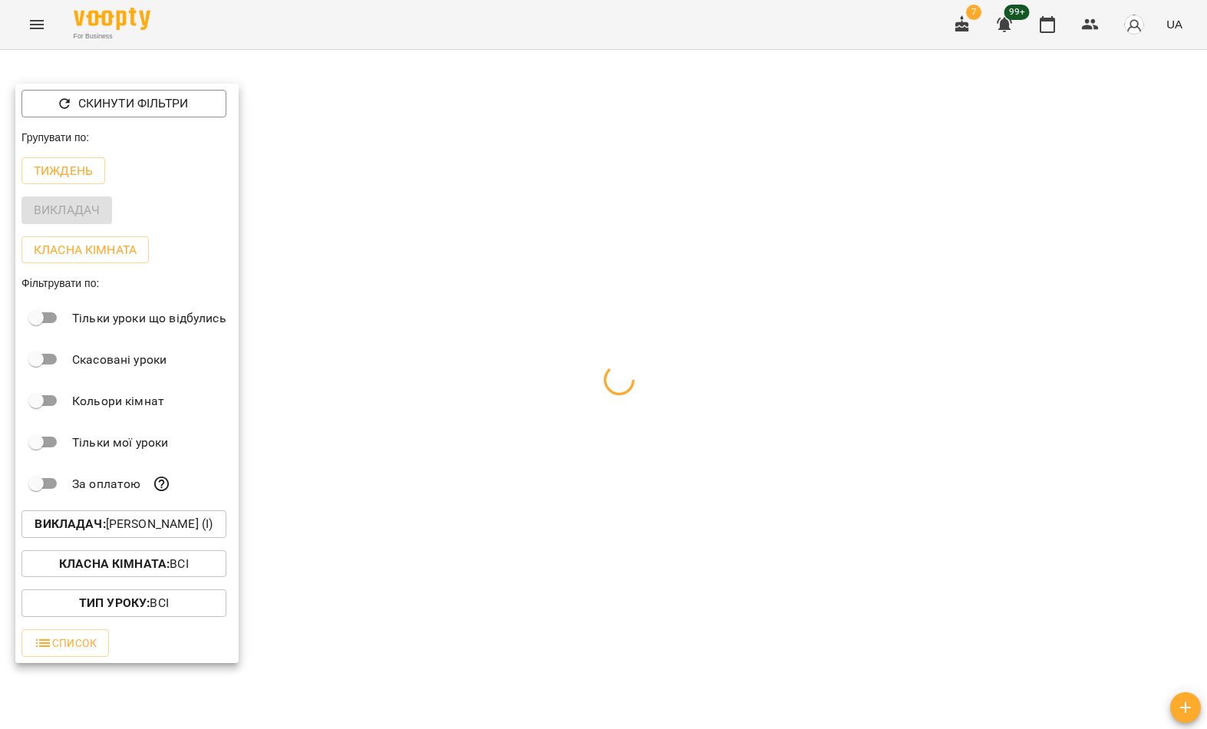
click at [573, 415] on div at bounding box center [603, 364] width 1207 height 729
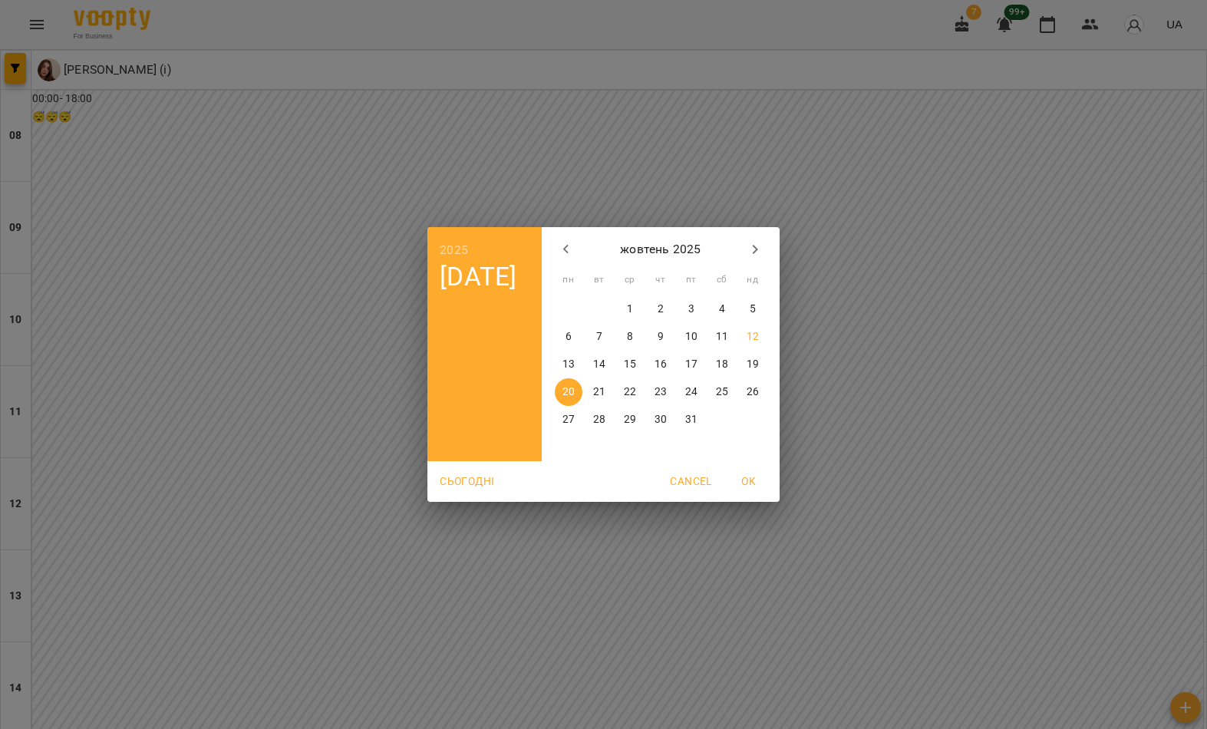
click at [569, 417] on p "27" at bounding box center [569, 419] width 12 height 15
type input "**********"
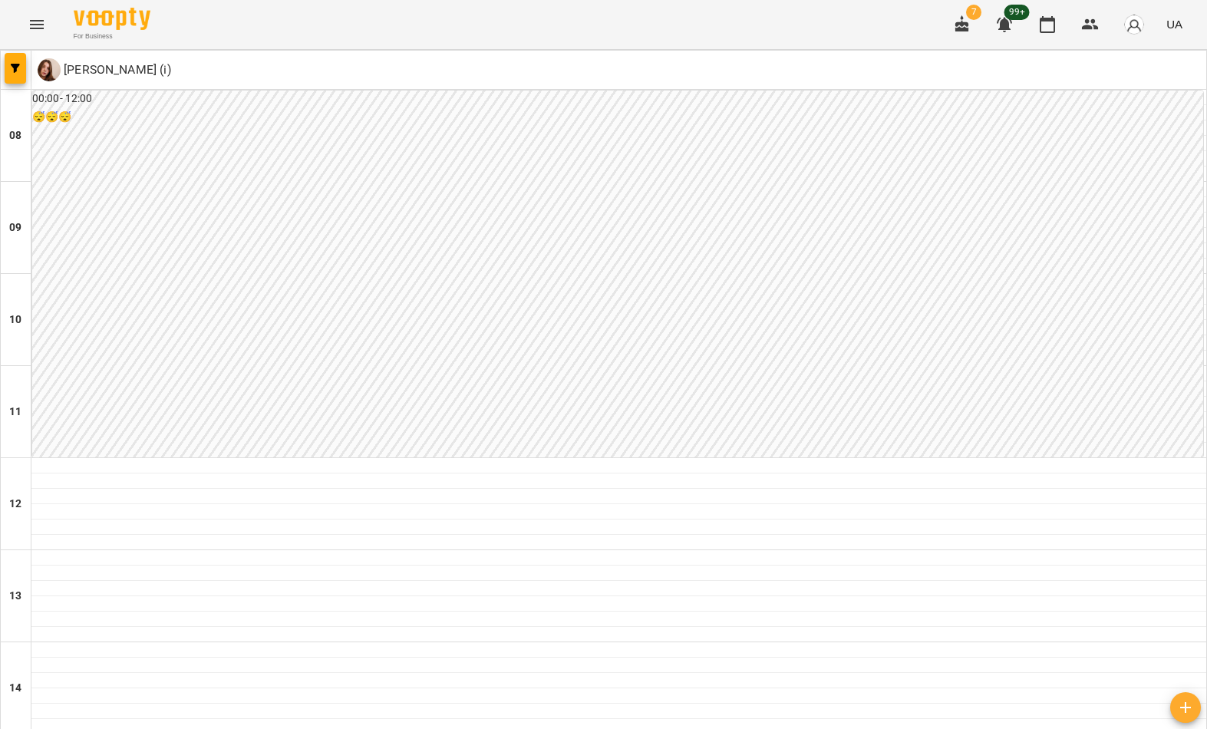
scroll to position [843, 0]
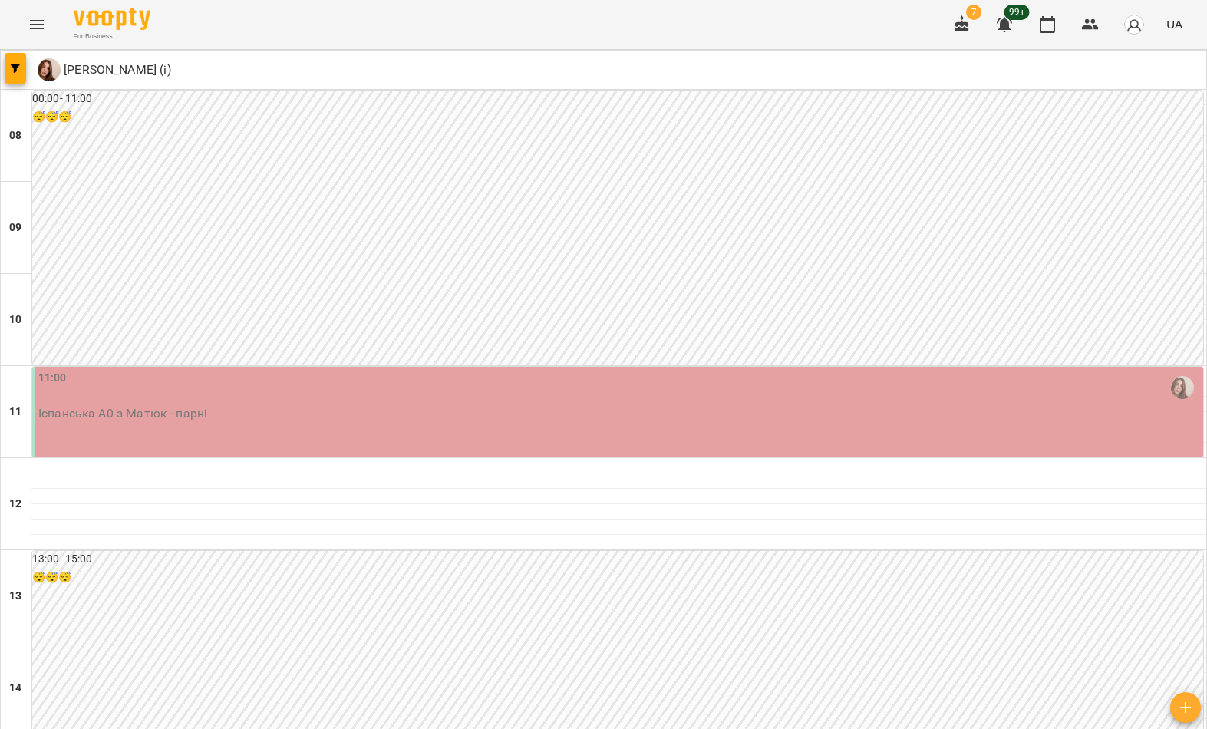
scroll to position [777, 0]
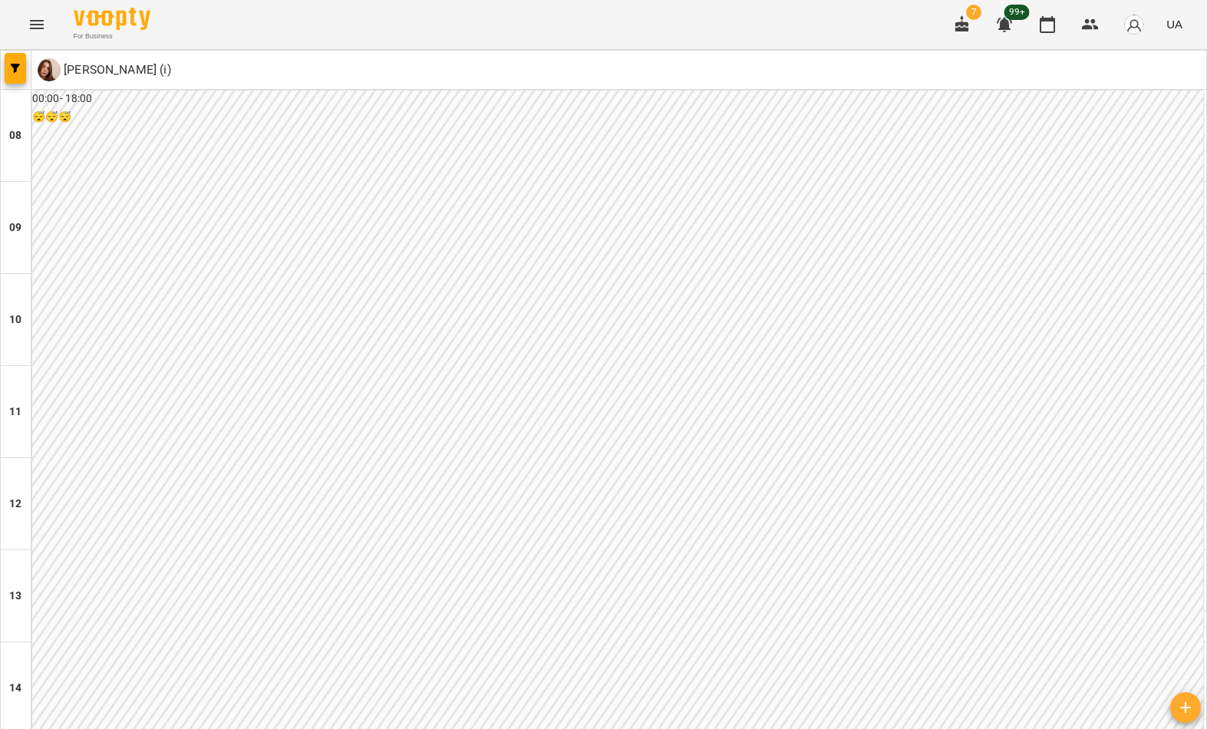
scroll to position [843, 0]
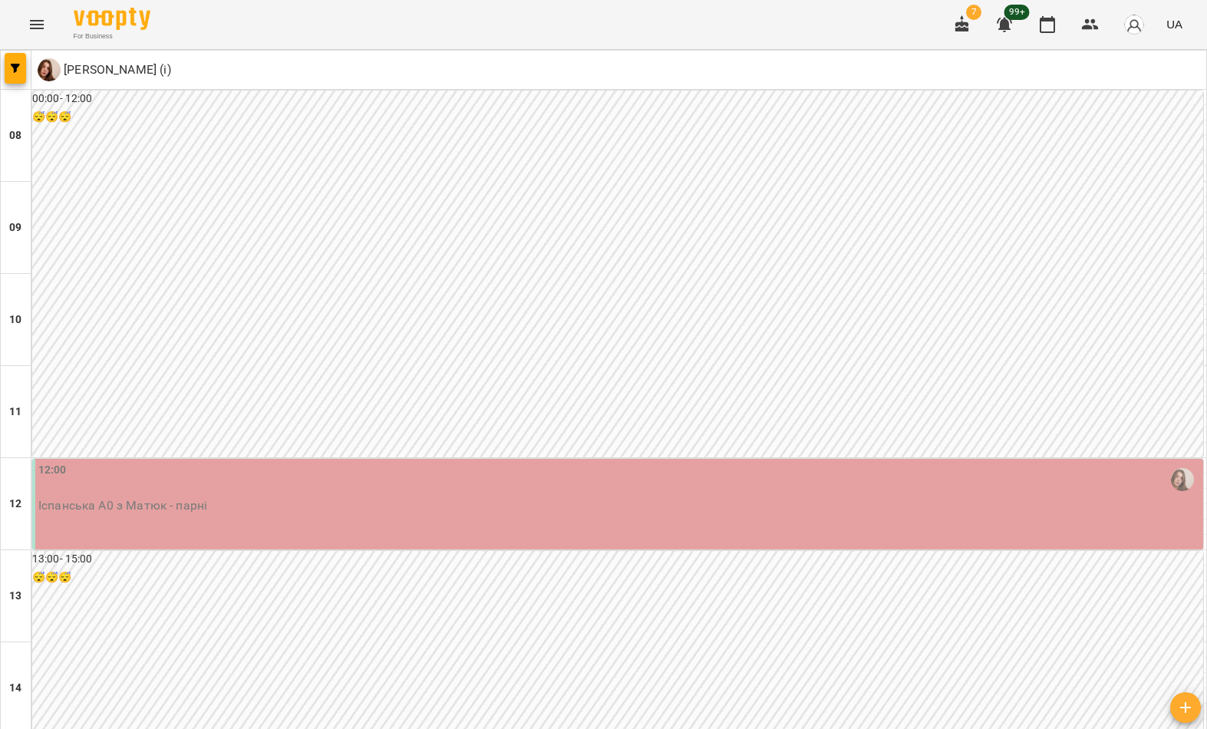
click at [21, 64] on span "button" at bounding box center [15, 68] width 21 height 9
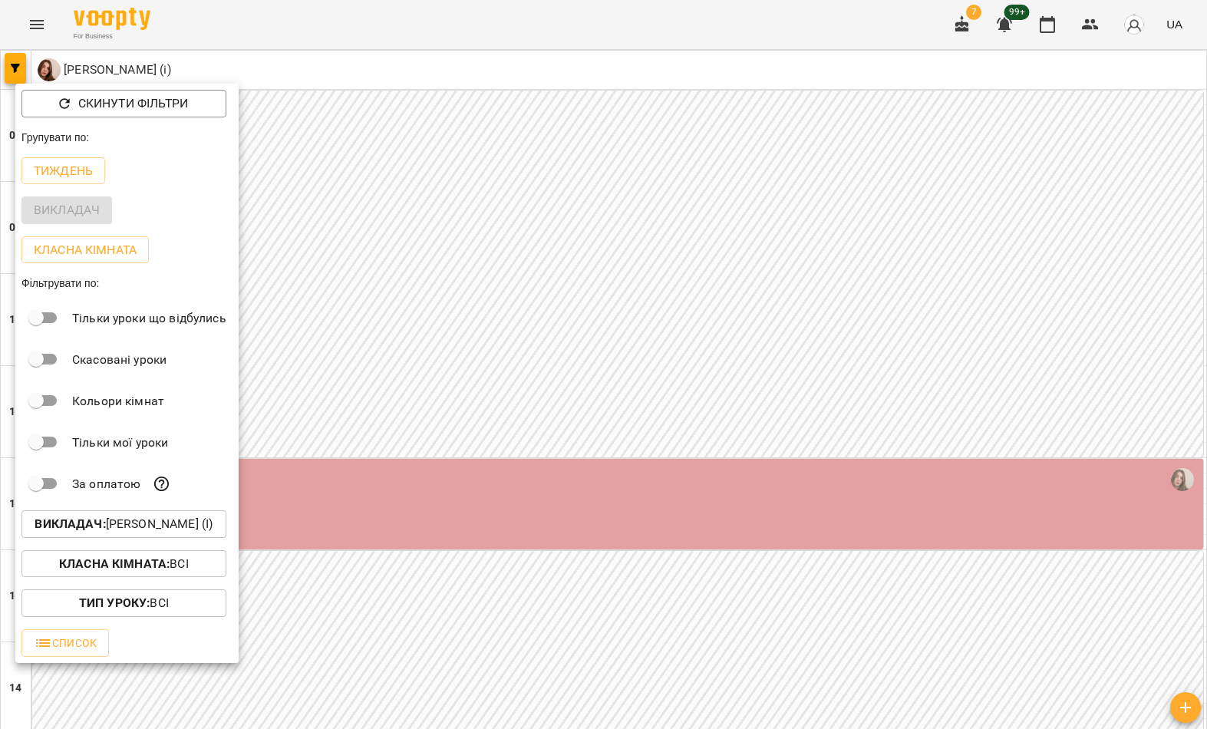
click at [95, 538] on button "Викладач : Матюк Маргарита (і)" at bounding box center [123, 524] width 205 height 28
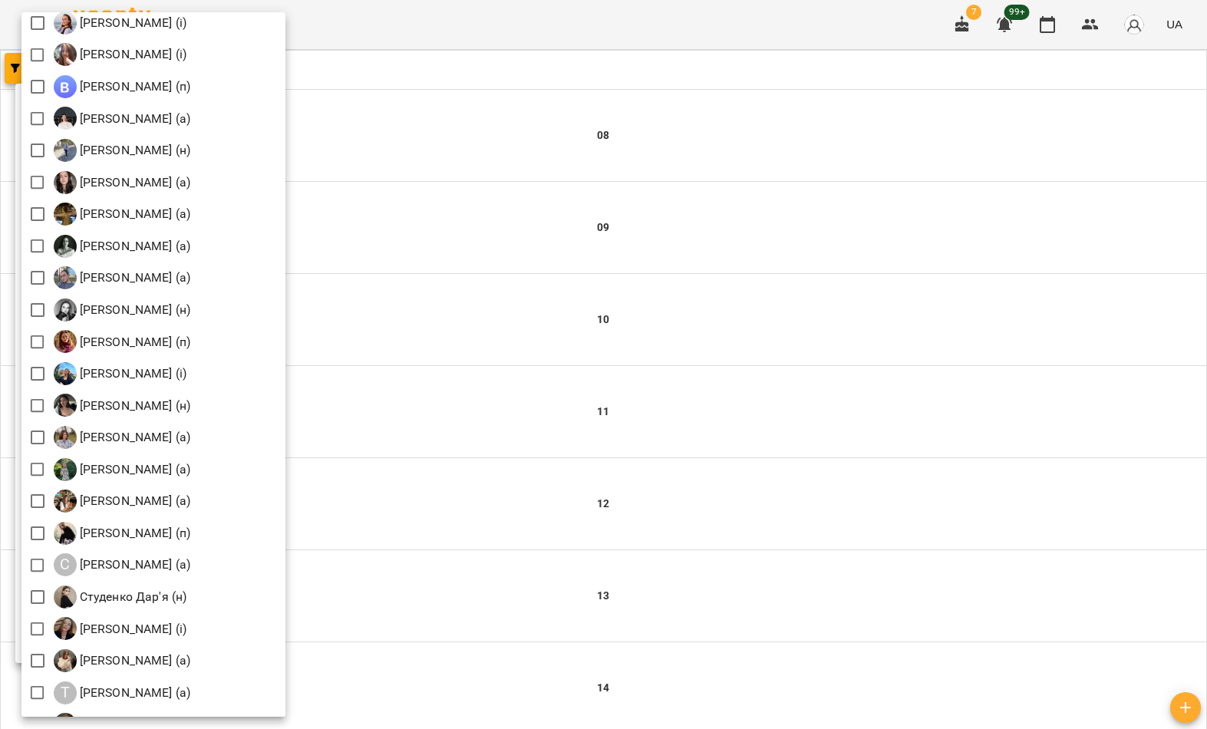
scroll to position [1799, 0]
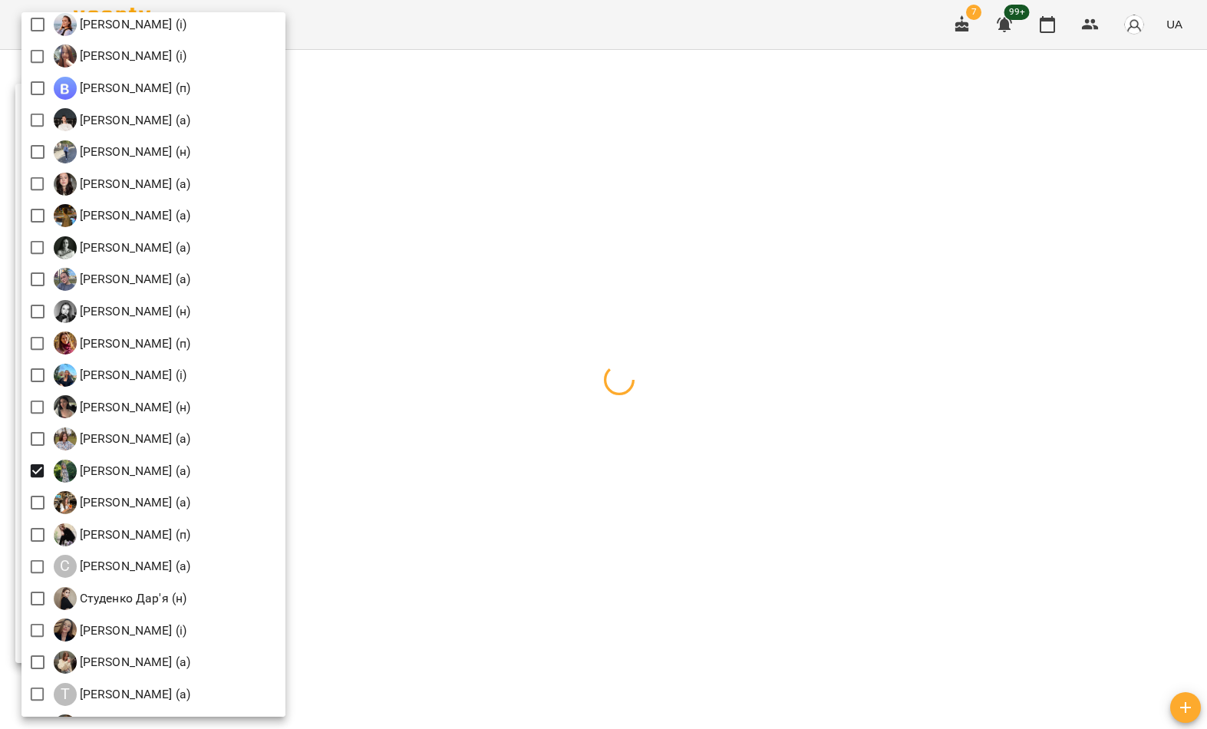
click at [395, 101] on div at bounding box center [603, 364] width 1207 height 729
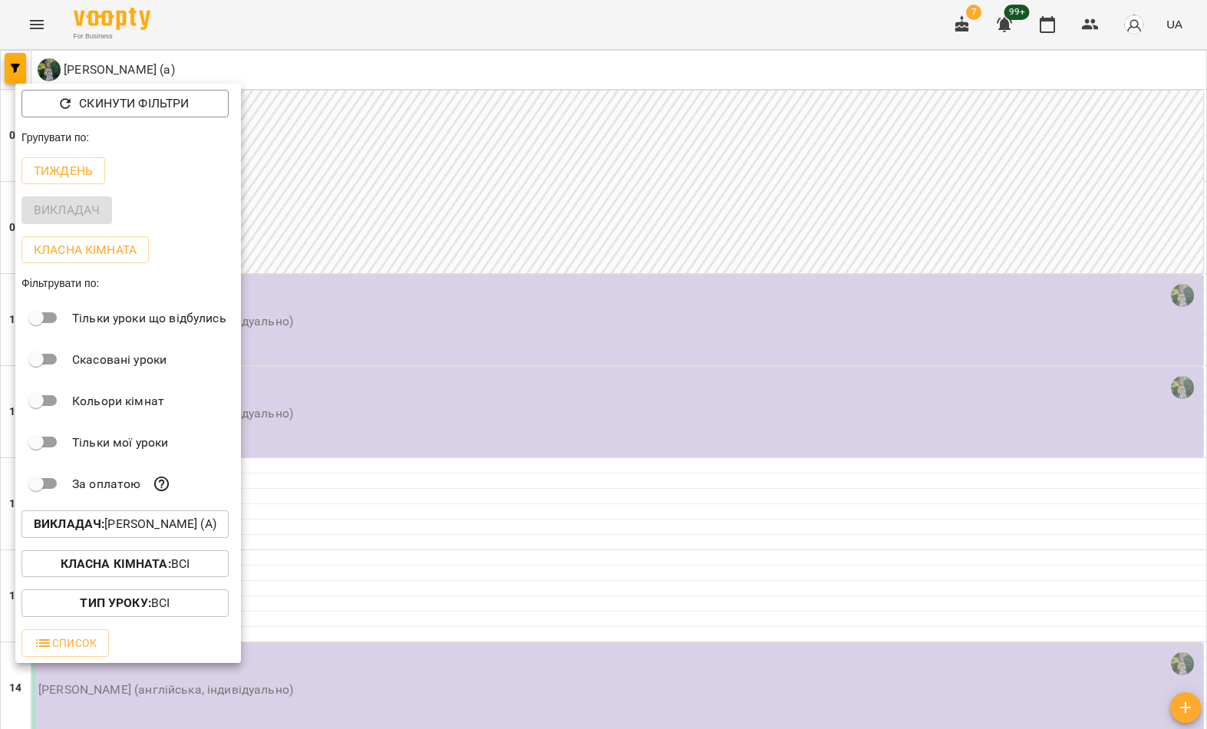
click at [392, 87] on div at bounding box center [603, 364] width 1207 height 729
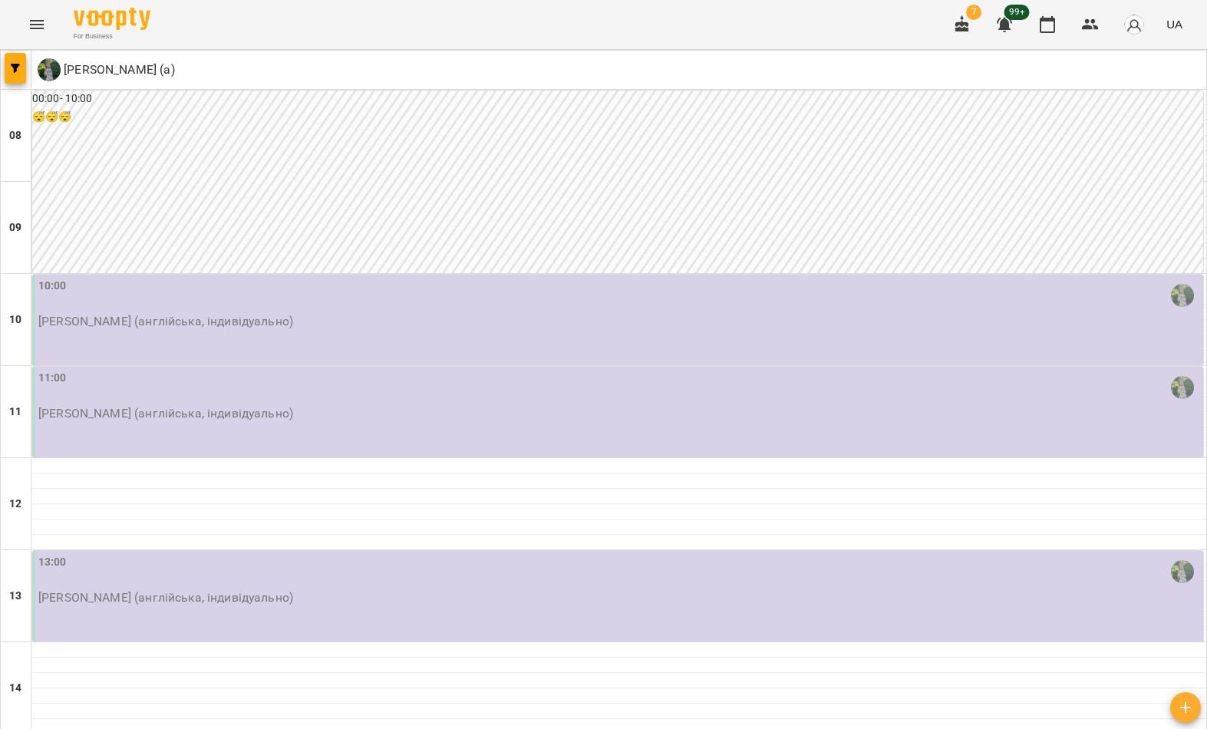
scroll to position [843, 0]
click at [19, 63] on button "button" at bounding box center [15, 68] width 21 height 31
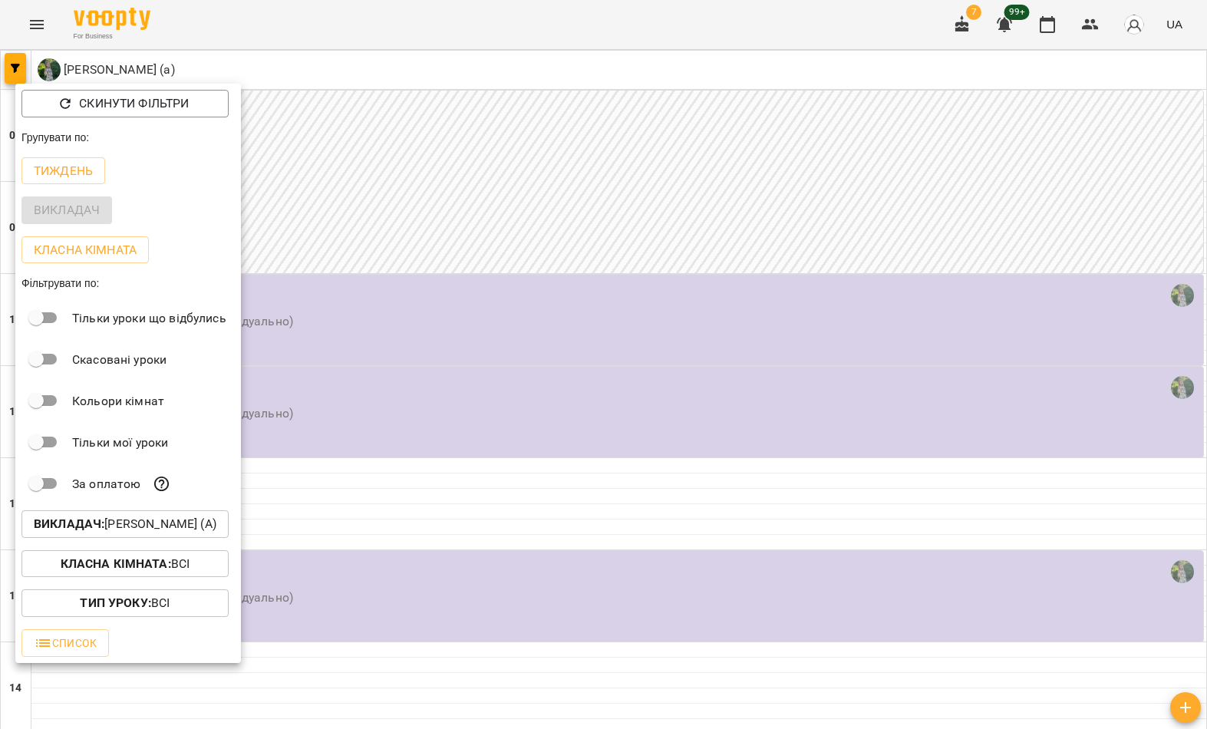
click at [163, 527] on p "Викладач : Ряба Надія Федорівна (а)" at bounding box center [125, 524] width 183 height 18
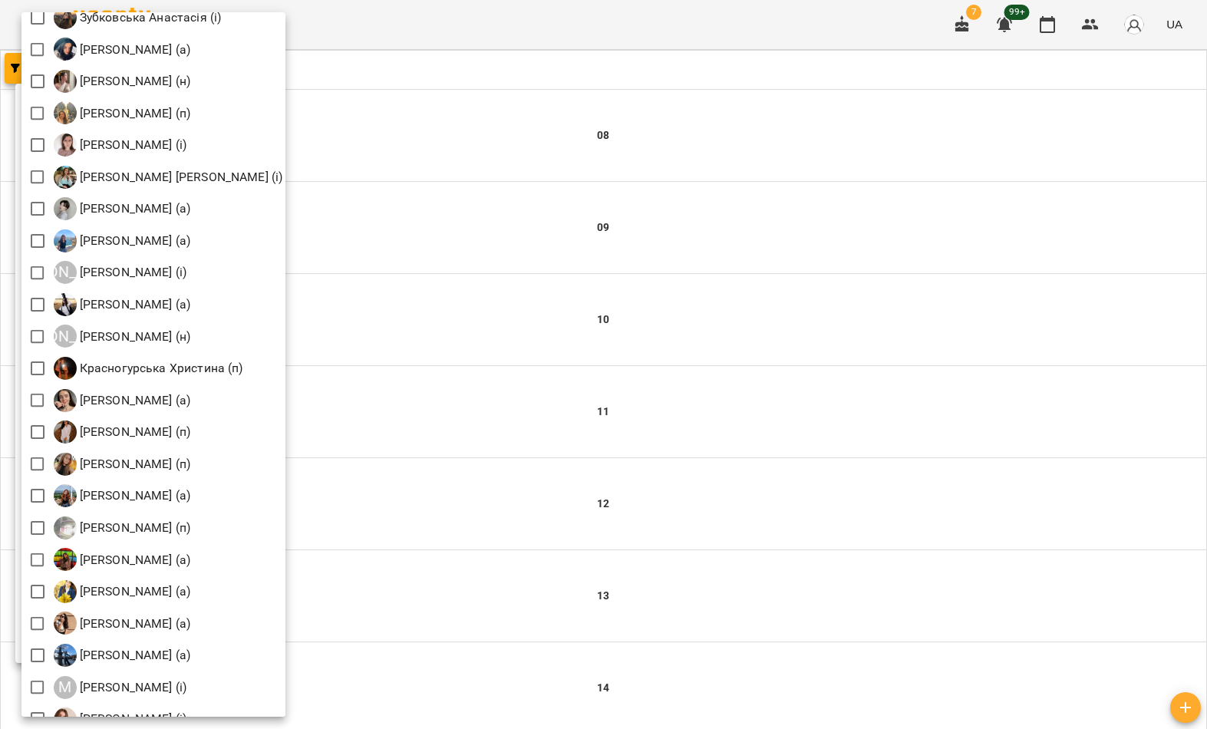
scroll to position [1075, 0]
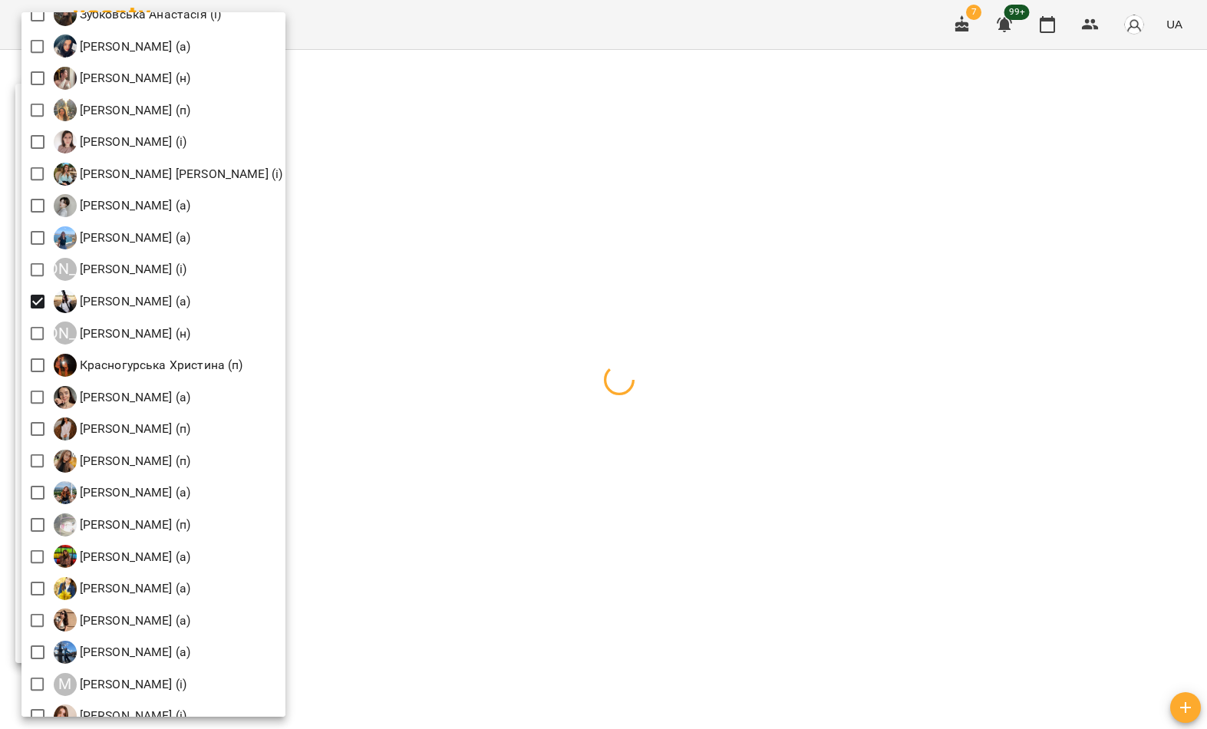
click at [533, 260] on div at bounding box center [603, 364] width 1207 height 729
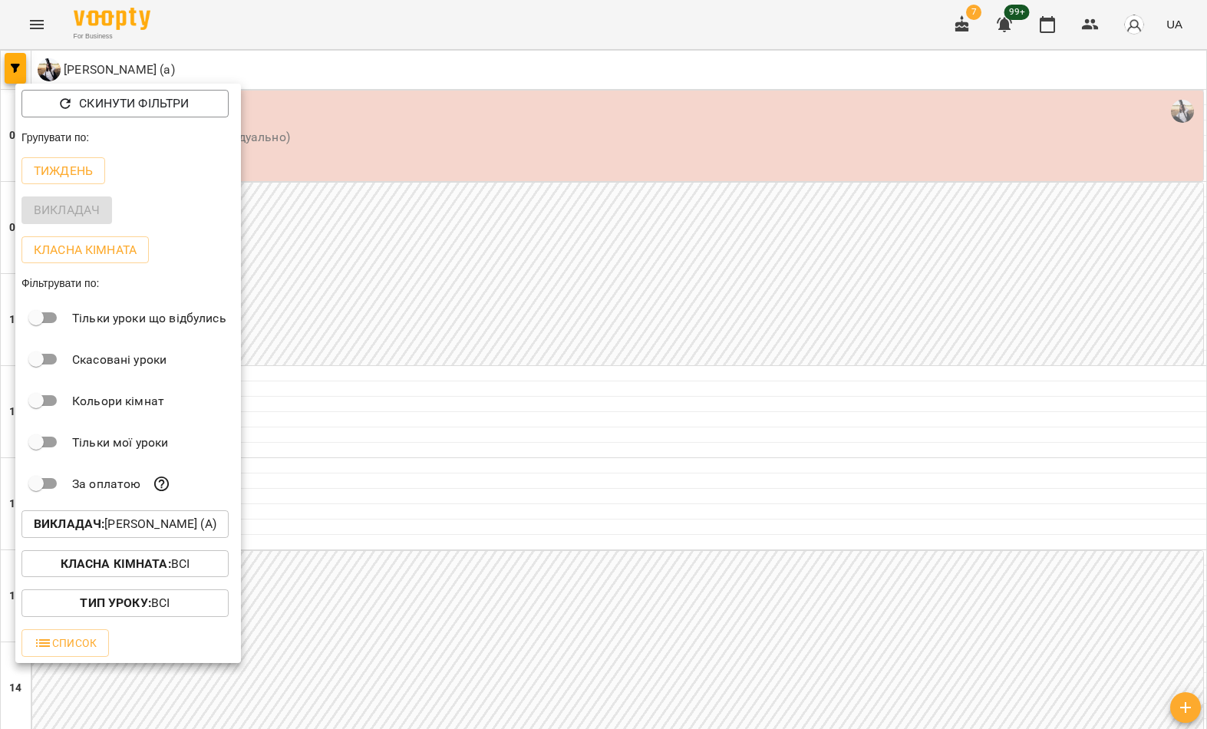
click at [517, 288] on div at bounding box center [603, 364] width 1207 height 729
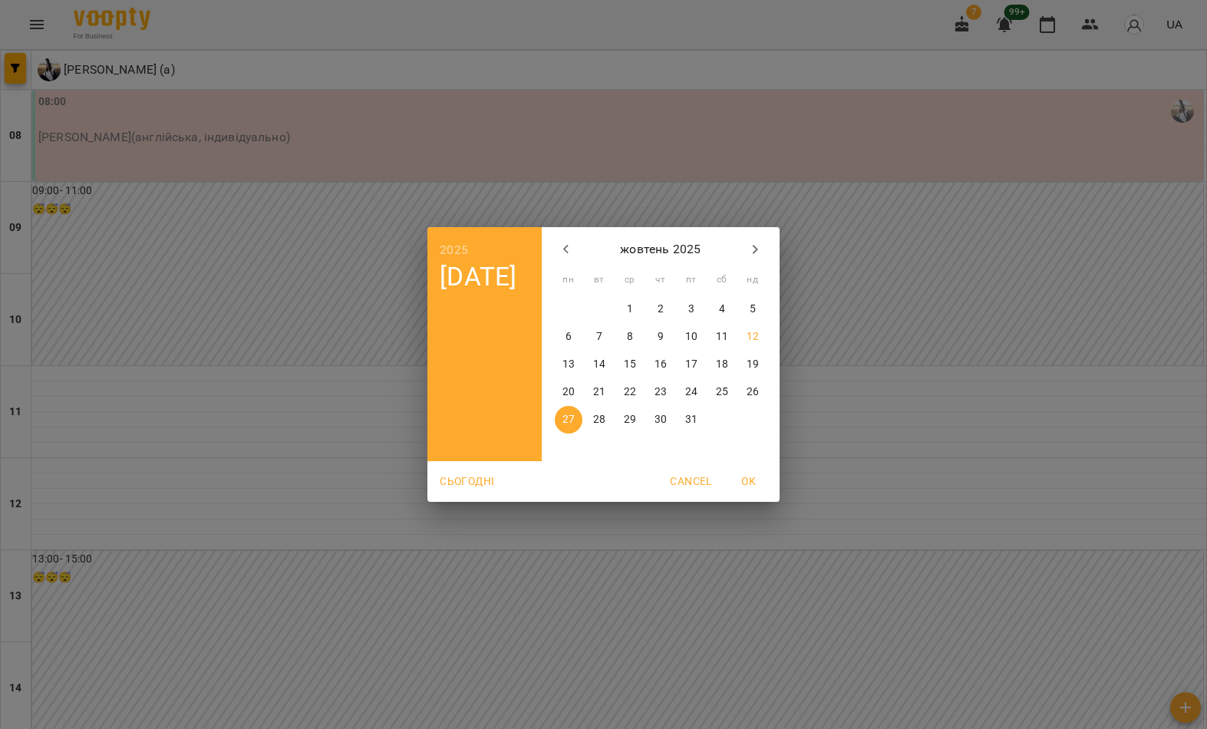
click at [573, 364] on p "13" at bounding box center [569, 364] width 12 height 15
type input "**********"
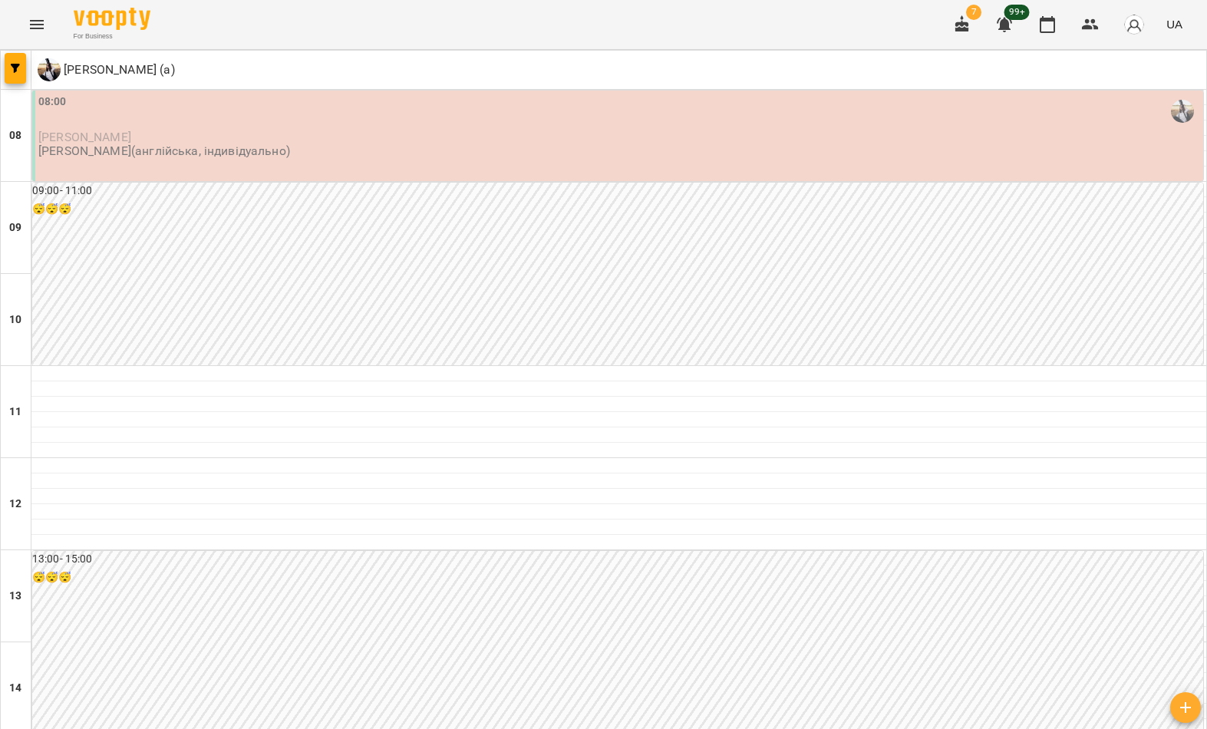
scroll to position [0, 0]
click at [701, 142] on p "Валерія Ніколайчук" at bounding box center [619, 136] width 1162 height 13
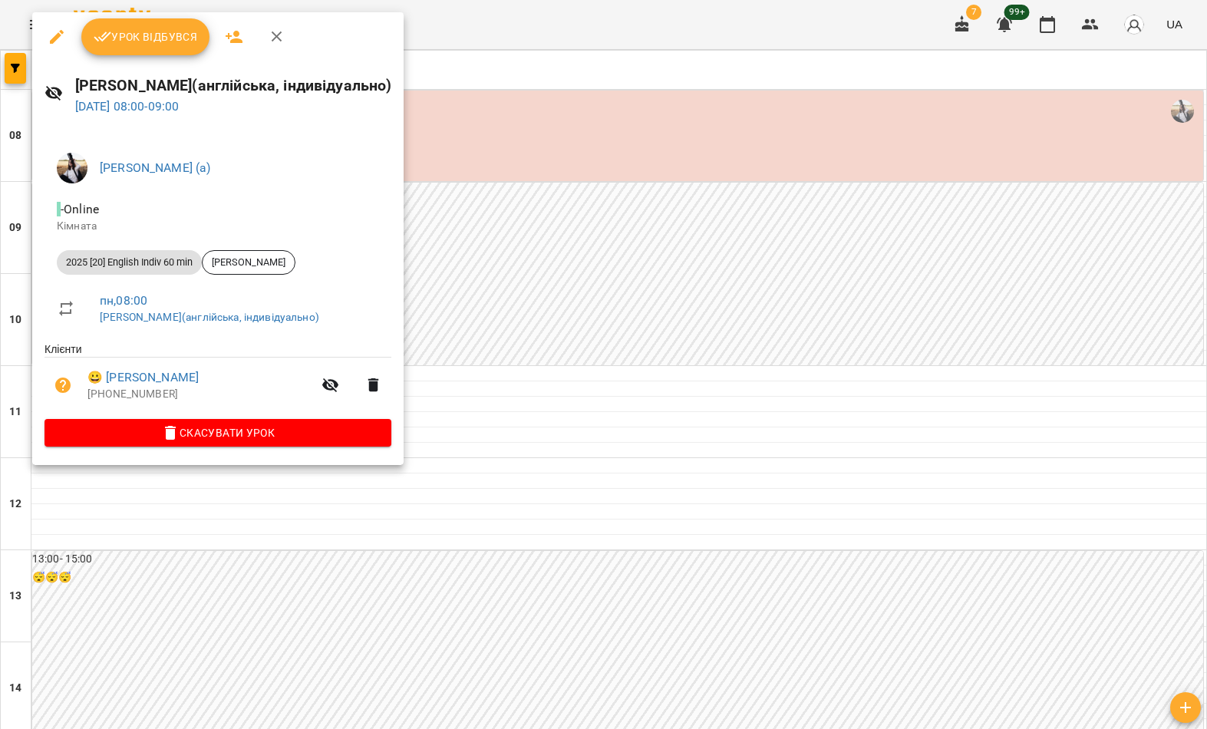
click at [317, 441] on button "Скасувати Урок" at bounding box center [218, 433] width 347 height 28
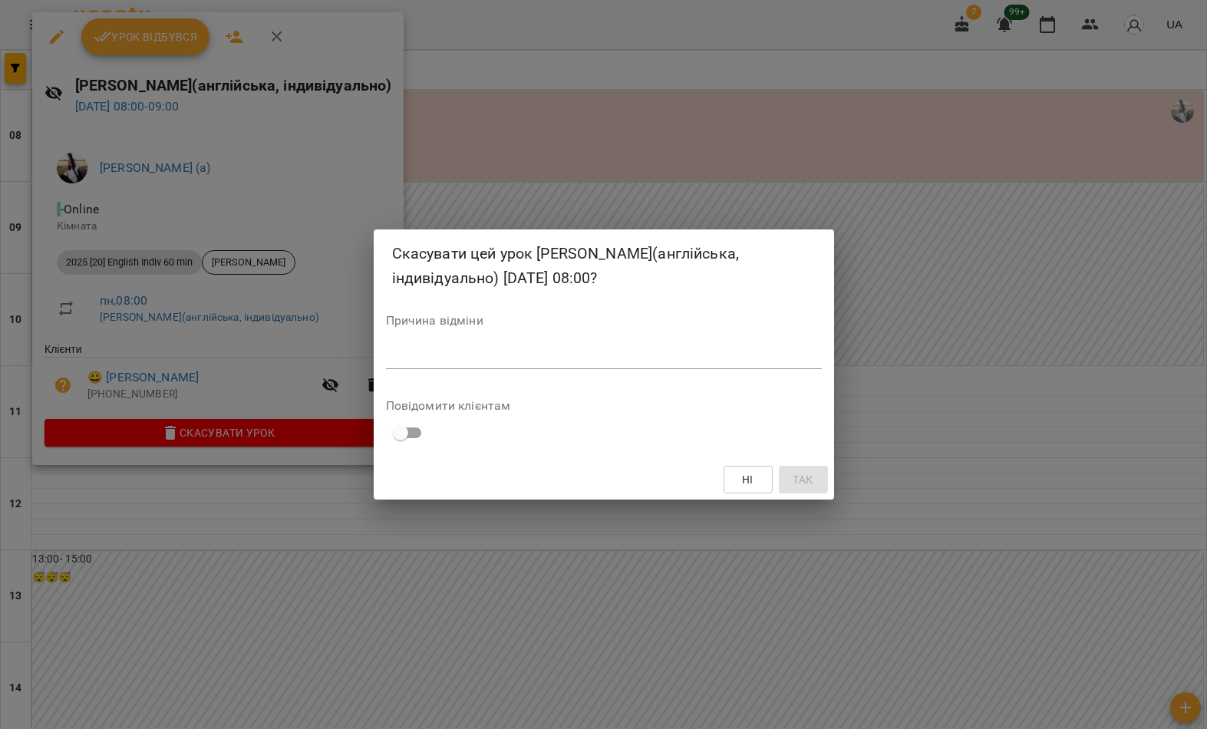
click at [643, 354] on textarea at bounding box center [604, 357] width 436 height 14
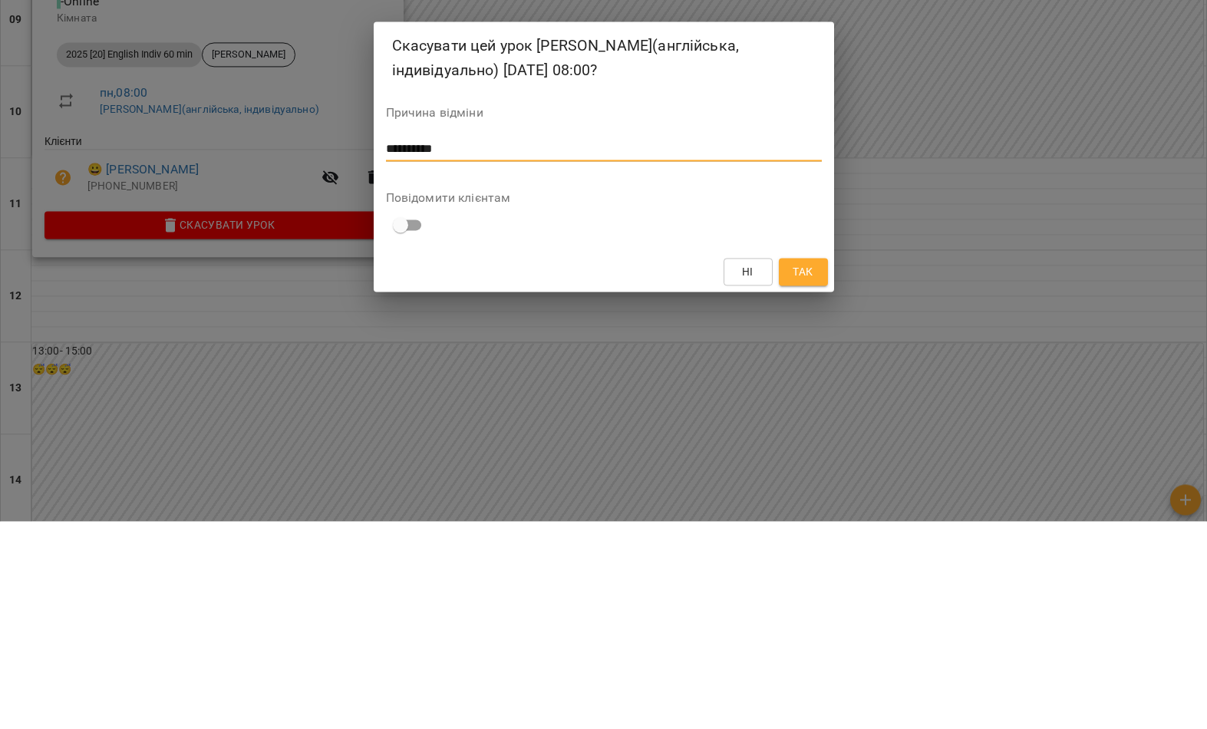
type textarea "*********"
click at [823, 466] on button "Так" at bounding box center [803, 480] width 49 height 28
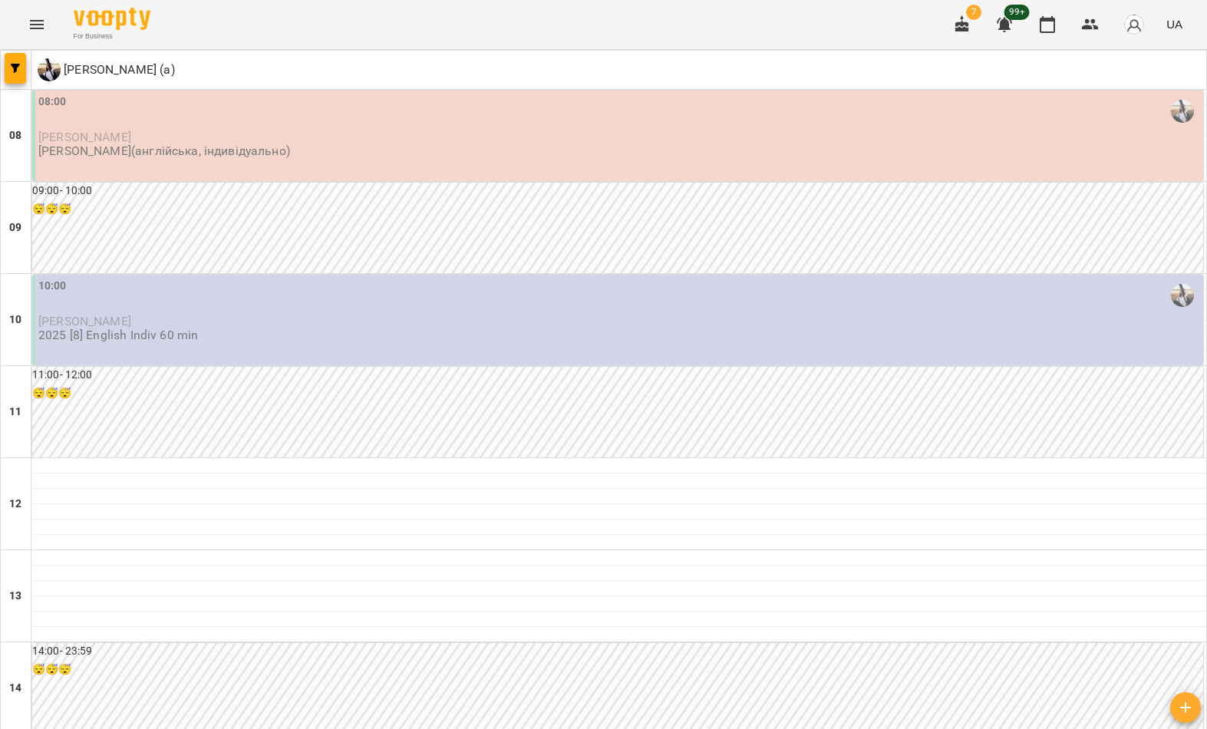
click at [651, 151] on div "08:00 Валерія Ніколайчук Корнєва Марина(англійська, індивідуально)" at bounding box center [619, 126] width 1162 height 65
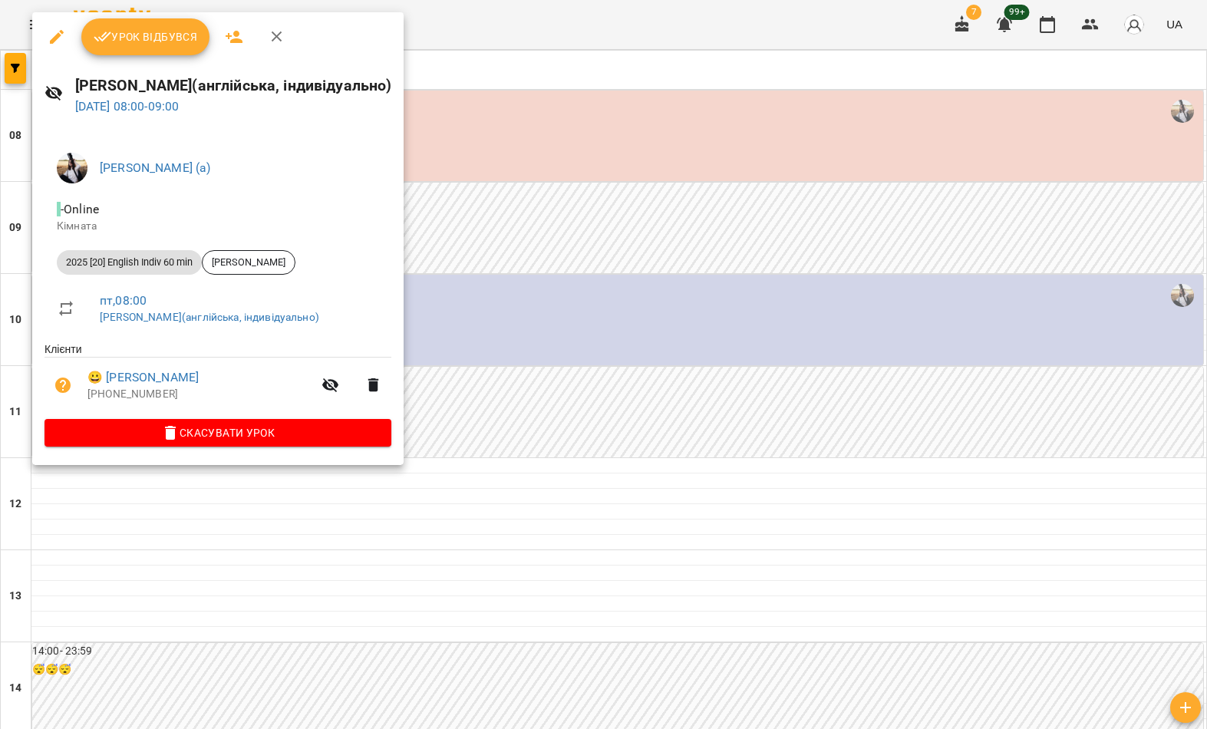
click at [349, 439] on span "Скасувати Урок" at bounding box center [218, 433] width 322 height 18
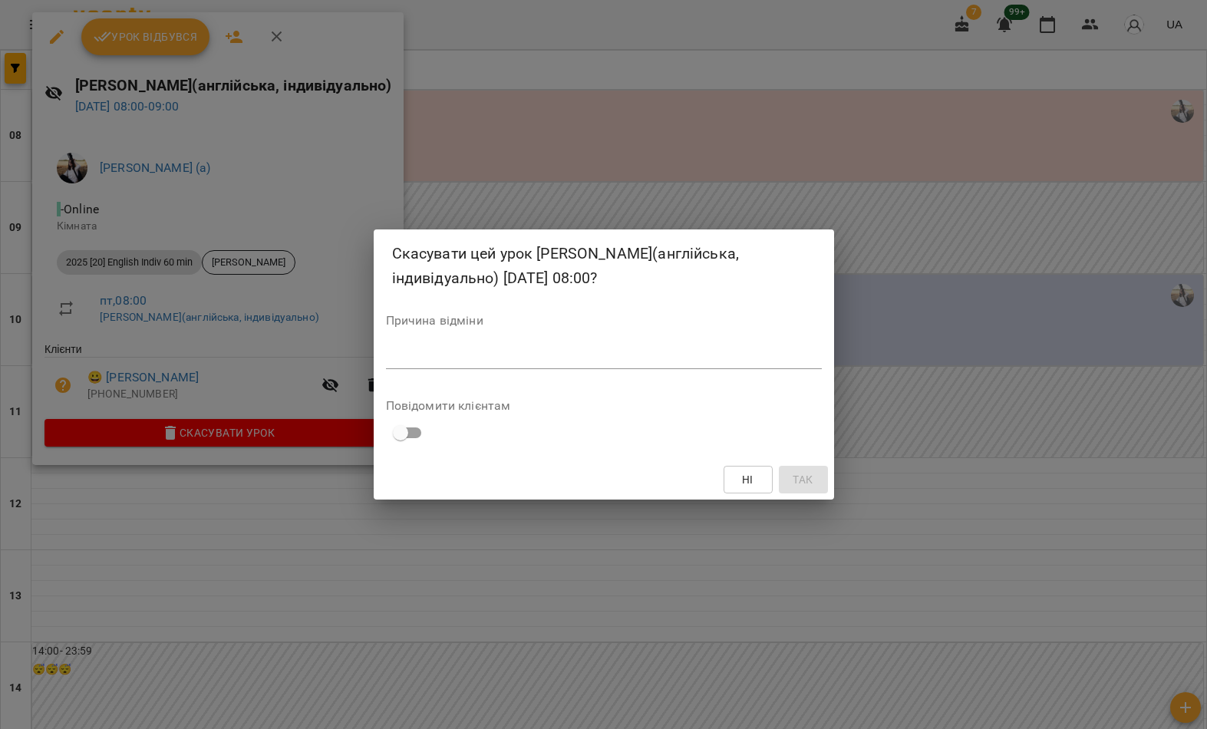
click at [628, 361] on textarea at bounding box center [604, 357] width 436 height 14
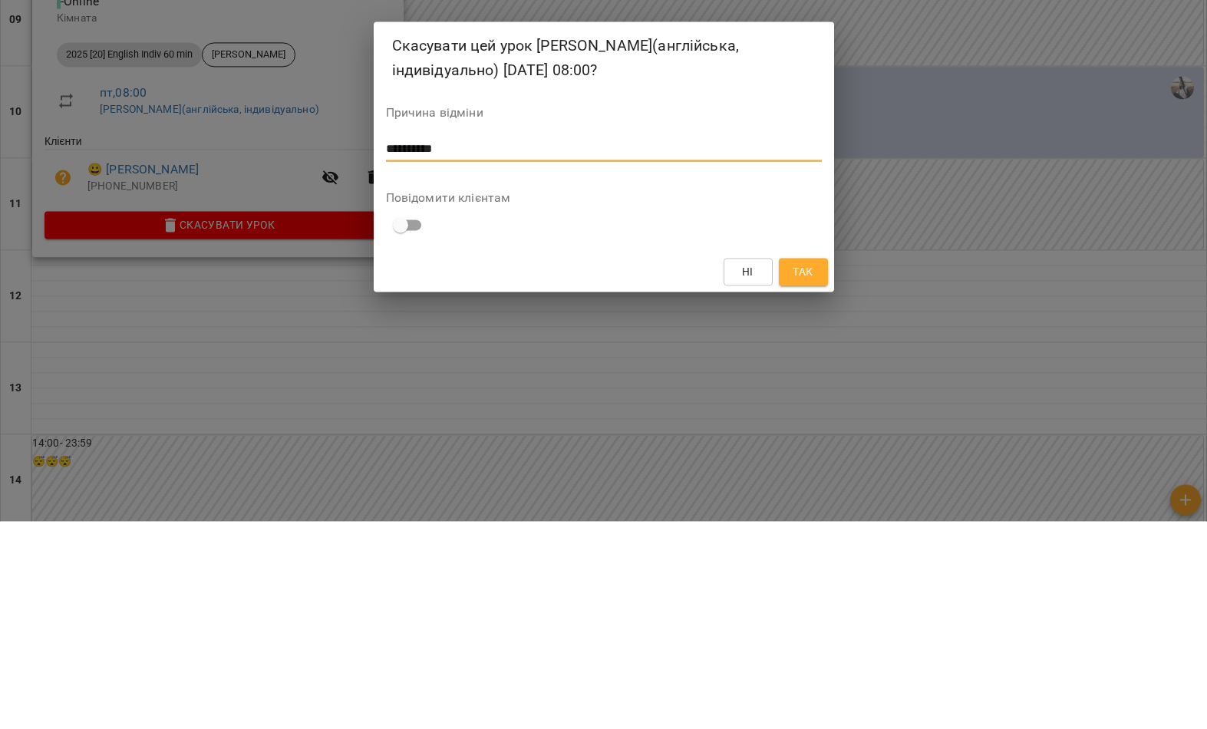
type textarea "*********"
click at [815, 470] on span "Так" at bounding box center [803, 479] width 25 height 18
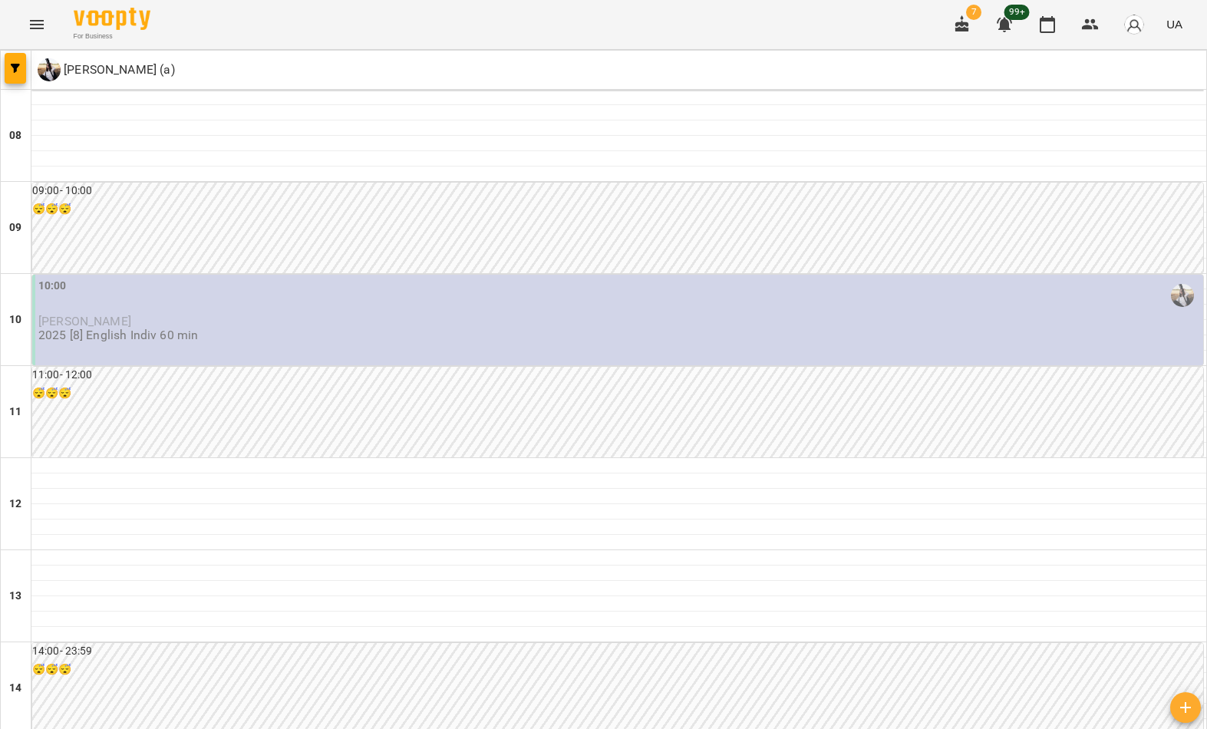
click at [12, 79] on button "button" at bounding box center [15, 68] width 21 height 31
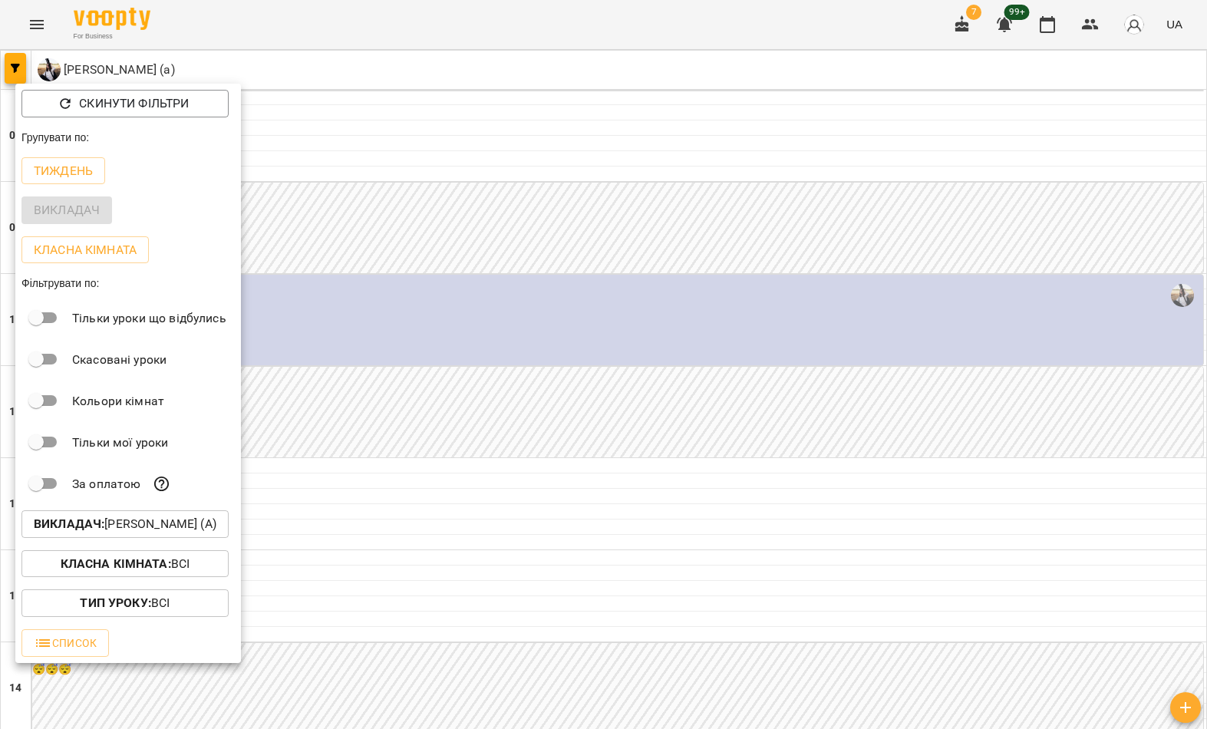
click at [180, 523] on p "Викладач : Корнєва Марина Володимирівна (а)" at bounding box center [125, 524] width 183 height 18
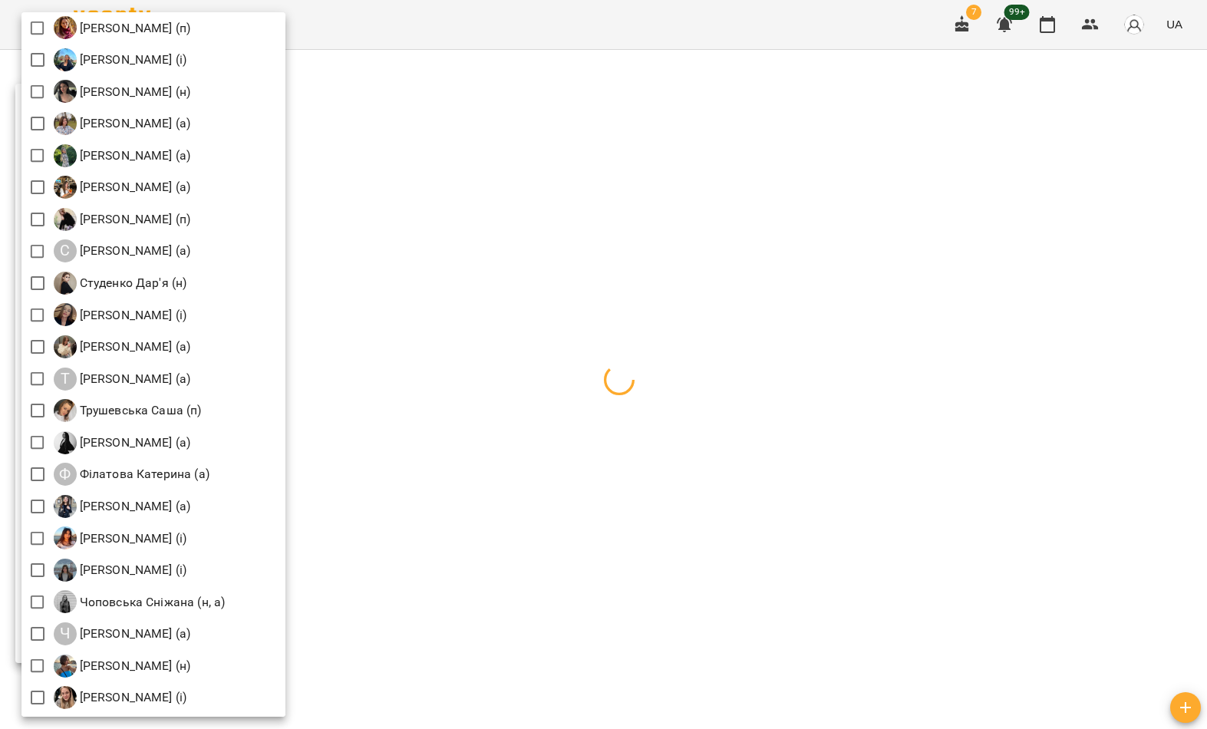
scroll to position [2114, 0]
click at [533, 348] on div at bounding box center [603, 364] width 1207 height 729
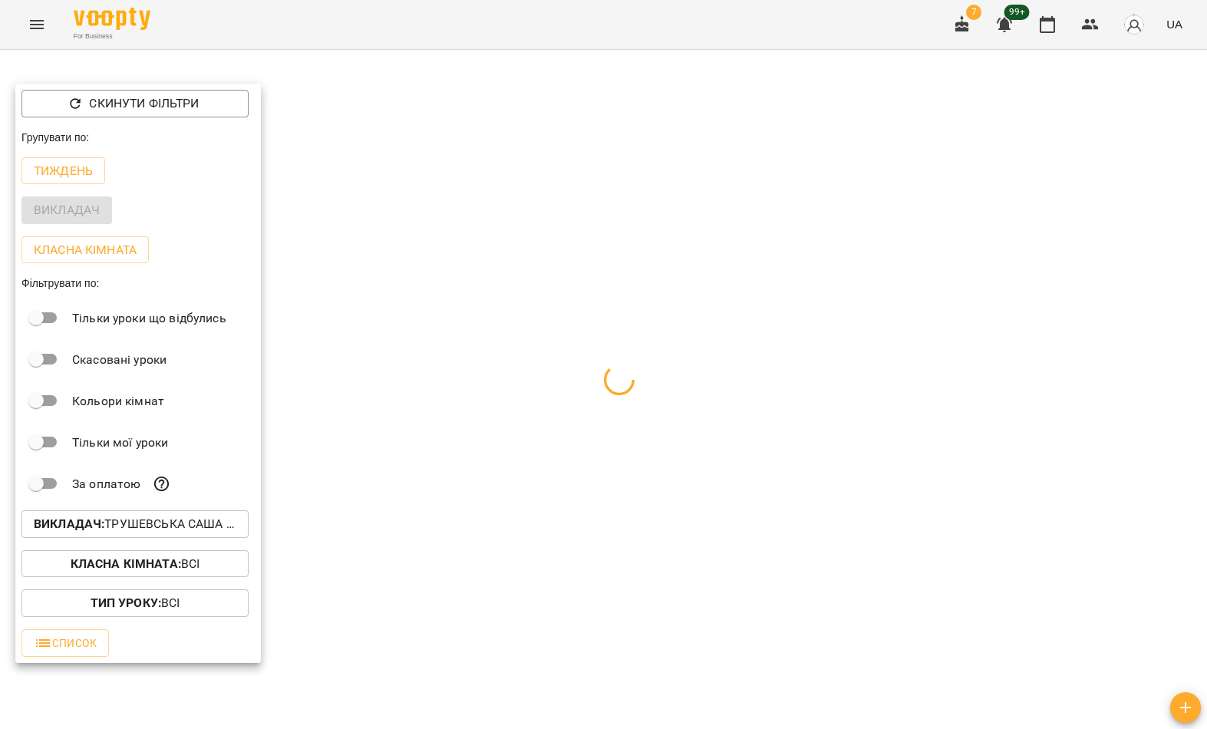
click at [530, 375] on div at bounding box center [603, 364] width 1207 height 729
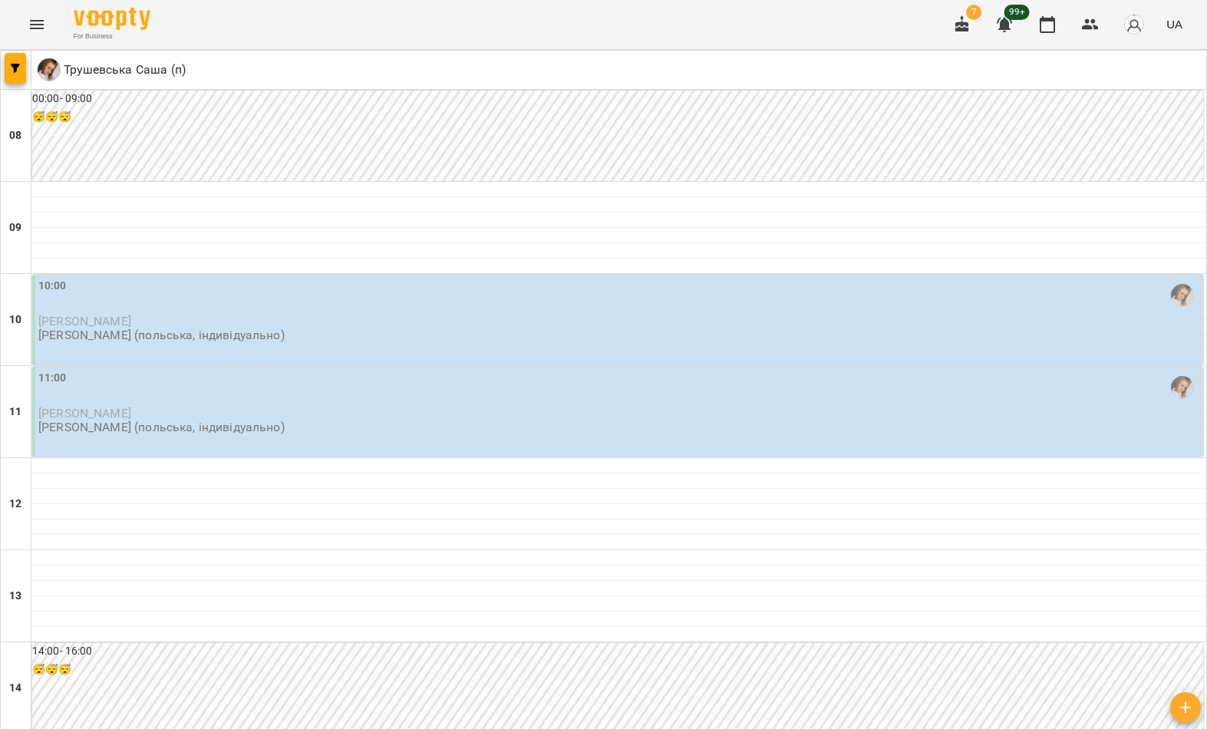
click at [841, 304] on div "10:00" at bounding box center [619, 295] width 1162 height 35
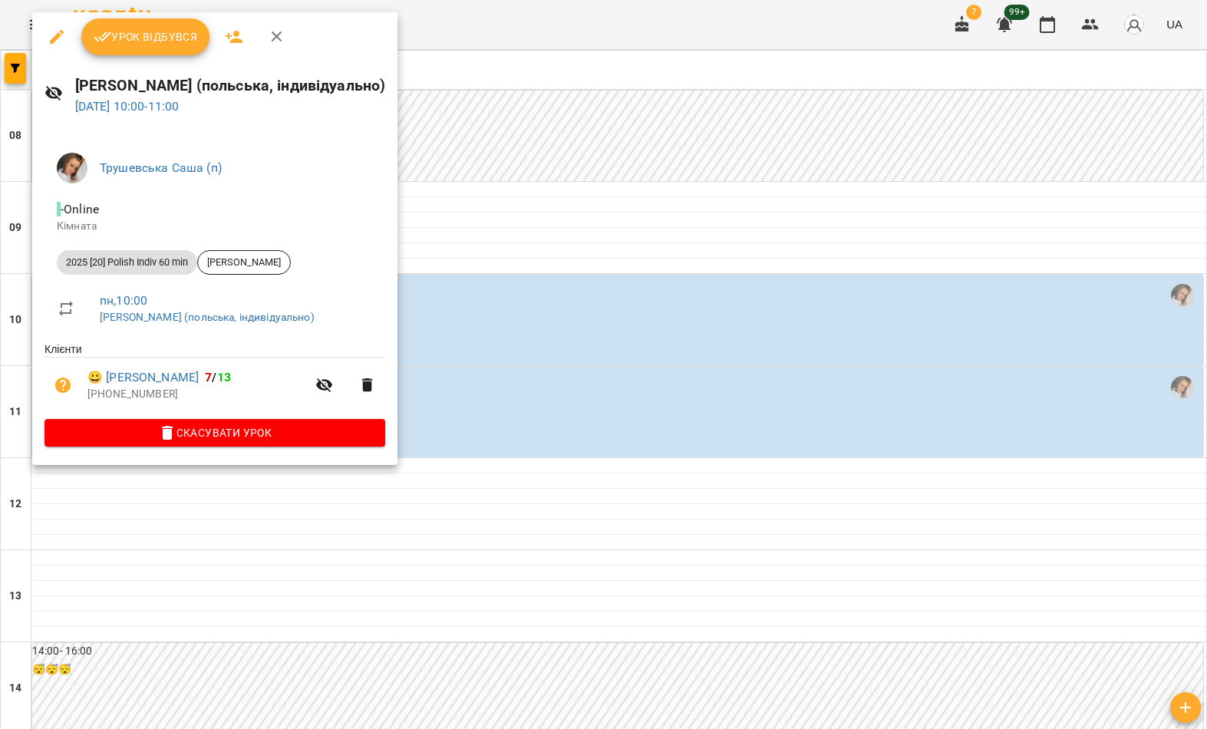
click at [51, 42] on icon "button" at bounding box center [57, 37] width 14 height 14
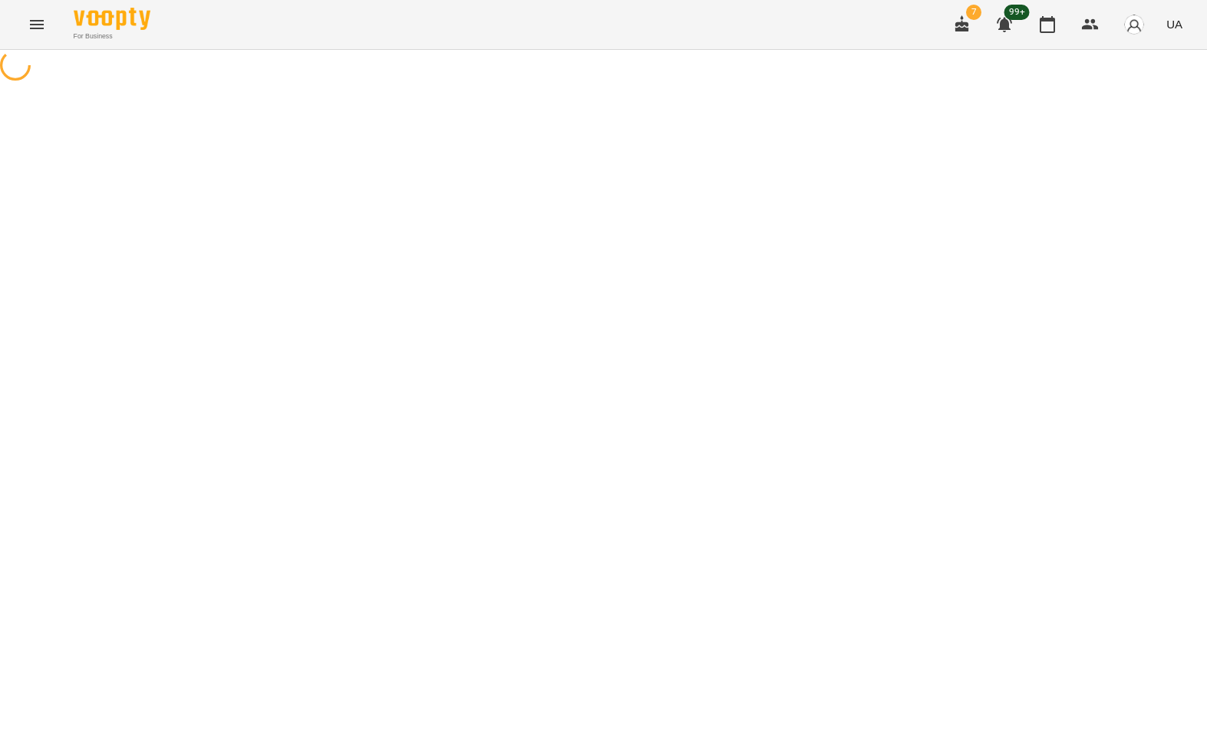
select select "**********"
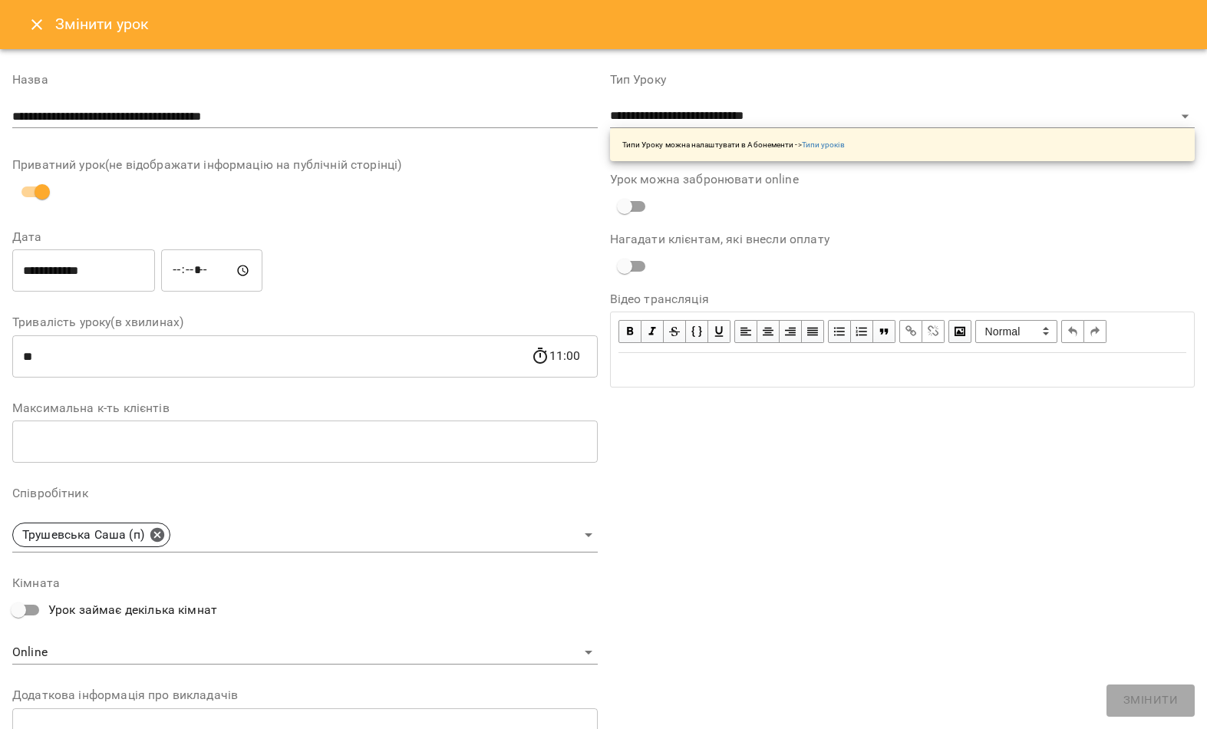
click at [364, 124] on input "**********" at bounding box center [305, 116] width 586 height 25
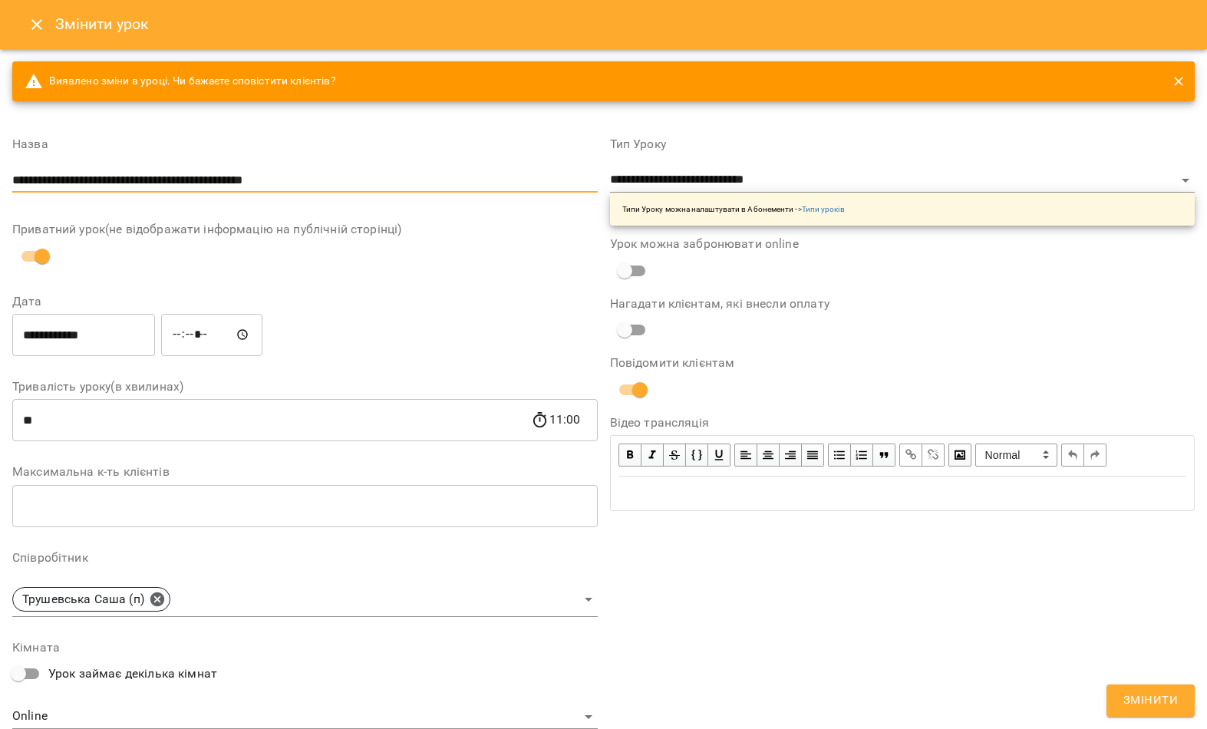
type input "**********"
click at [496, 230] on label "Приватний урок(не відображати інформацію на публічній сторінці)" at bounding box center [305, 229] width 586 height 12
click at [81, 336] on input "**********" at bounding box center [83, 334] width 143 height 43
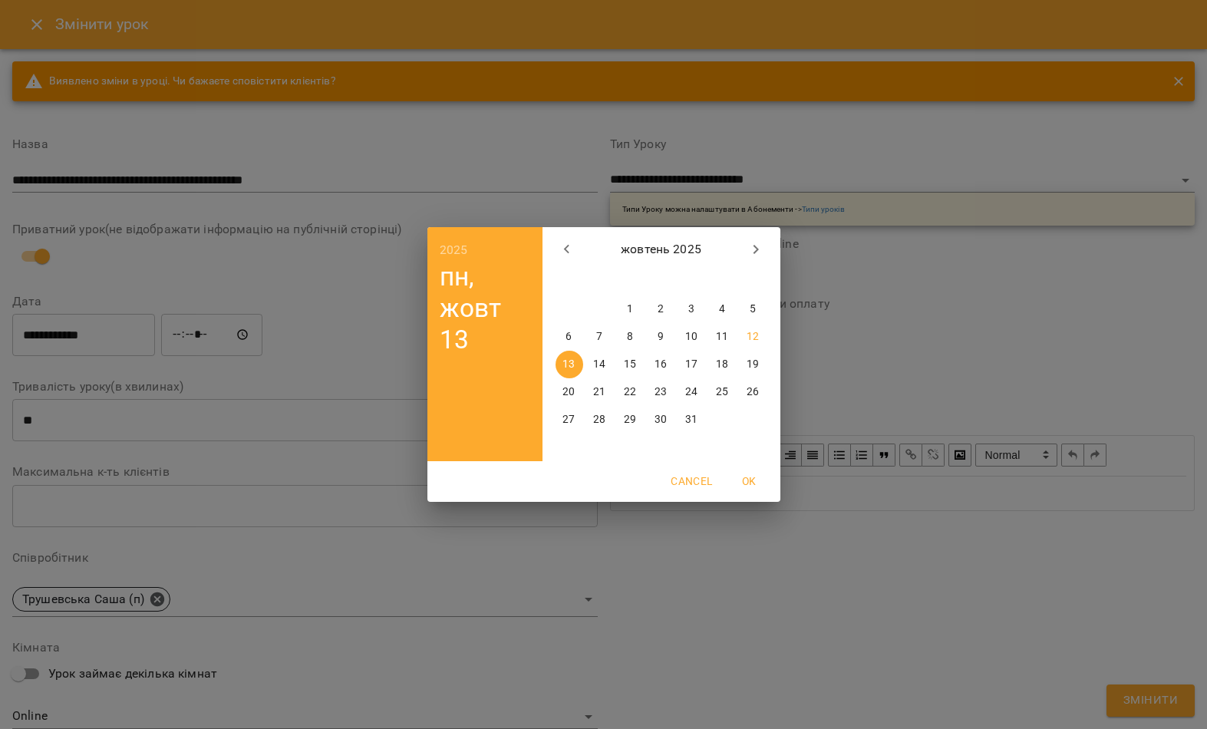
click at [688, 363] on p "17" at bounding box center [691, 364] width 12 height 15
type input "**********"
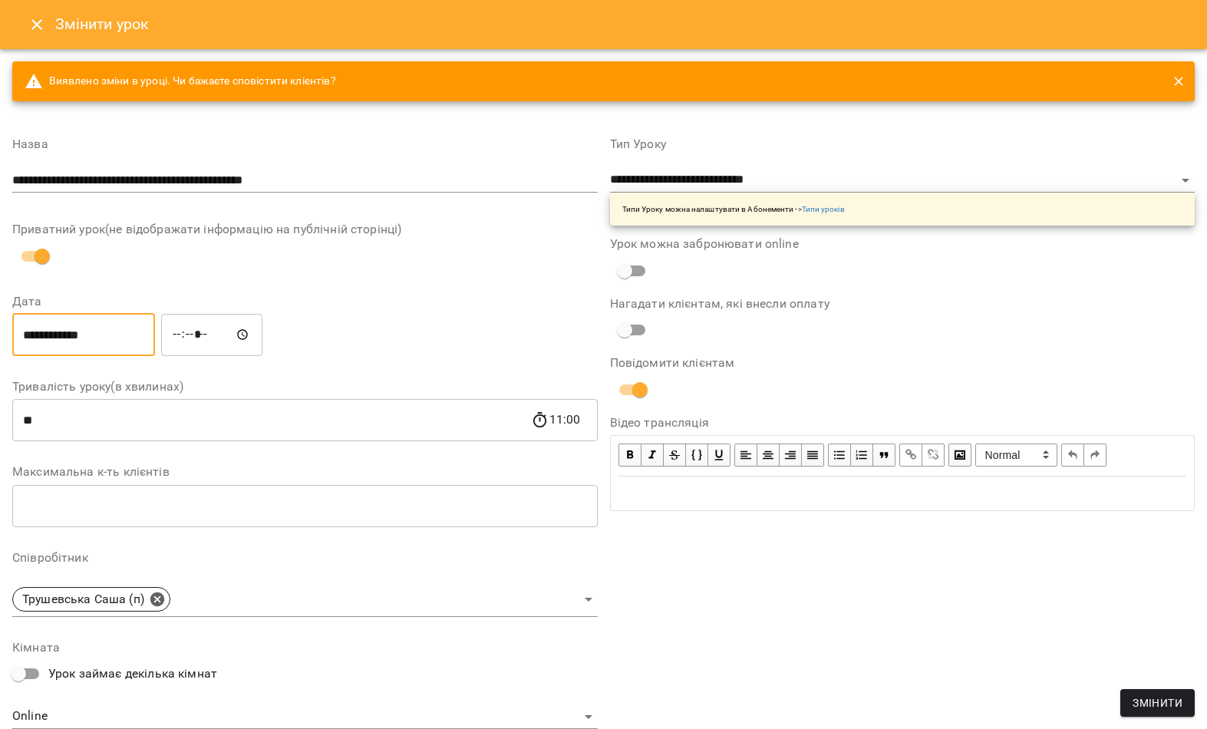
click at [1170, 708] on span "Змінити" at bounding box center [1158, 703] width 50 height 18
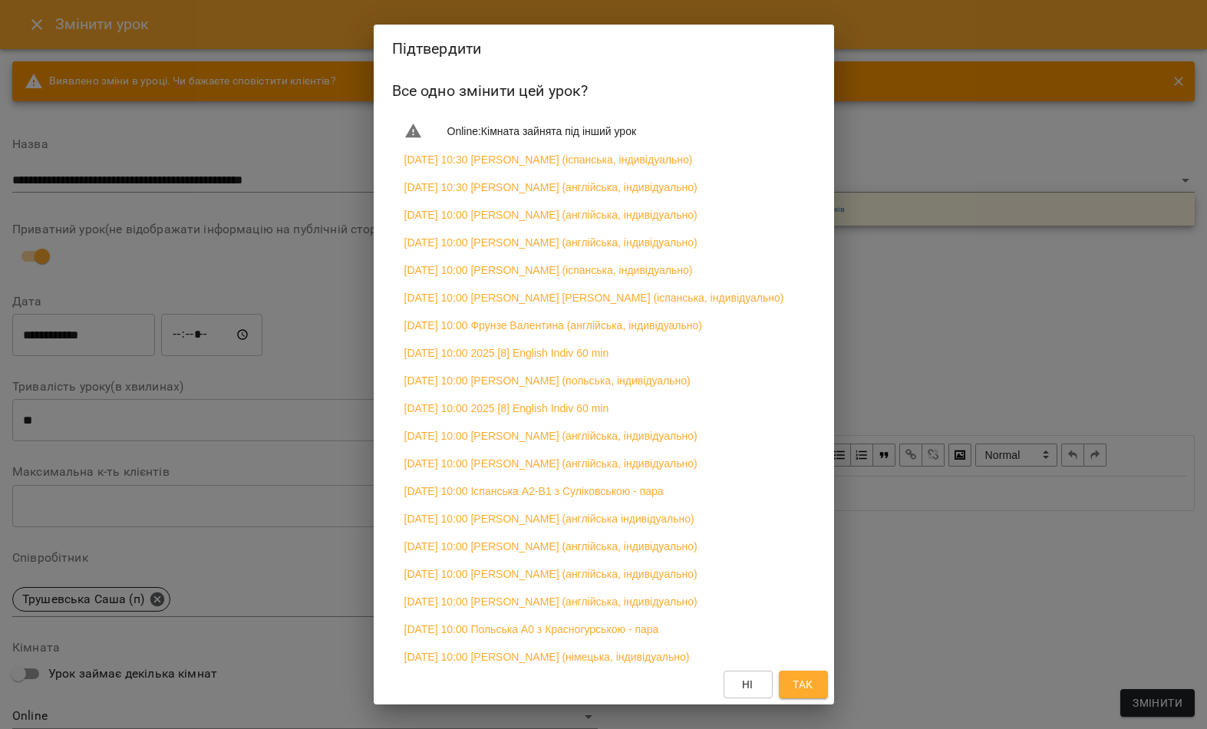
click at [811, 682] on span "Так" at bounding box center [803, 684] width 20 height 18
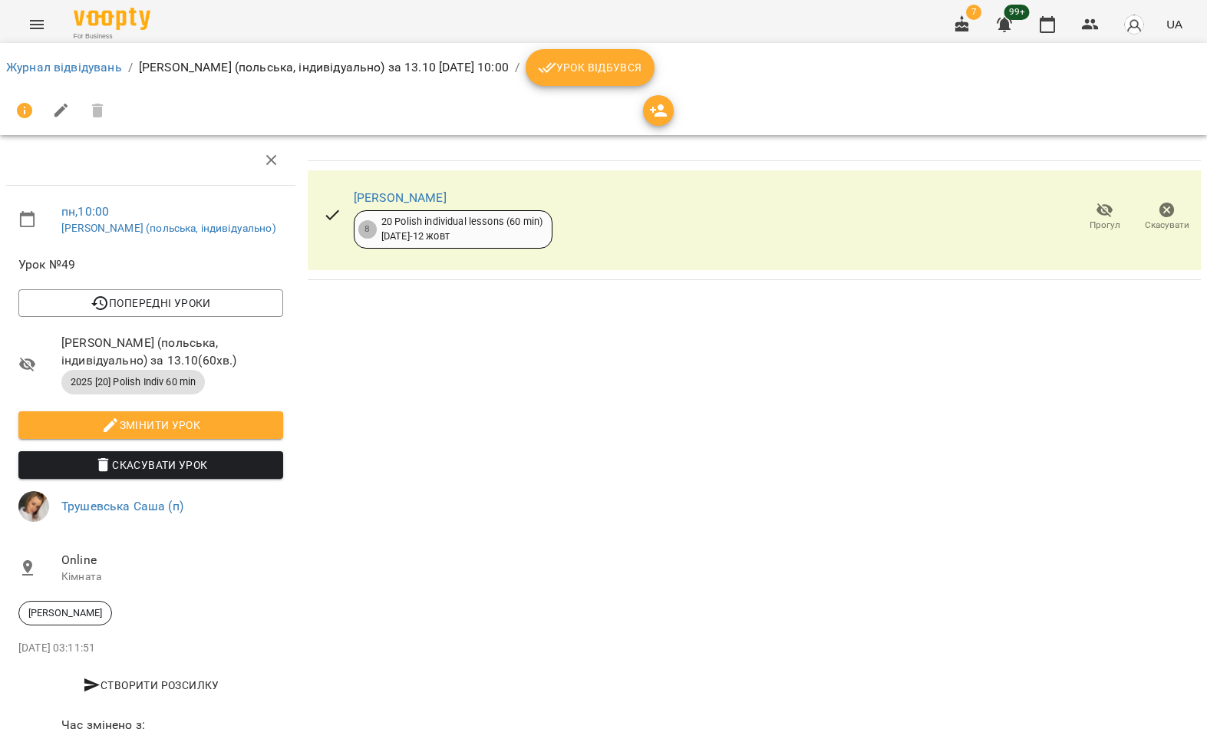
click at [78, 68] on link "Журнал відвідувань" at bounding box center [64, 67] width 116 height 15
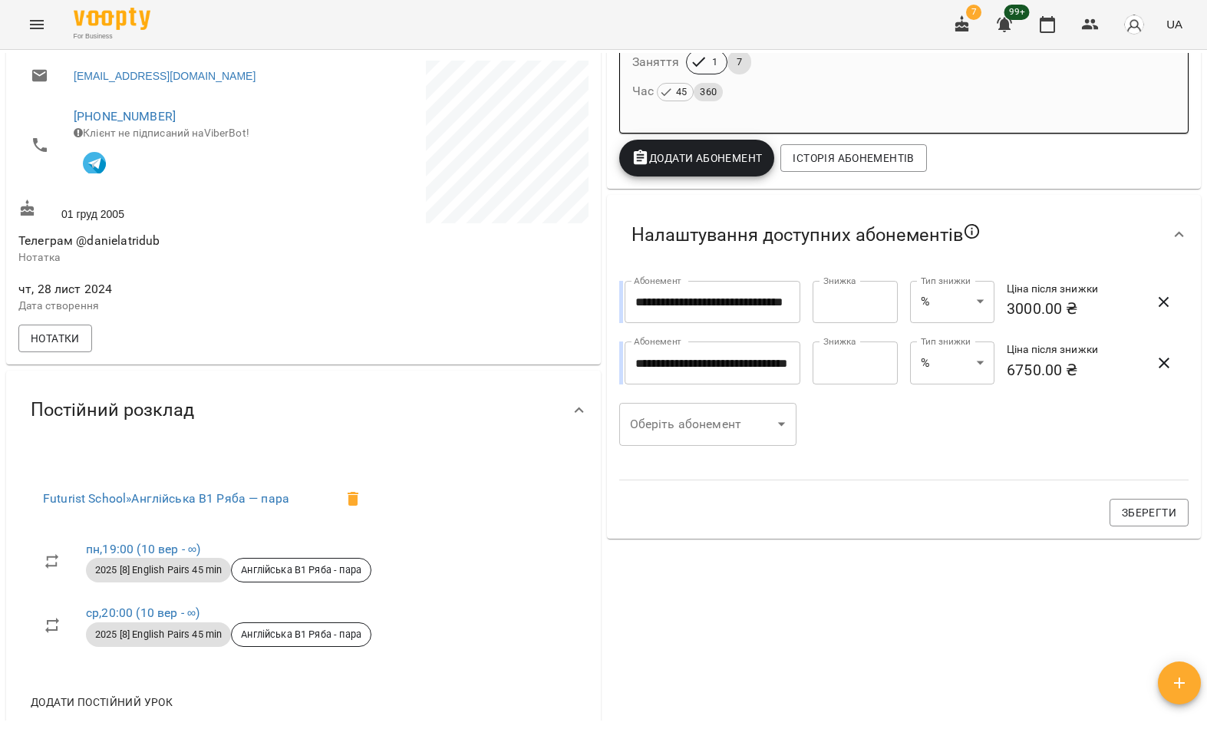
scroll to position [401, 0]
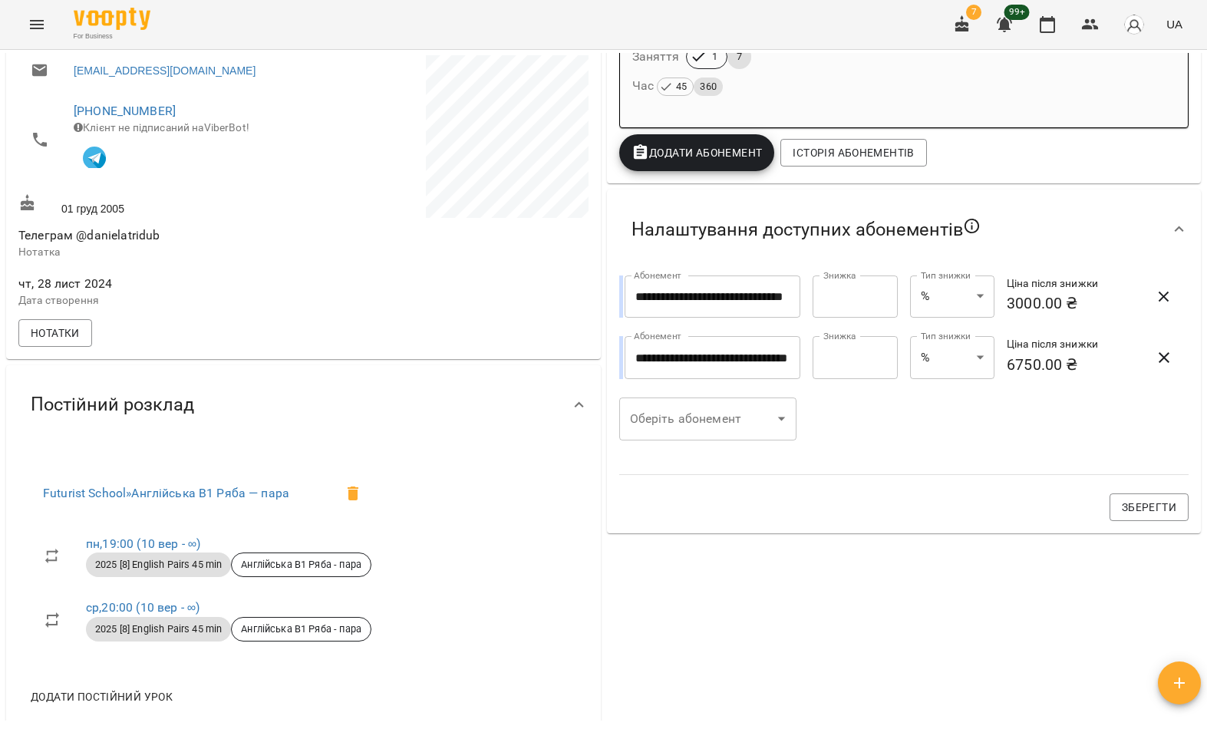
click at [45, 25] on icon "Menu" at bounding box center [37, 24] width 18 height 18
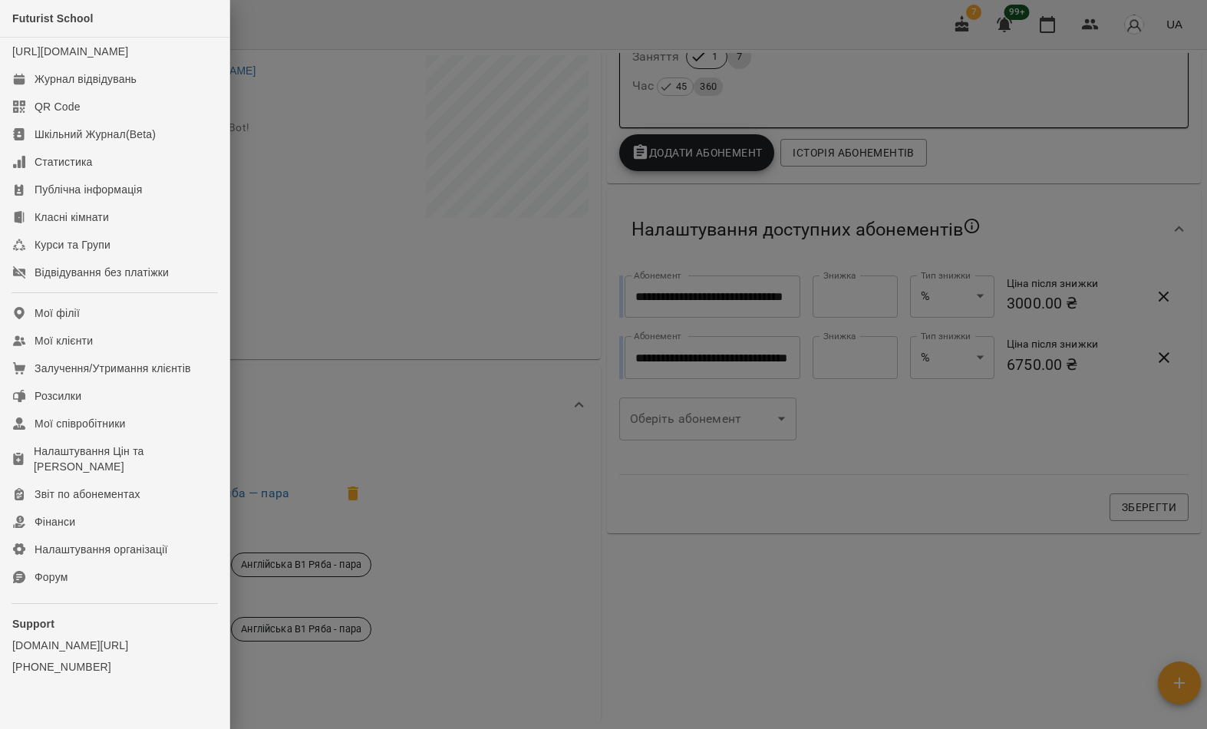
click at [179, 355] on link "Мої клієнти" at bounding box center [114, 341] width 229 height 28
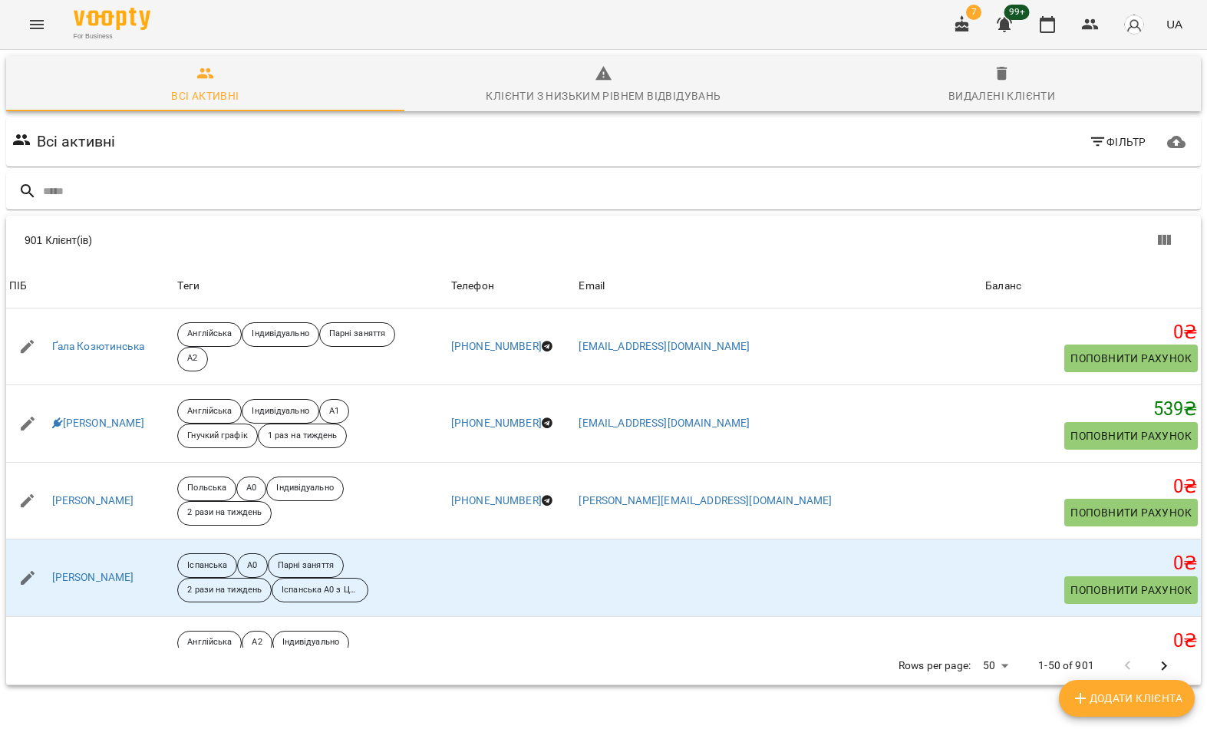
click at [702, 201] on input "text" at bounding box center [619, 191] width 1152 height 25
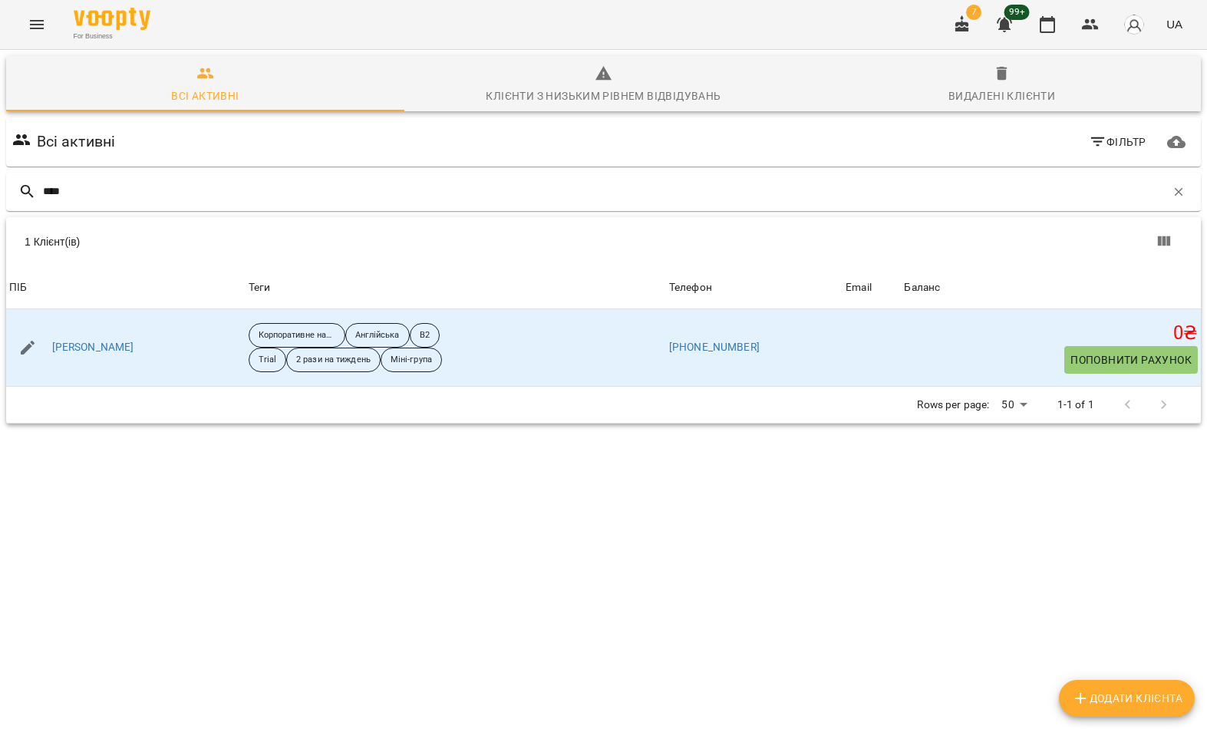
type input "****"
click at [167, 259] on div "1 Клієнт(ів)" at bounding box center [603, 241] width 1195 height 49
click at [102, 347] on link "[PERSON_NAME]" at bounding box center [93, 347] width 82 height 15
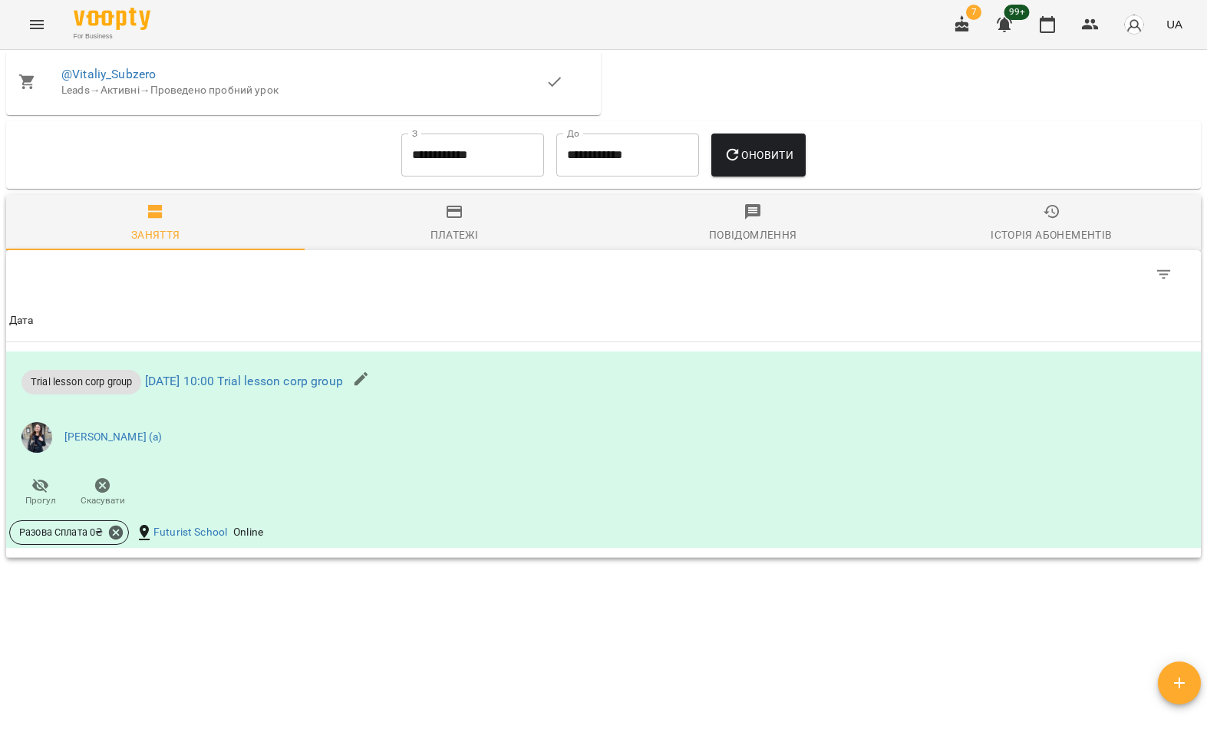
scroll to position [753, 0]
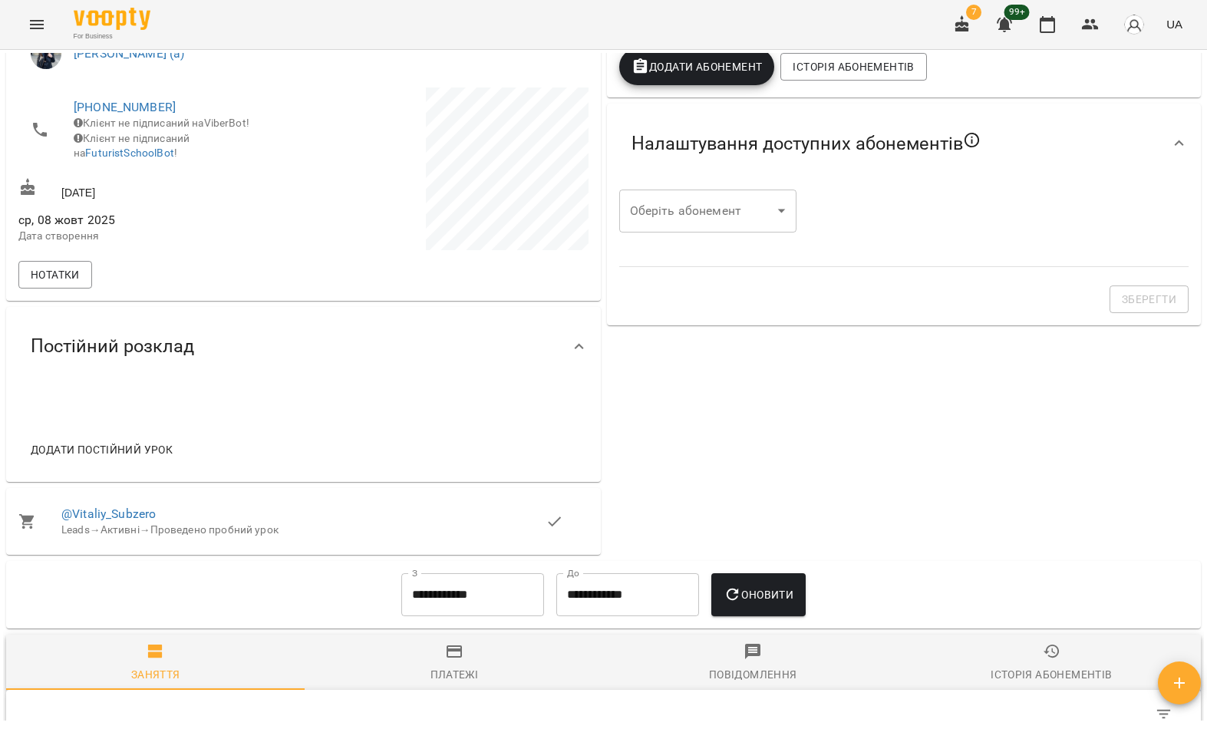
scroll to position [356, 0]
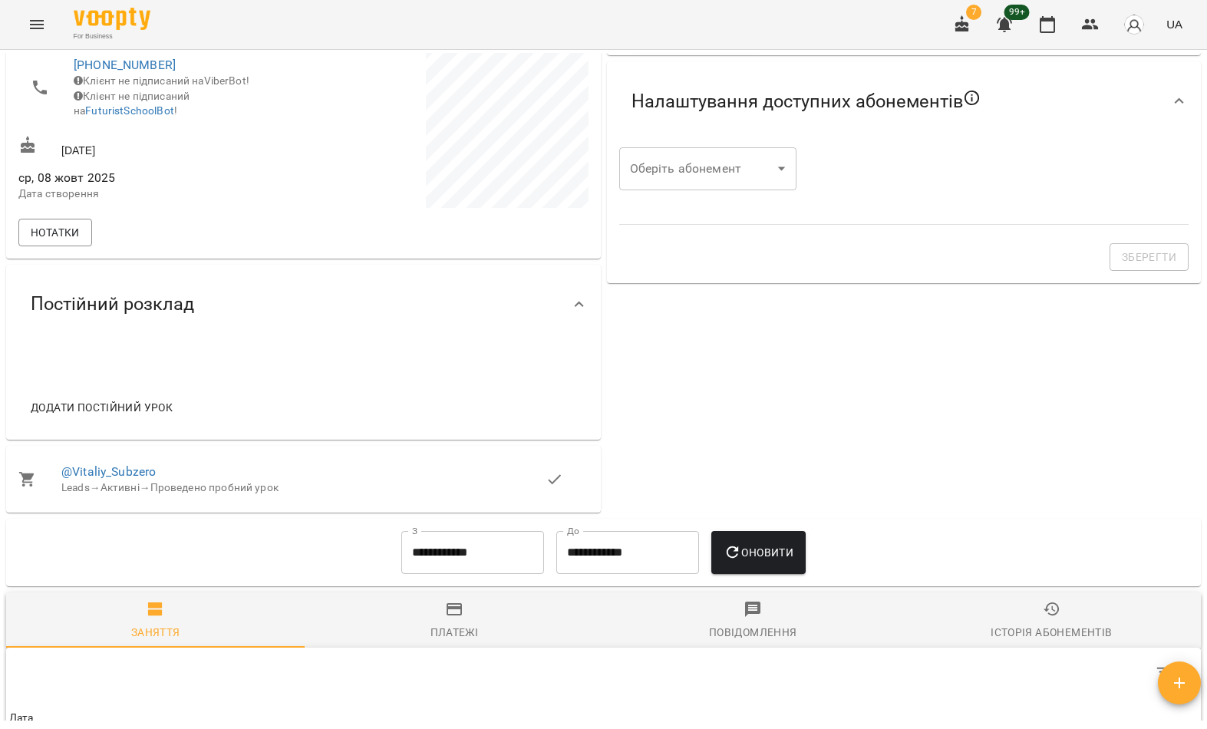
click at [125, 479] on link "@Vitaliy_Subzero" at bounding box center [108, 471] width 94 height 15
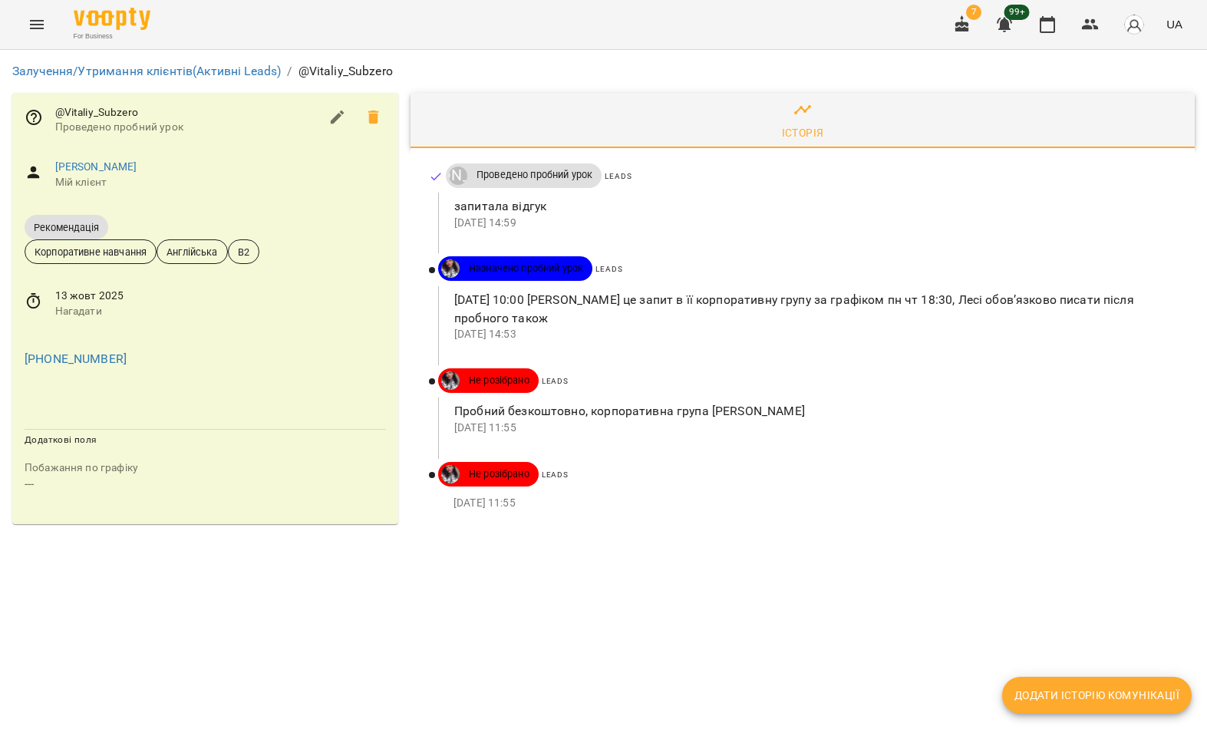
click at [1112, 690] on span "Додати історію комунікації" at bounding box center [1097, 695] width 165 height 18
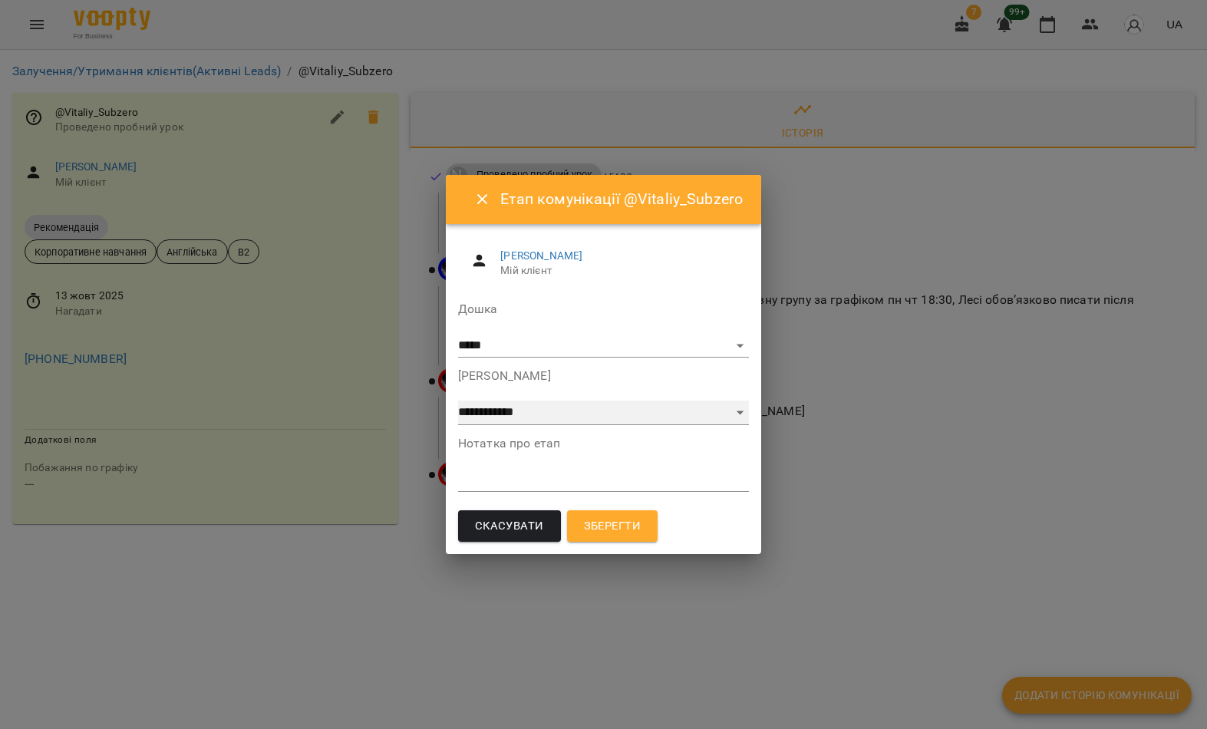
click at [654, 421] on select "**********" at bounding box center [603, 413] width 291 height 25
select select "**********"
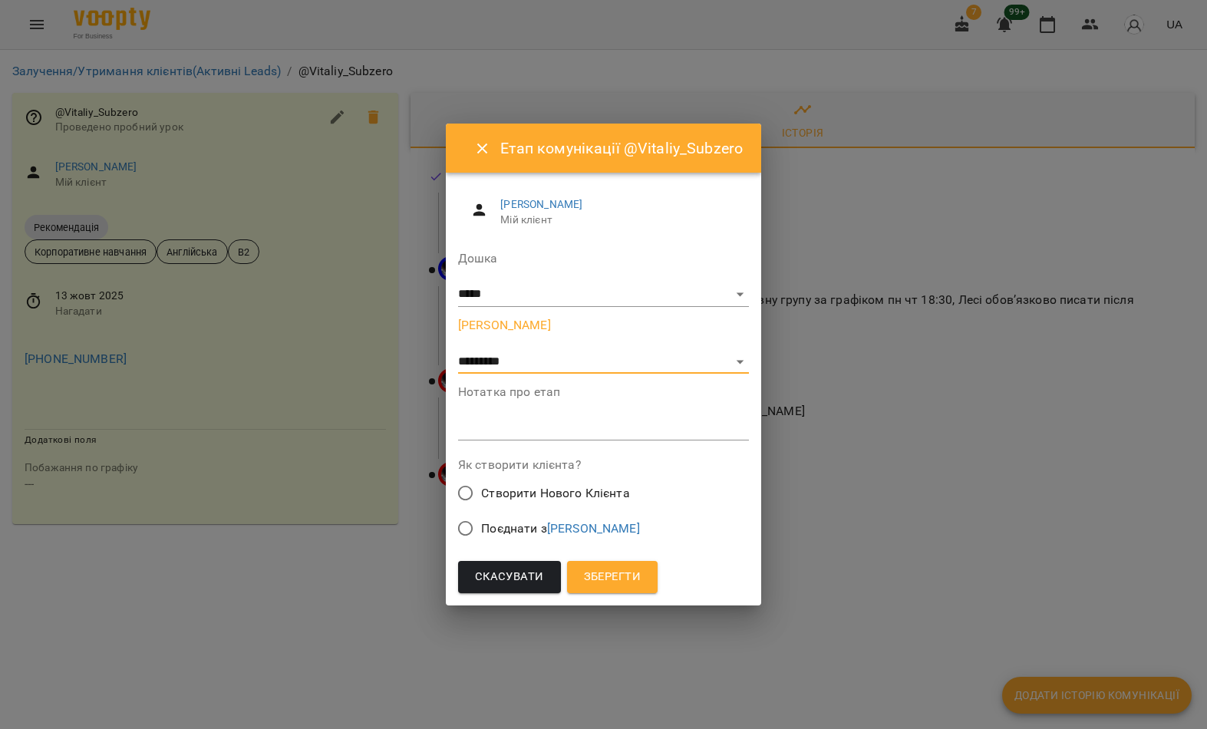
click at [625, 581] on span "Зберегти" at bounding box center [612, 577] width 57 height 20
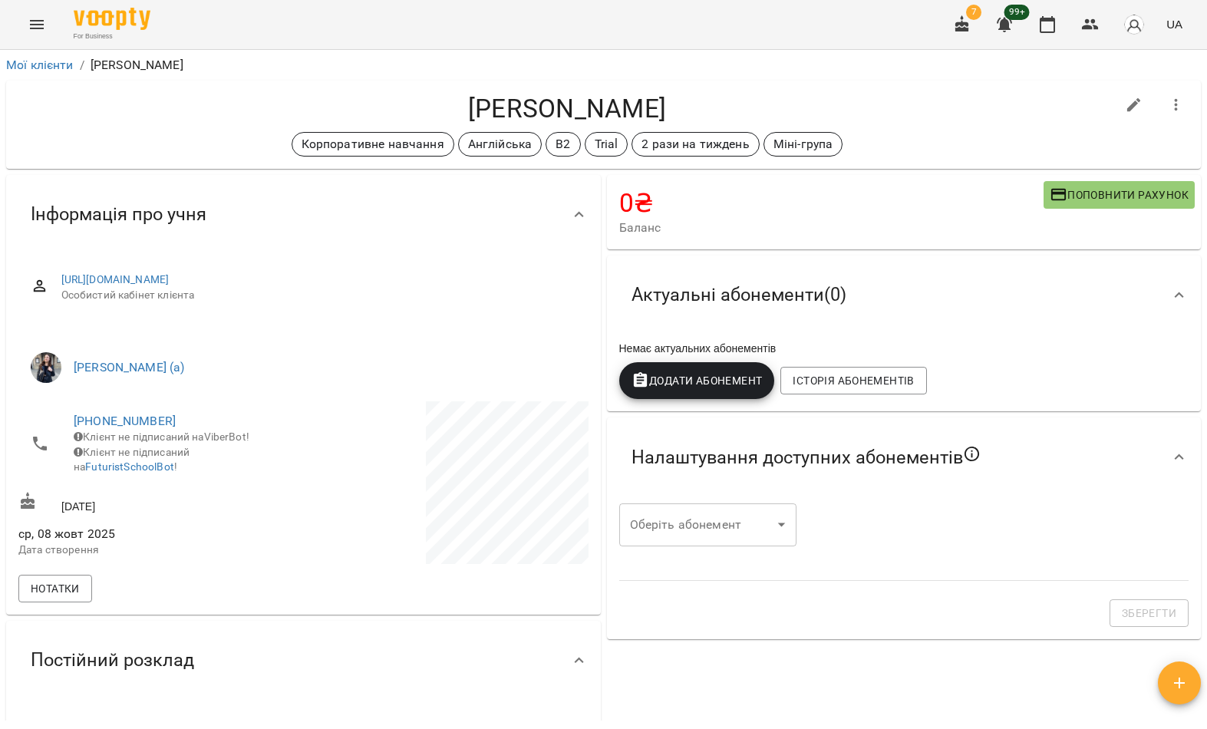
click at [1187, 111] on button "button" at bounding box center [1176, 105] width 37 height 37
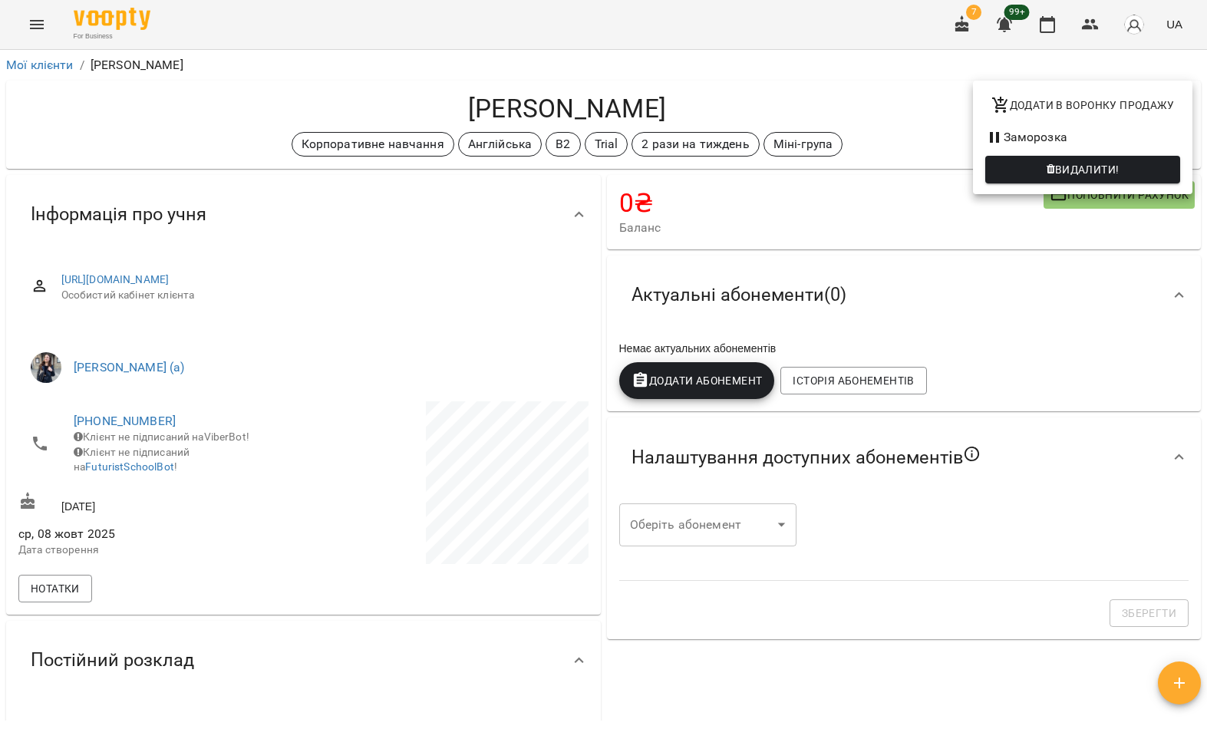
click at [1101, 166] on span "Видалити!" at bounding box center [1087, 169] width 64 height 18
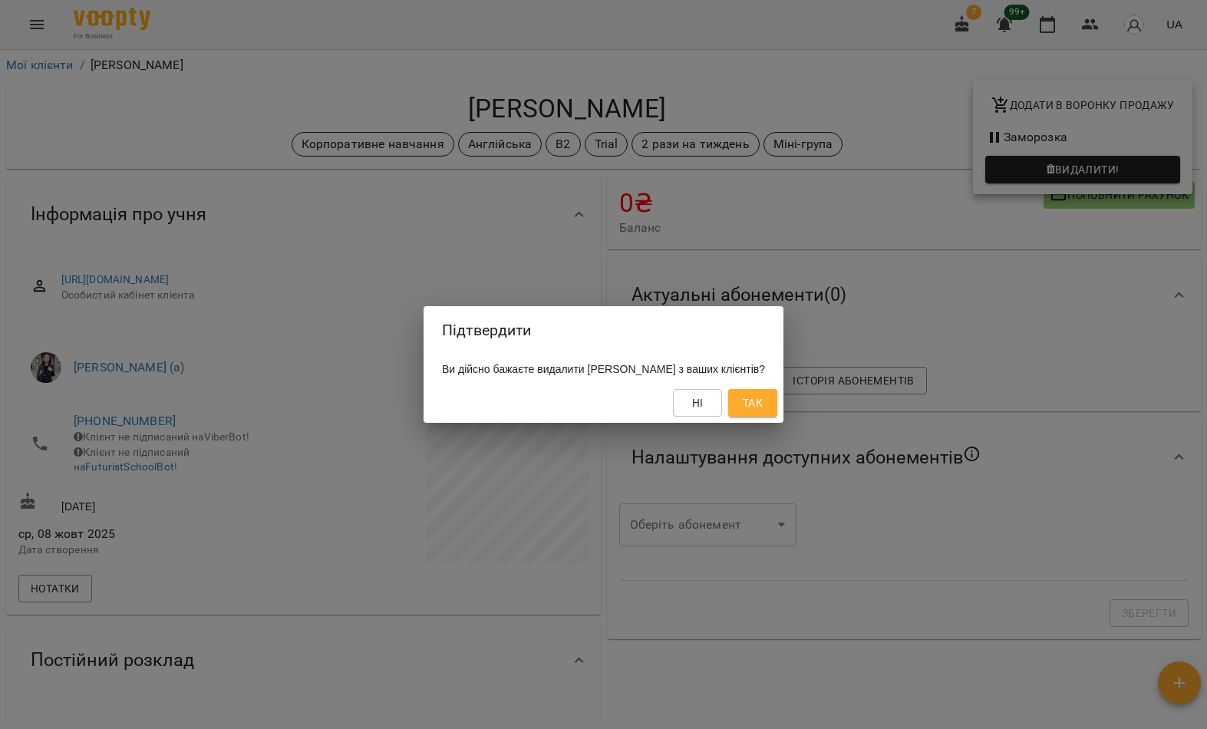
click at [763, 394] on span "Так" at bounding box center [753, 403] width 20 height 18
